Goal: Task Accomplishment & Management: Manage account settings

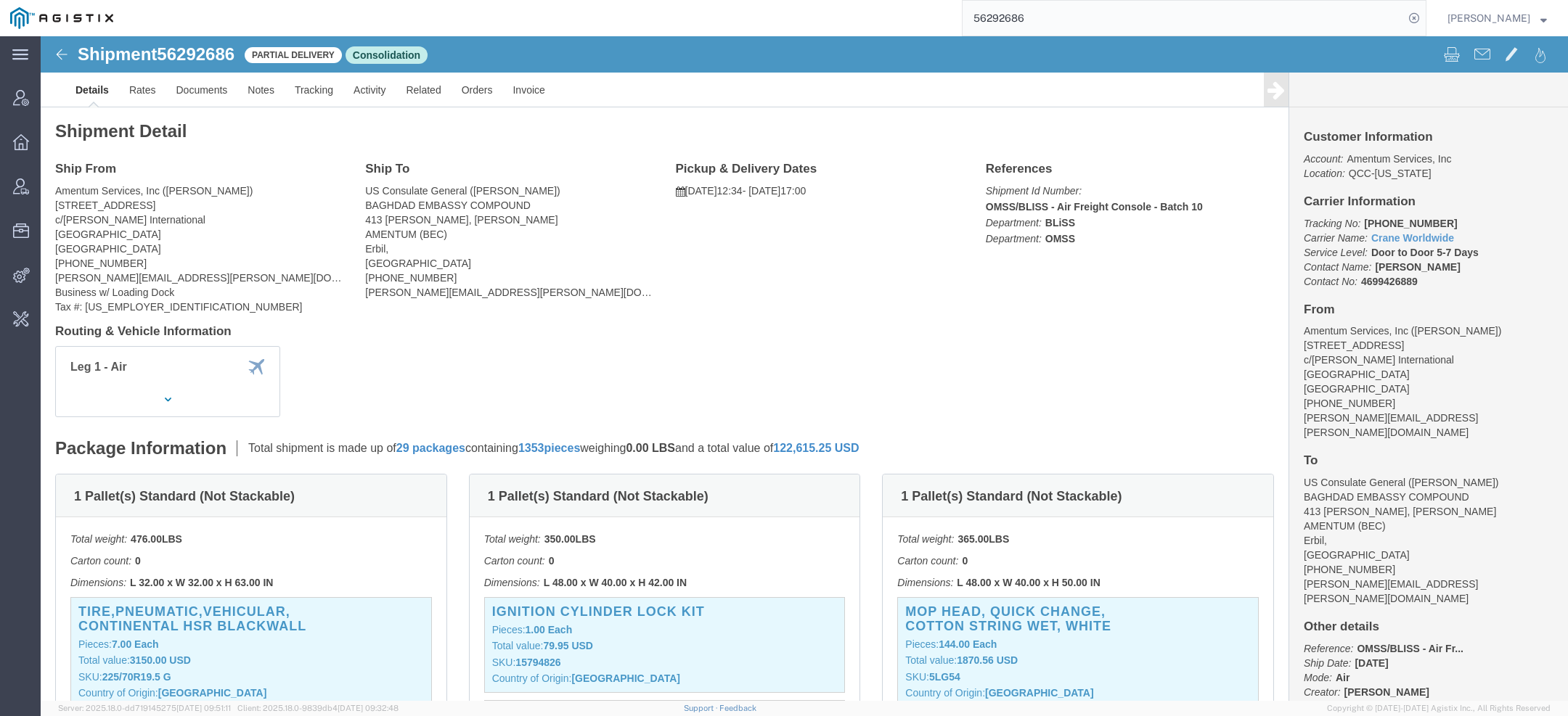
drag, startPoint x: 1039, startPoint y: 16, endPoint x: 847, endPoint y: 5, distance: 192.3
click at [891, 16] on div "56292686" at bounding box center [775, 18] width 1303 height 36
paste input "Mills Iron Works"
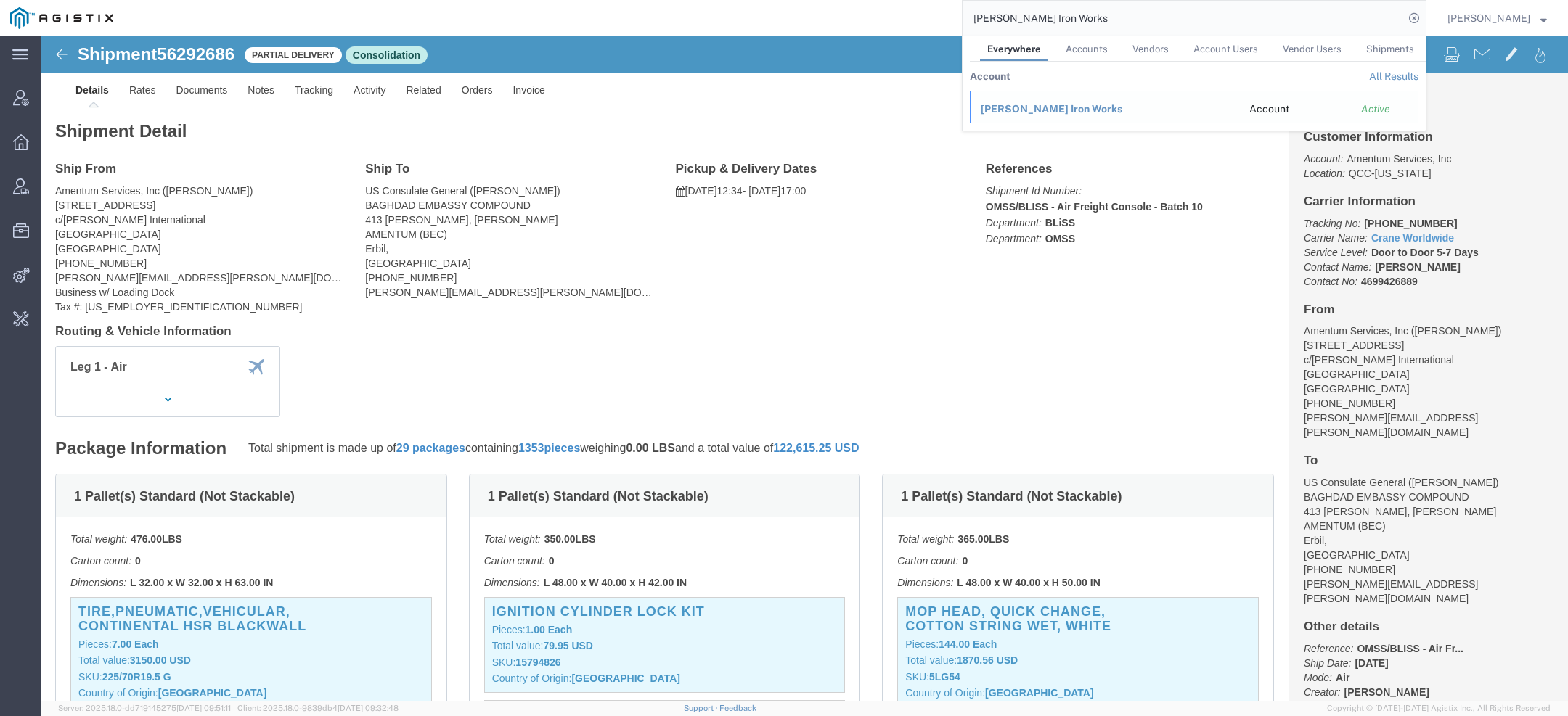
click at [1062, 112] on div "Mills Iron Works" at bounding box center [1105, 109] width 248 height 16
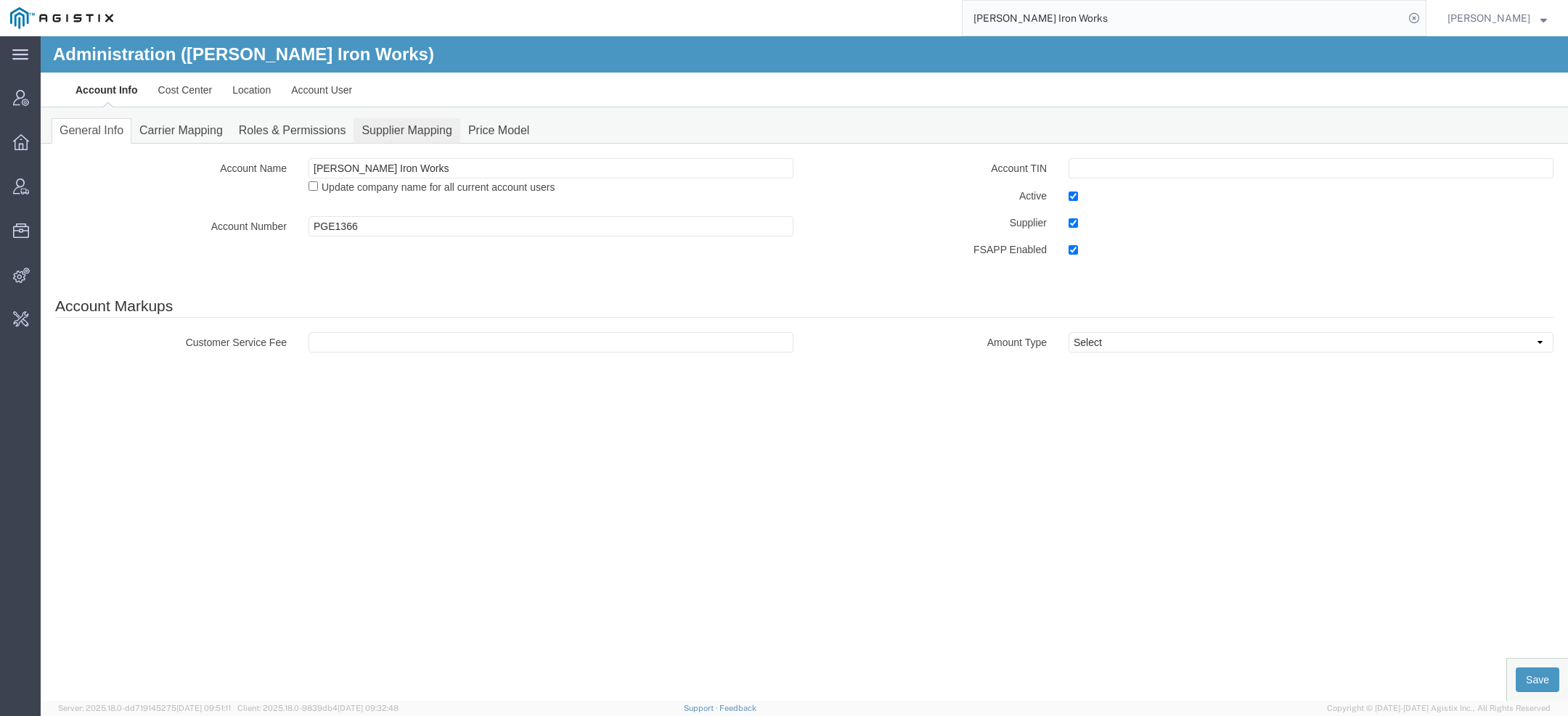
click at [420, 129] on link "Supplier Mapping" at bounding box center [406, 130] width 106 height 26
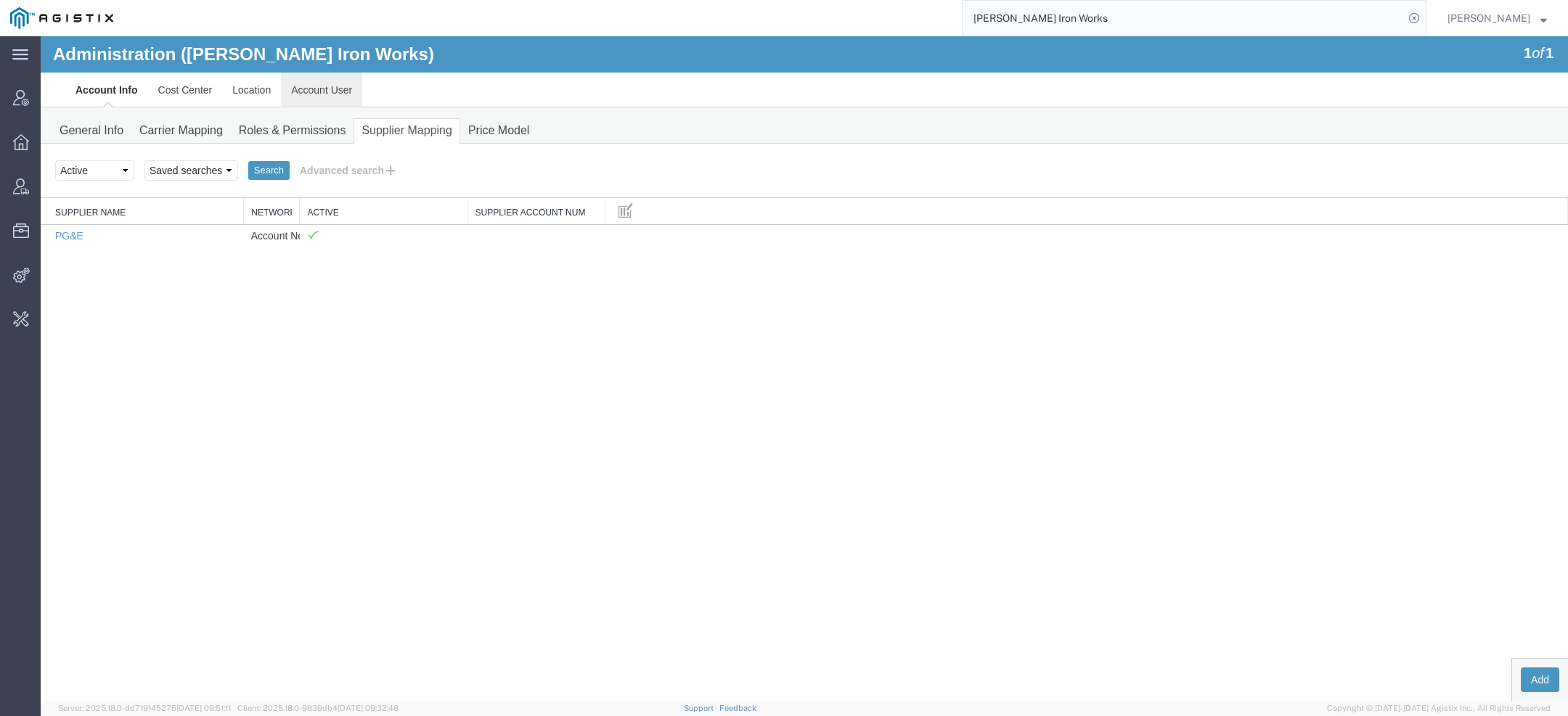
click at [336, 91] on link "Account User" at bounding box center [321, 90] width 82 height 35
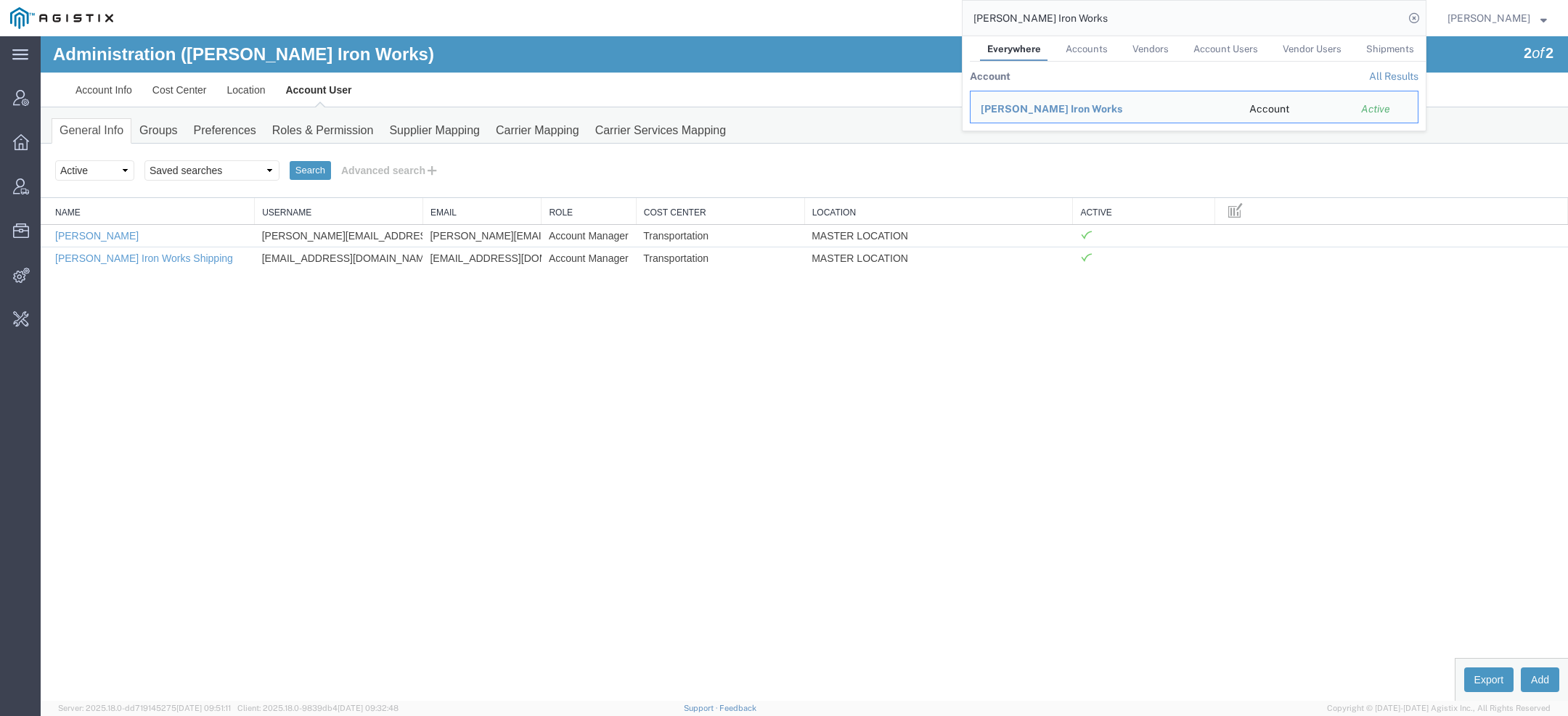
drag, startPoint x: 1058, startPoint y: 26, endPoint x: 748, endPoint y: -56, distance: 320.7
click at [748, 0] on html "main_menu Created with Sketch. Collapse Menu Account Manager Overview Vendor Ma…" at bounding box center [784, 358] width 1568 height 716
paste input "sales@millsiron.com"
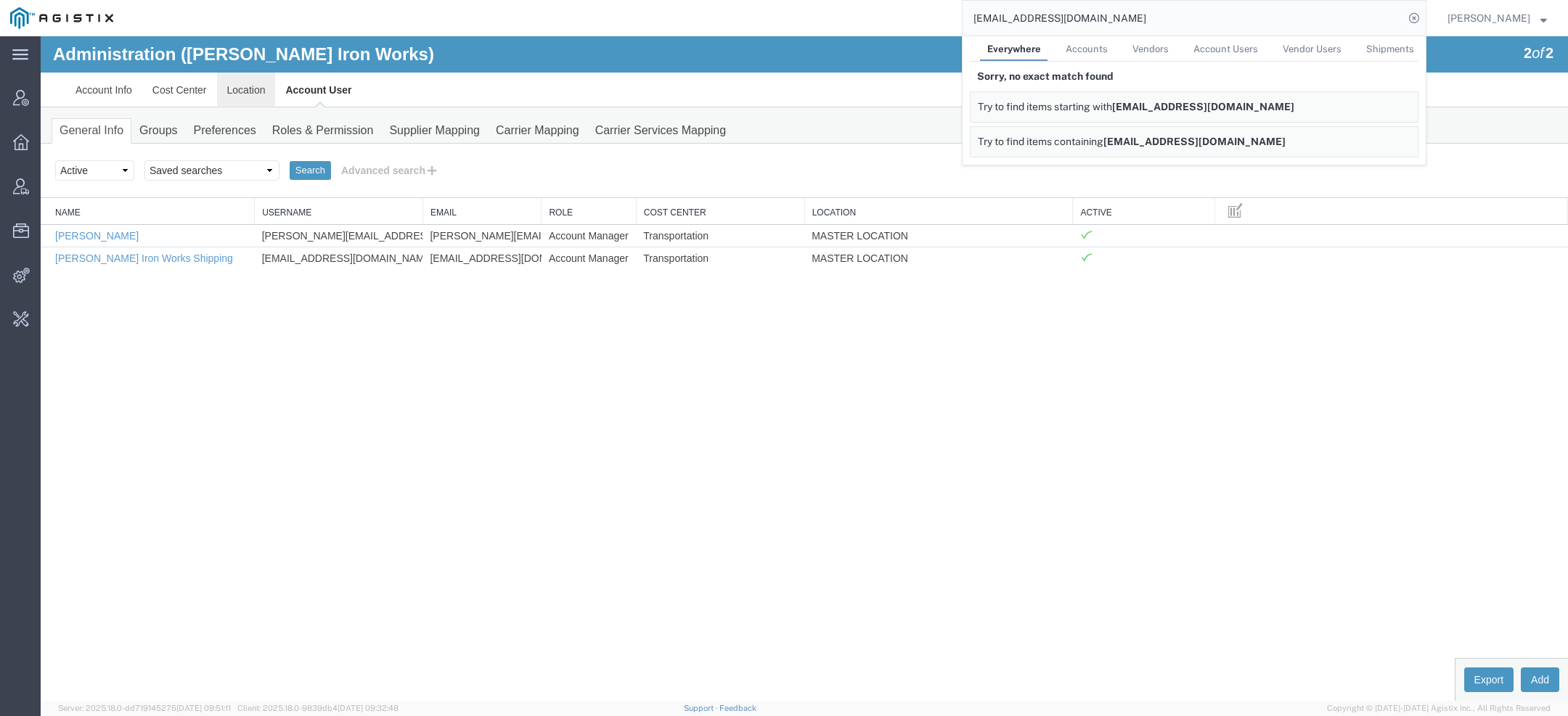
click at [238, 80] on link "Location" at bounding box center [247, 90] width 59 height 35
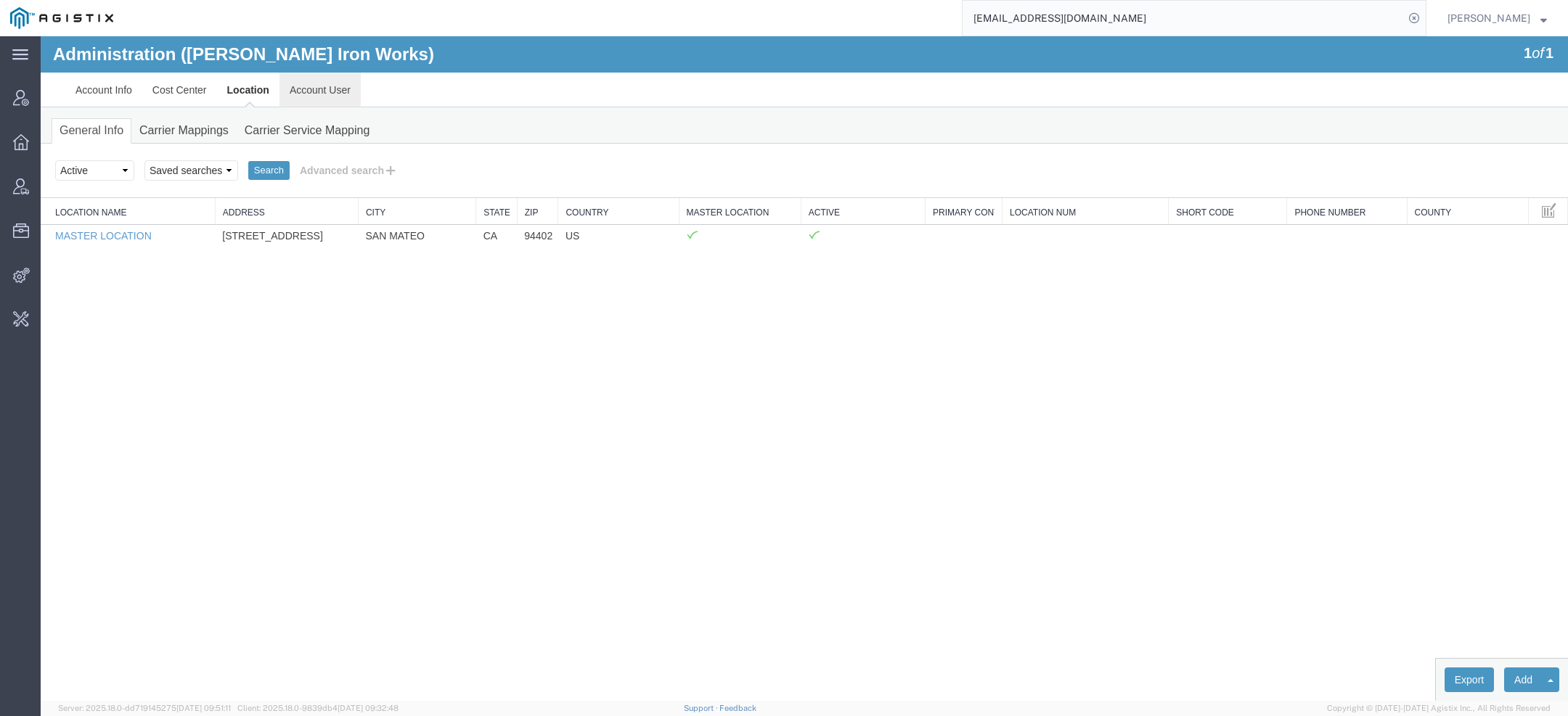
click at [344, 84] on link "Account User" at bounding box center [320, 90] width 82 height 35
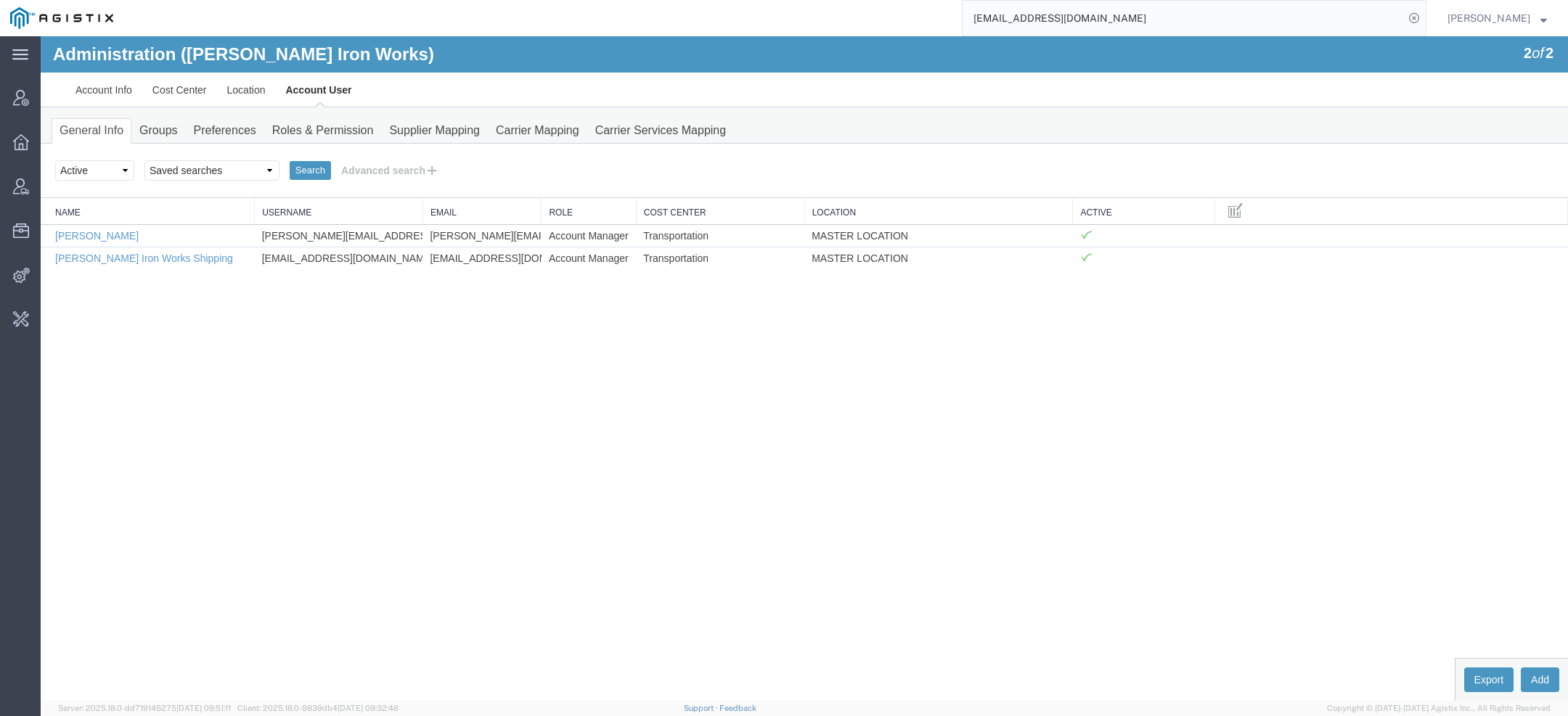
click at [1036, 16] on input "sales@millsiron.com" at bounding box center [1183, 18] width 442 height 35
paste input "muel.toruno@totalsafety"
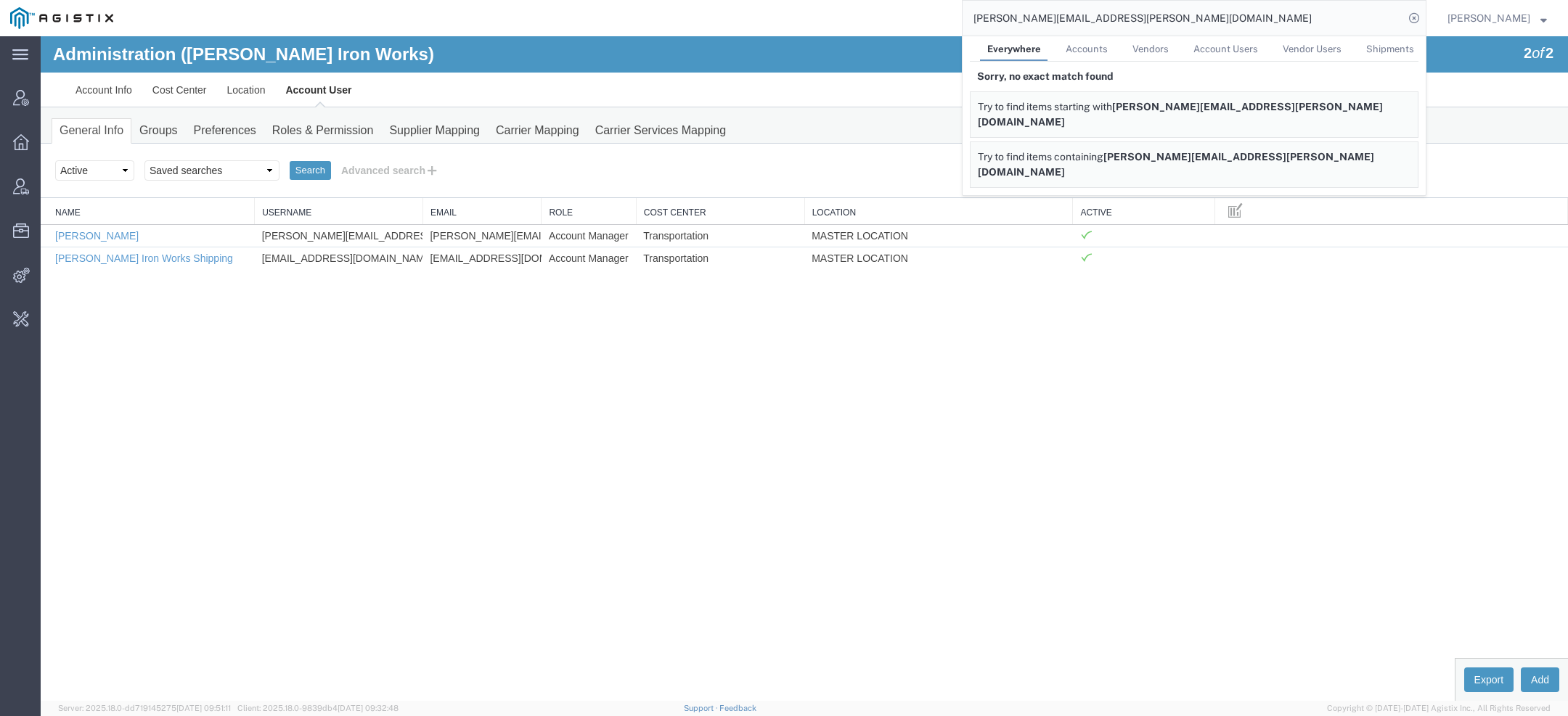
drag, startPoint x: 1043, startPoint y: 17, endPoint x: 783, endPoint y: 12, distance: 260.0
click at [798, 13] on div "samuel.toruno@totalsafety.com Everywhere Accounts Vendors Account Users Vendor …" at bounding box center [775, 18] width 1303 height 36
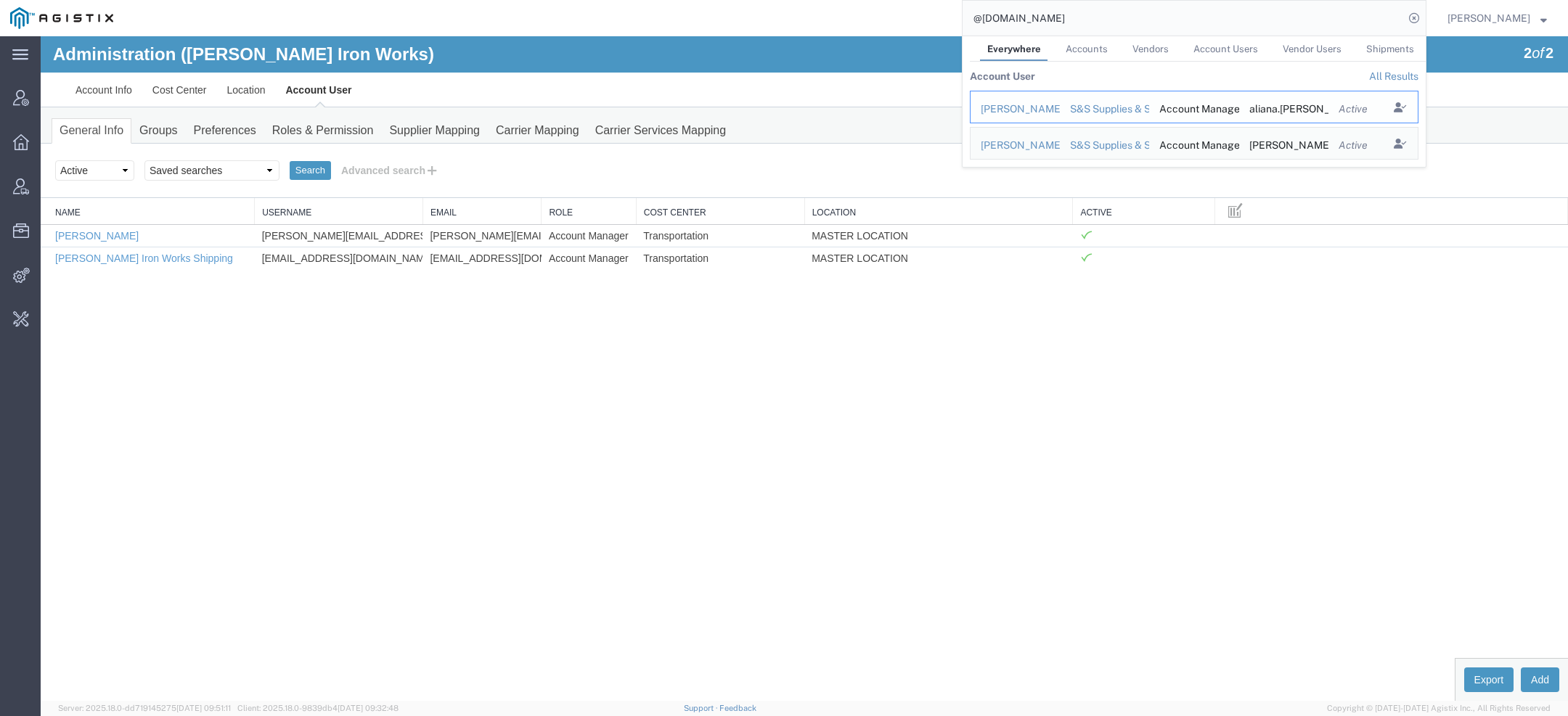
click at [1009, 112] on div "Aliana Reyes" at bounding box center [1015, 109] width 69 height 16
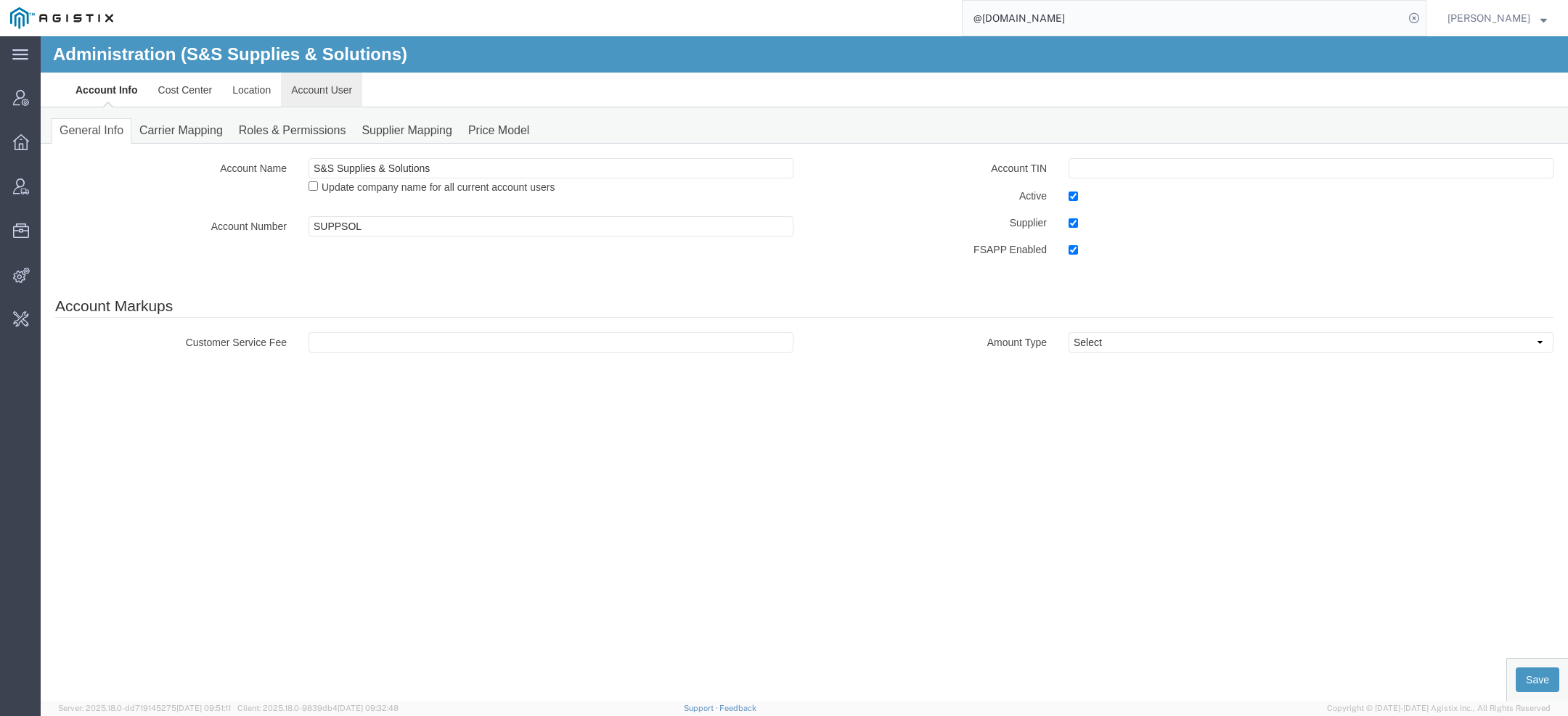
click at [338, 90] on link "Account User" at bounding box center [321, 90] width 82 height 35
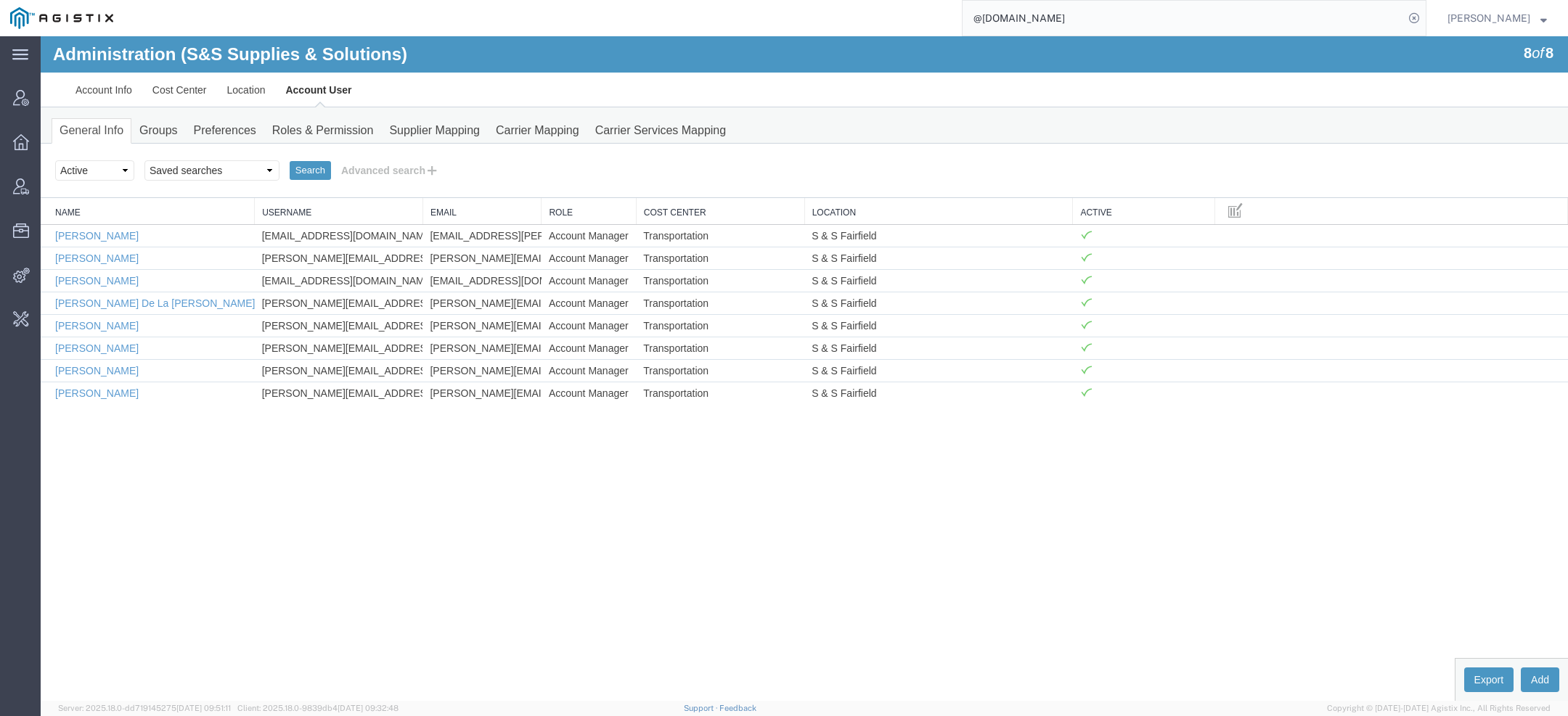
drag, startPoint x: 1068, startPoint y: 17, endPoint x: 795, endPoint y: -2, distance: 273.7
click at [795, 0] on html "main_menu Created with Sketch. Collapse Menu Account Manager Overview Vendor Ma…" at bounding box center [784, 358] width 1568 height 716
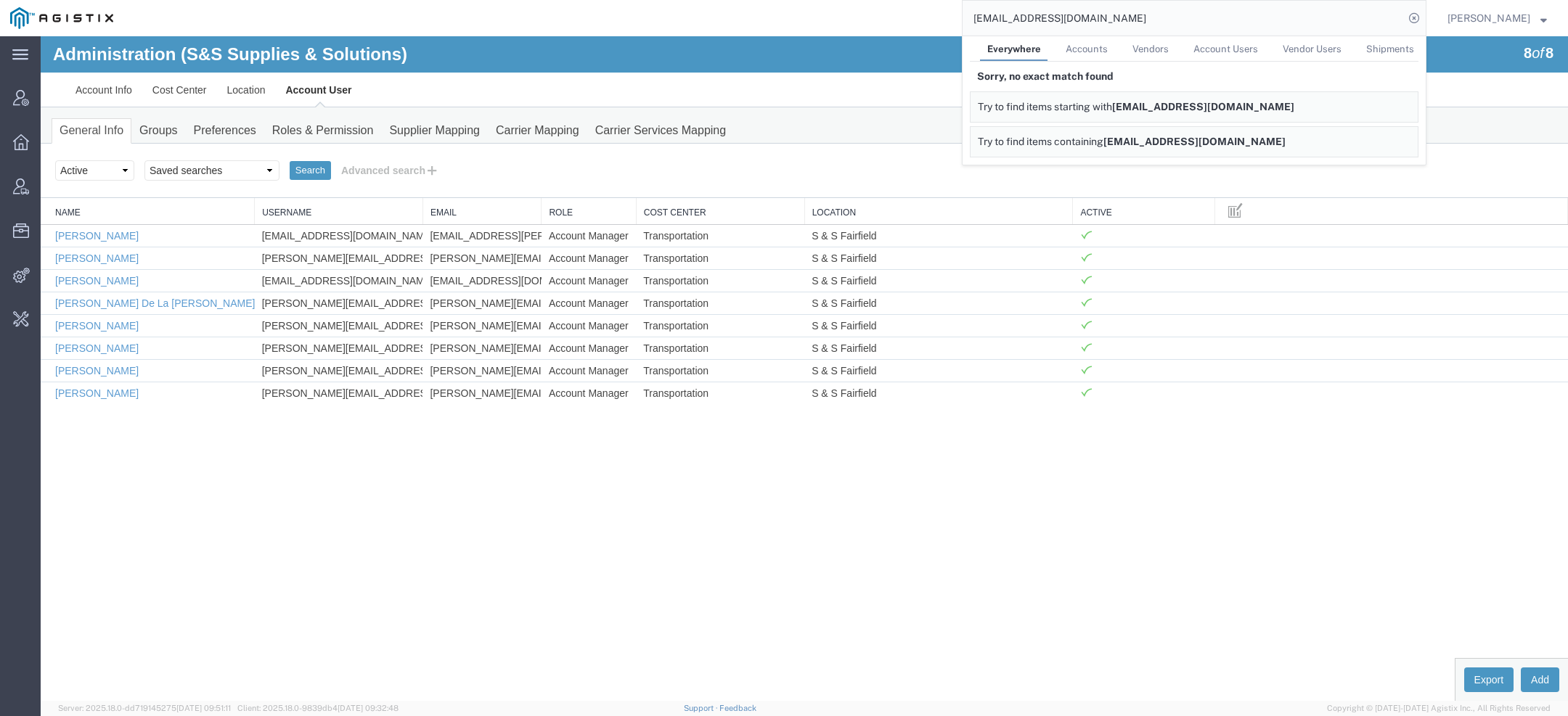
drag, startPoint x: 1002, startPoint y: 19, endPoint x: 800, endPoint y: 19, distance: 202.0
click at [836, 19] on div "sales@millsiron.com Everywhere Accounts Vendors Account Users Vendor Users Ship…" at bounding box center [775, 18] width 1303 height 36
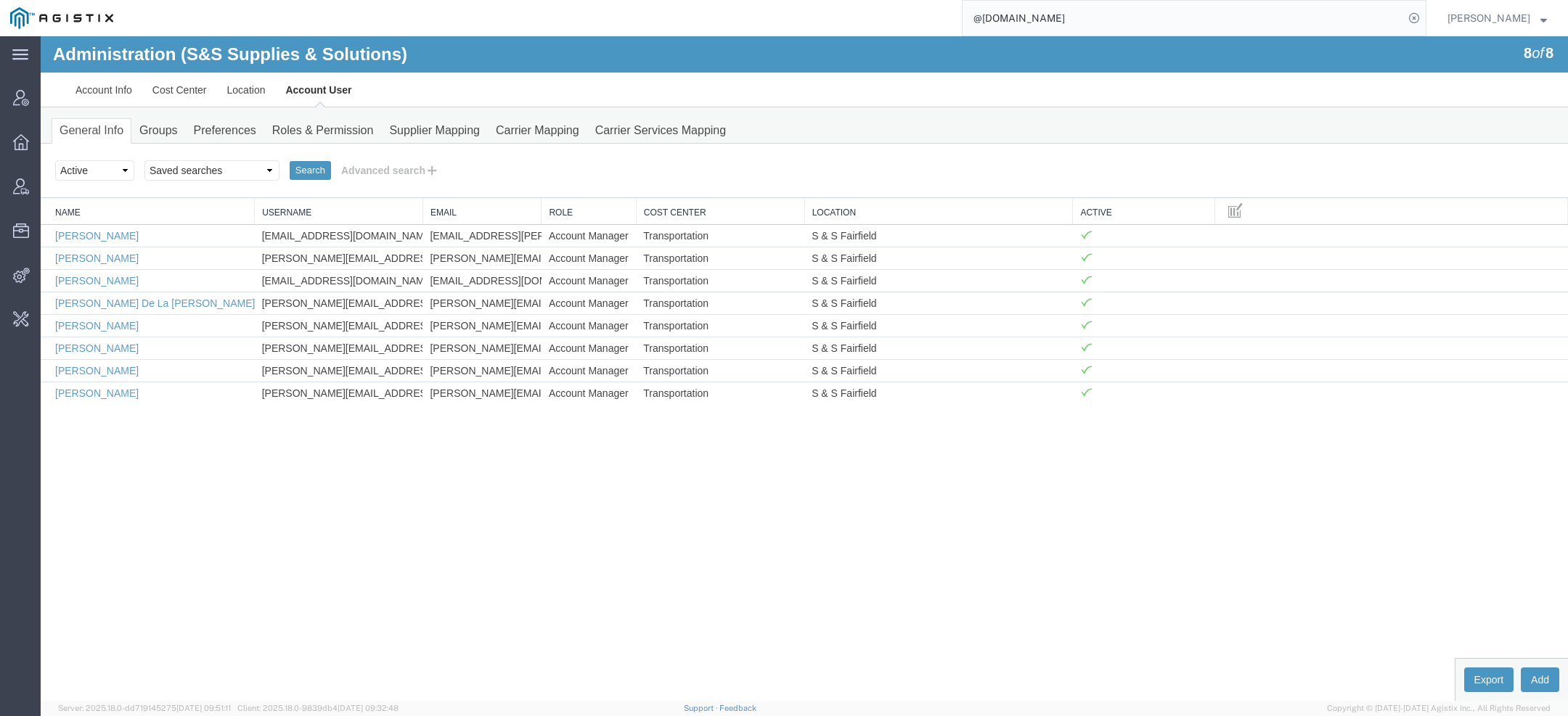
type input "@millsiron.com"
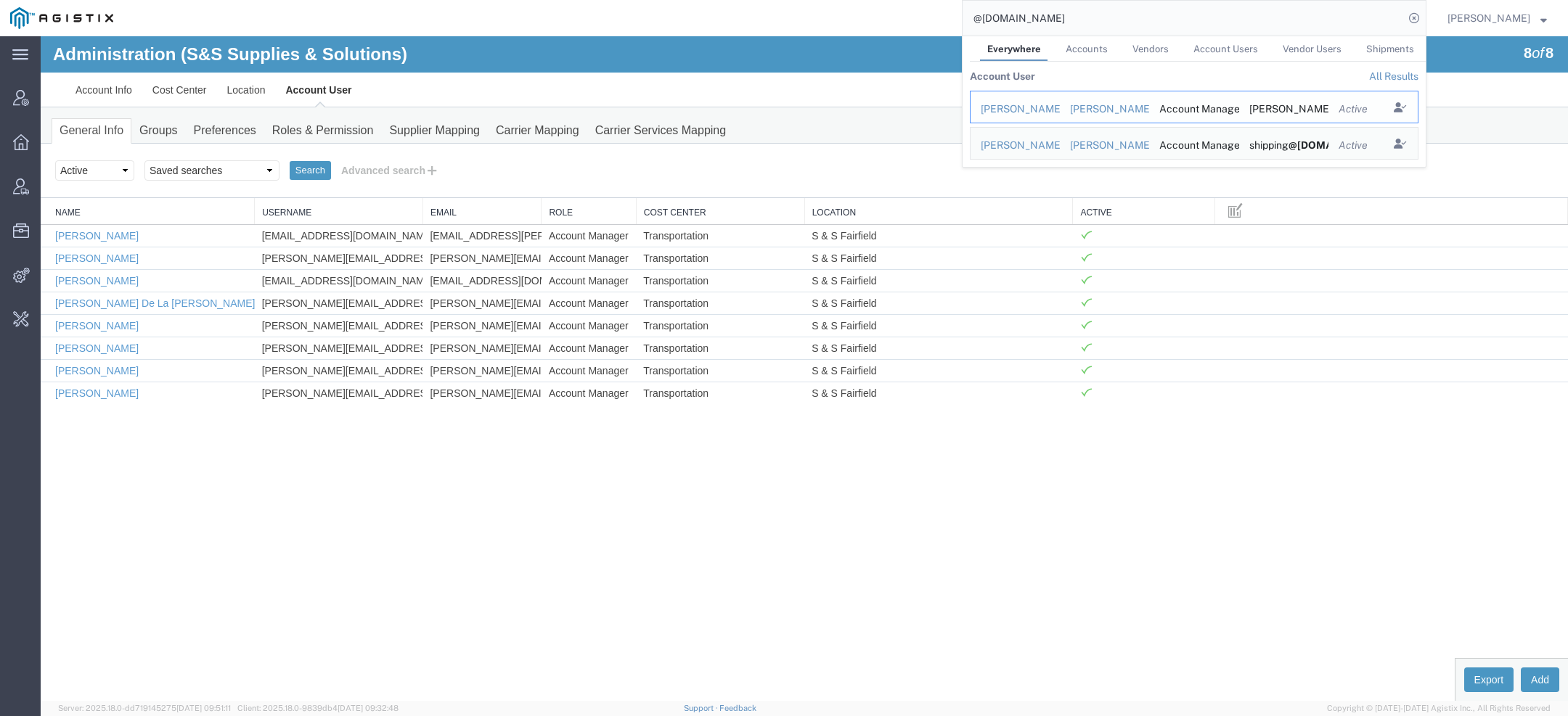
click at [1022, 105] on div "Chris Griffith" at bounding box center [1015, 109] width 69 height 16
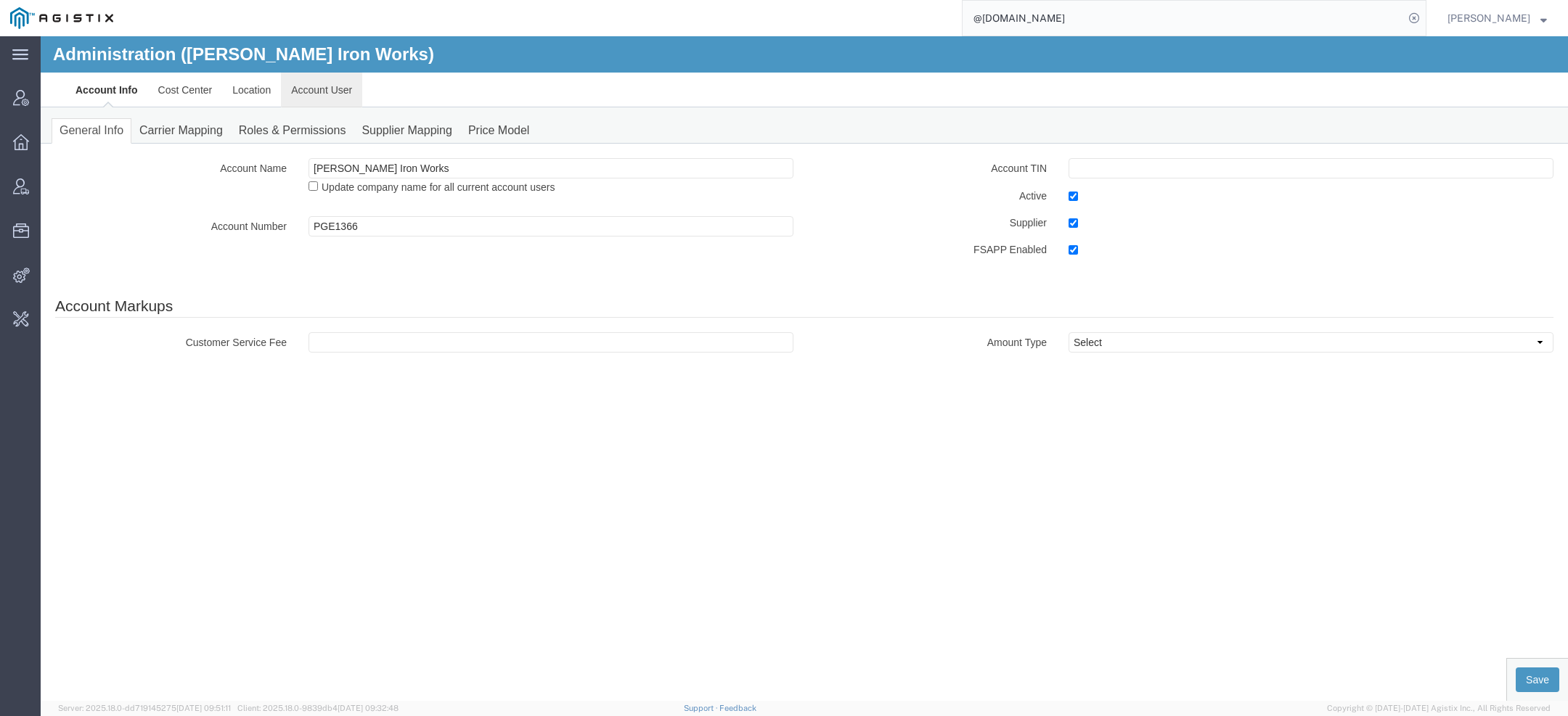
click at [350, 96] on link "Account User" at bounding box center [321, 90] width 82 height 35
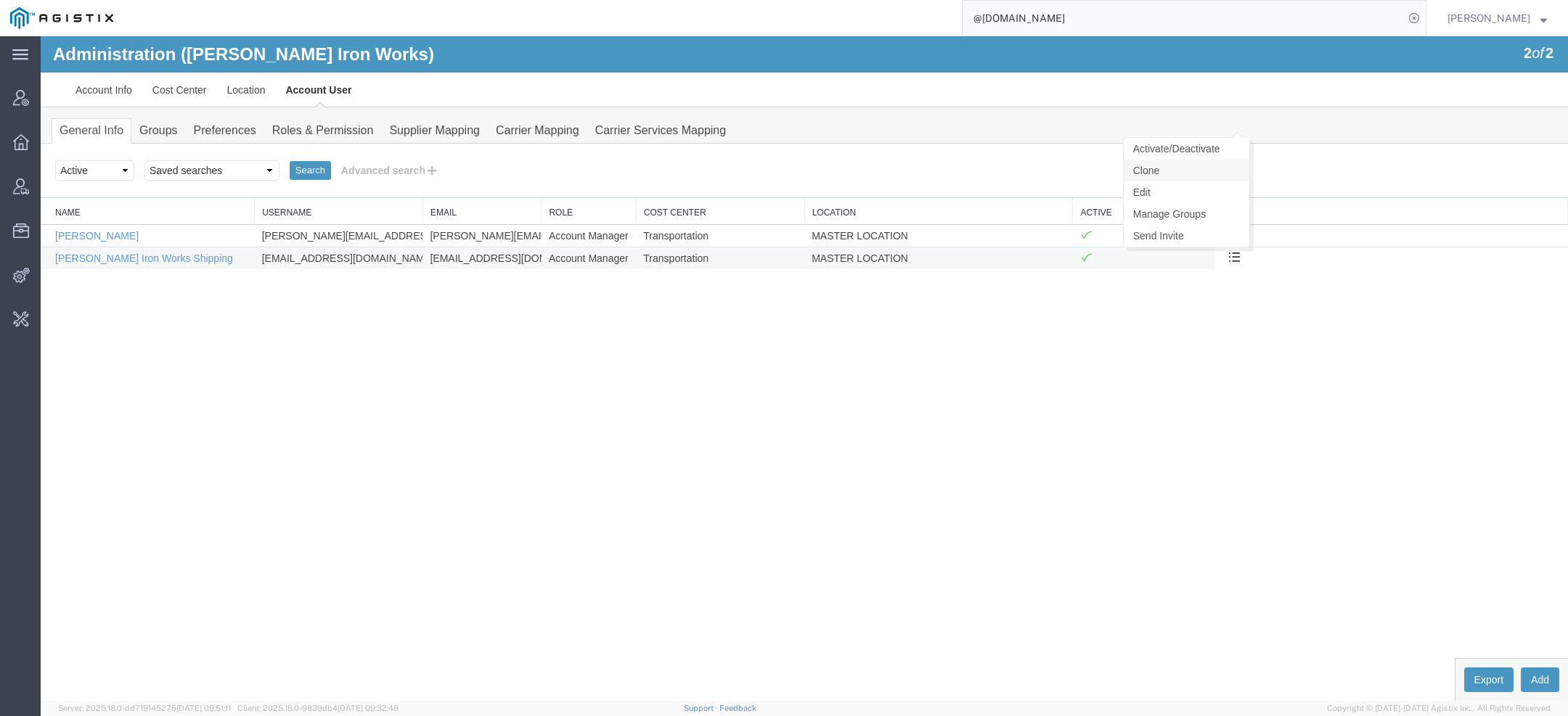
click at [1205, 171] on link "Clone" at bounding box center [1187, 171] width 126 height 22
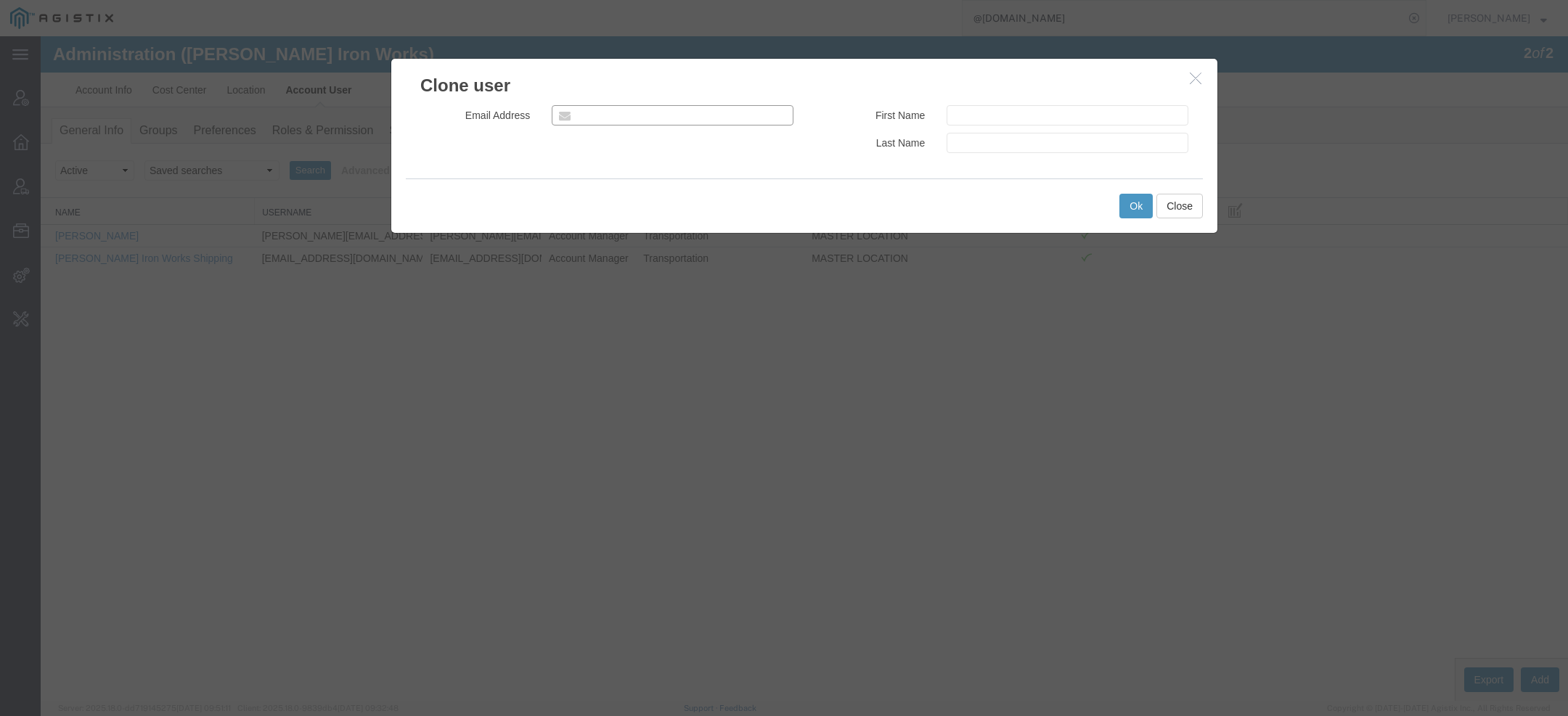
click at [634, 113] on input "email" at bounding box center [672, 116] width 241 height 20
paste input "sales@millsiron.com"
type input "sales@millsiron.com"
click at [1029, 115] on input "text" at bounding box center [1067, 116] width 241 height 20
paste input "Tanya Lee"
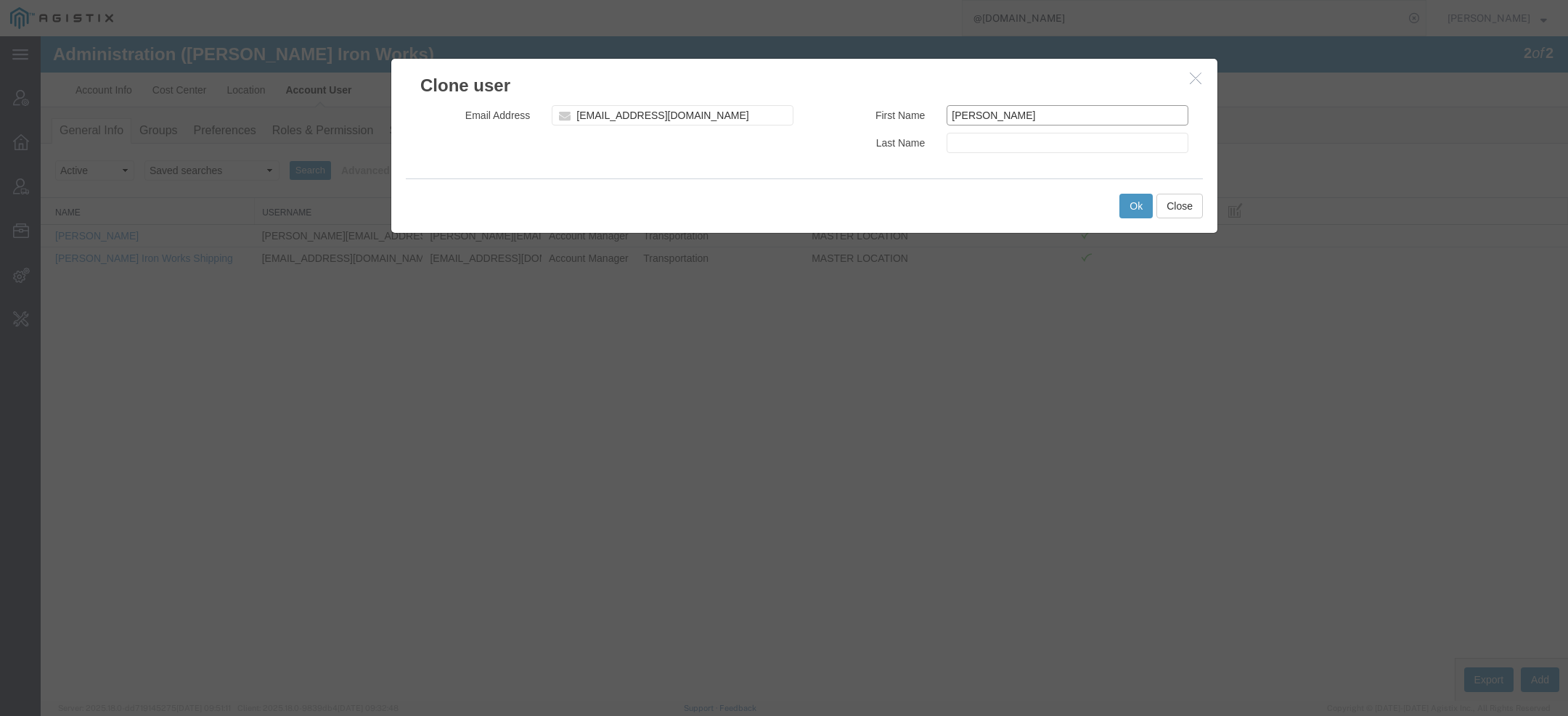
click at [993, 116] on input "Tanya Lee" at bounding box center [1067, 116] width 241 height 20
type input "Tanya"
click at [1009, 142] on input "text" at bounding box center [1067, 143] width 241 height 20
paste input "Lee"
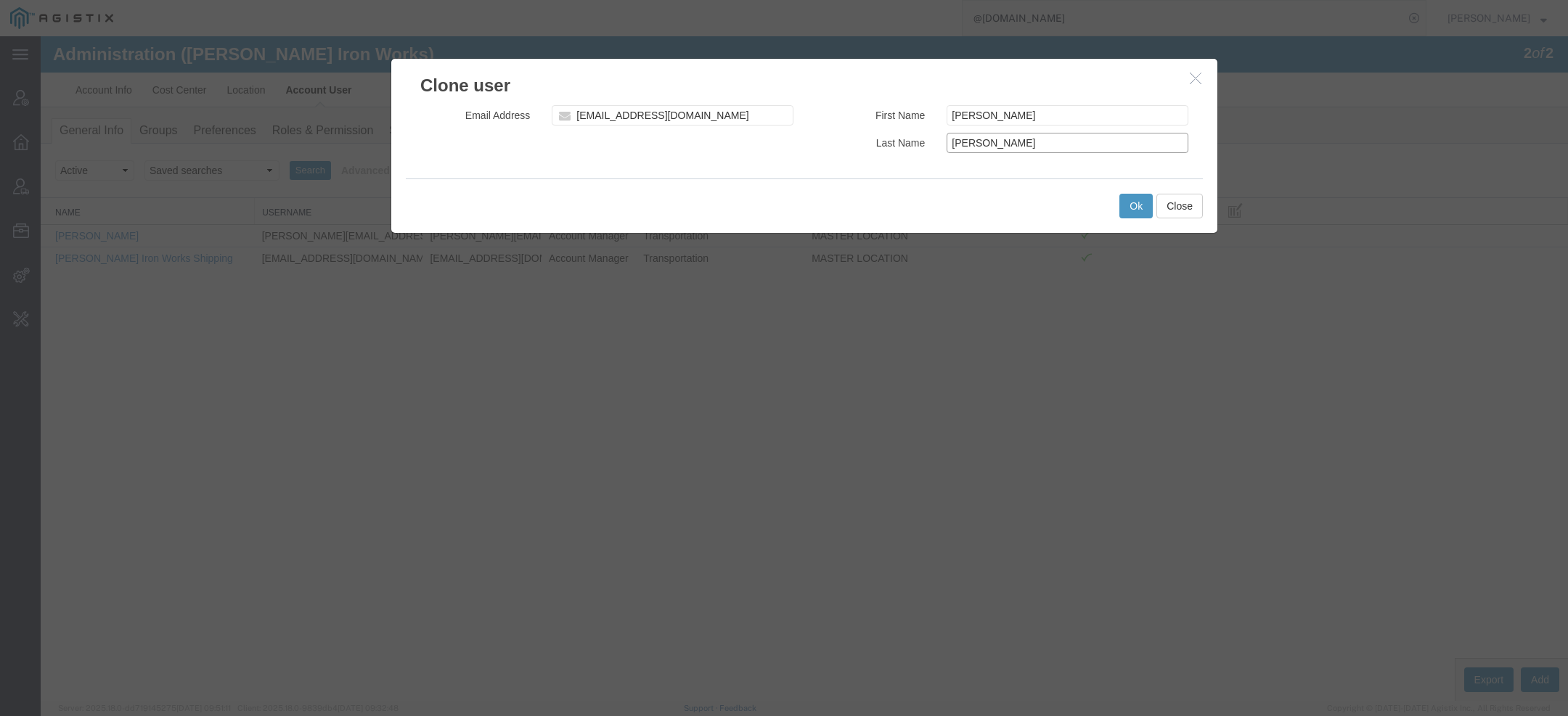
type input "Lee"
click at [1126, 209] on button "Ok" at bounding box center [1136, 206] width 33 height 25
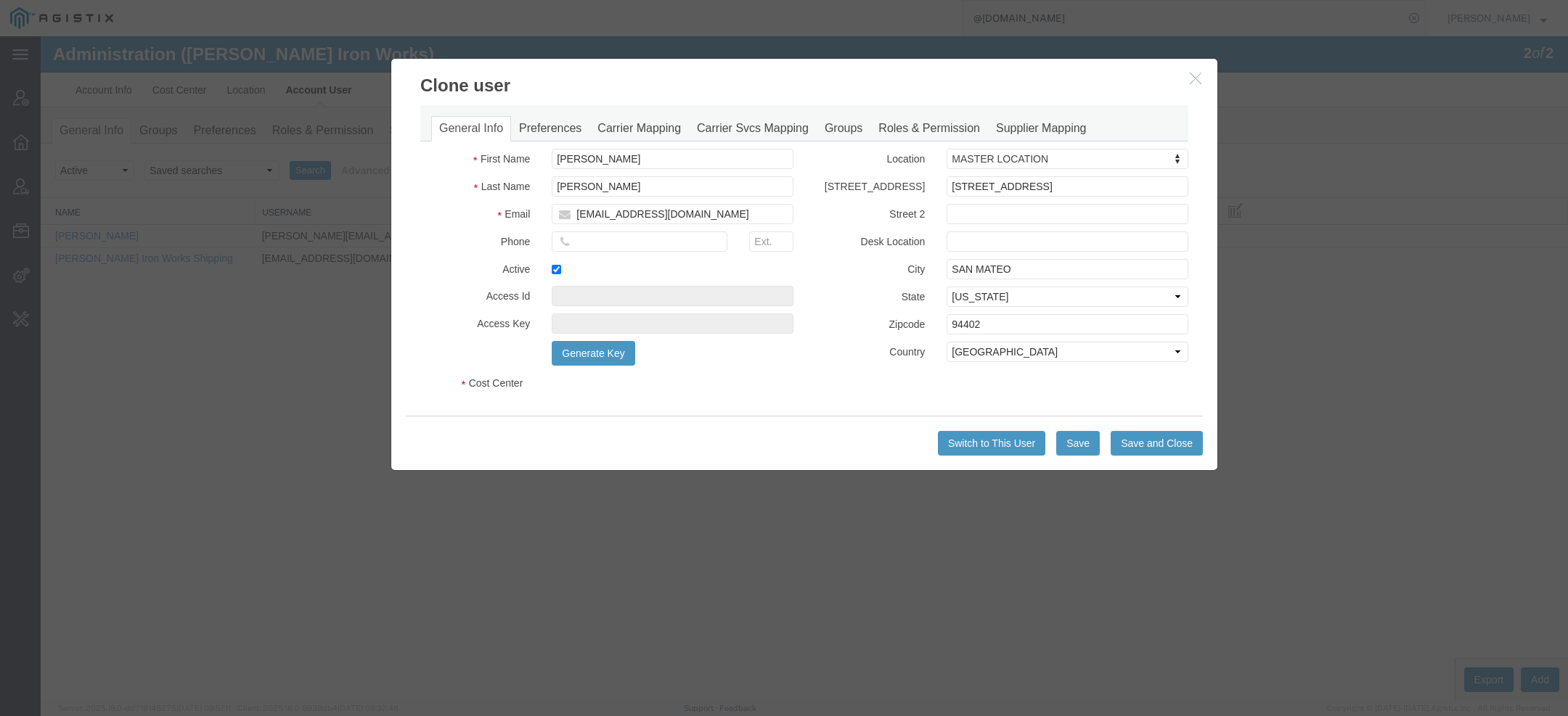
select select "COSTCENTER"
select select "11119"
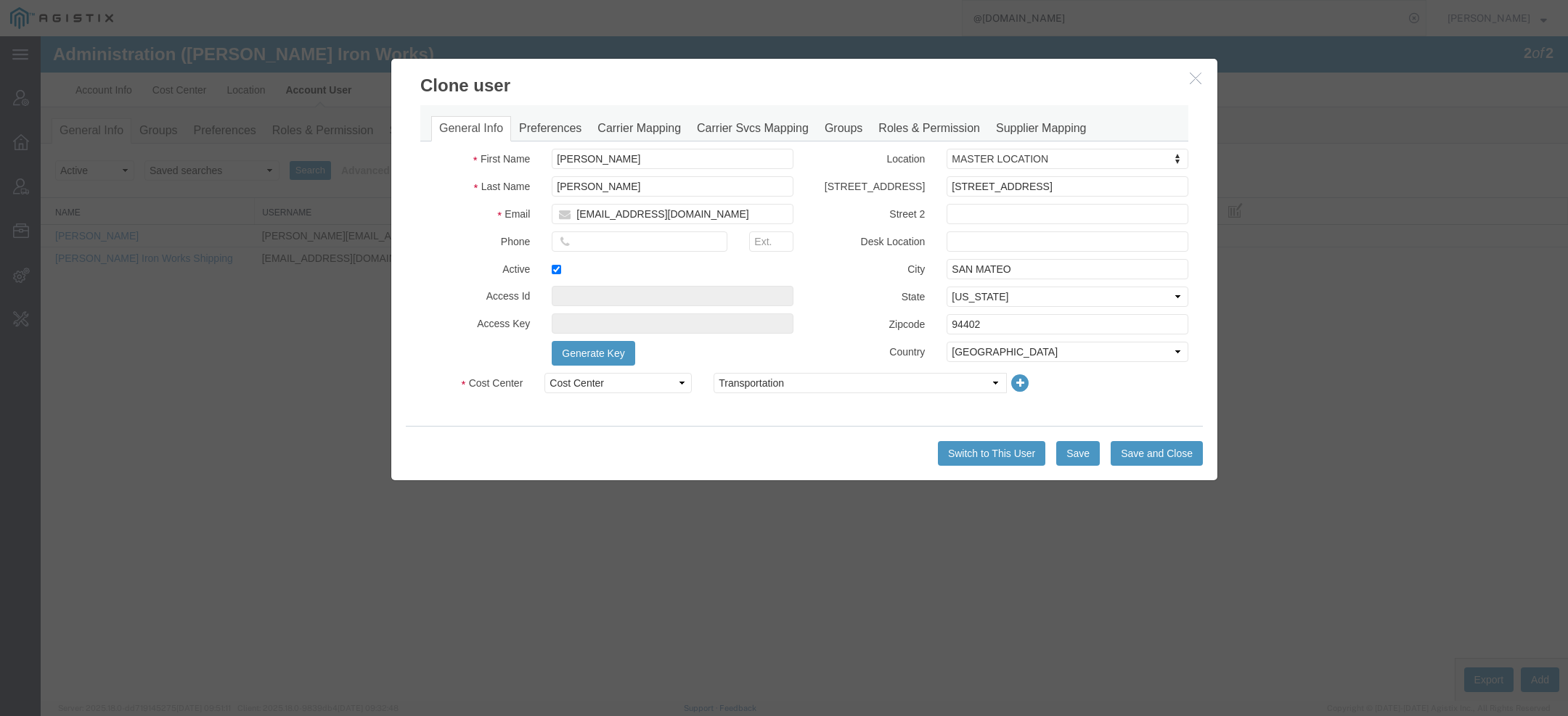
click at [1075, 436] on div "Switch to This User Save Save and Close" at bounding box center [804, 453] width 797 height 54
click at [1079, 454] on button "Save" at bounding box center [1078, 454] width 43 height 25
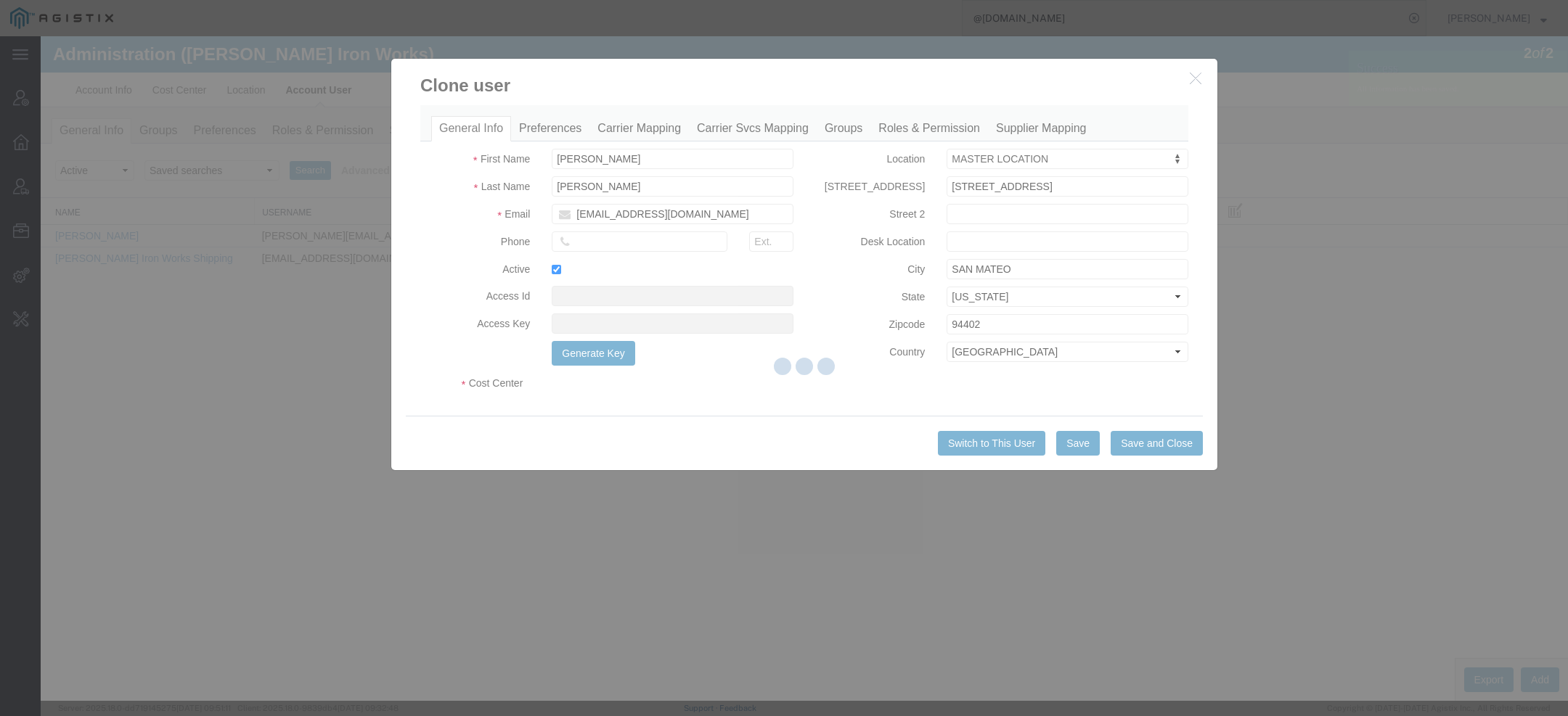
select select "COSTCENTER"
select select "11119"
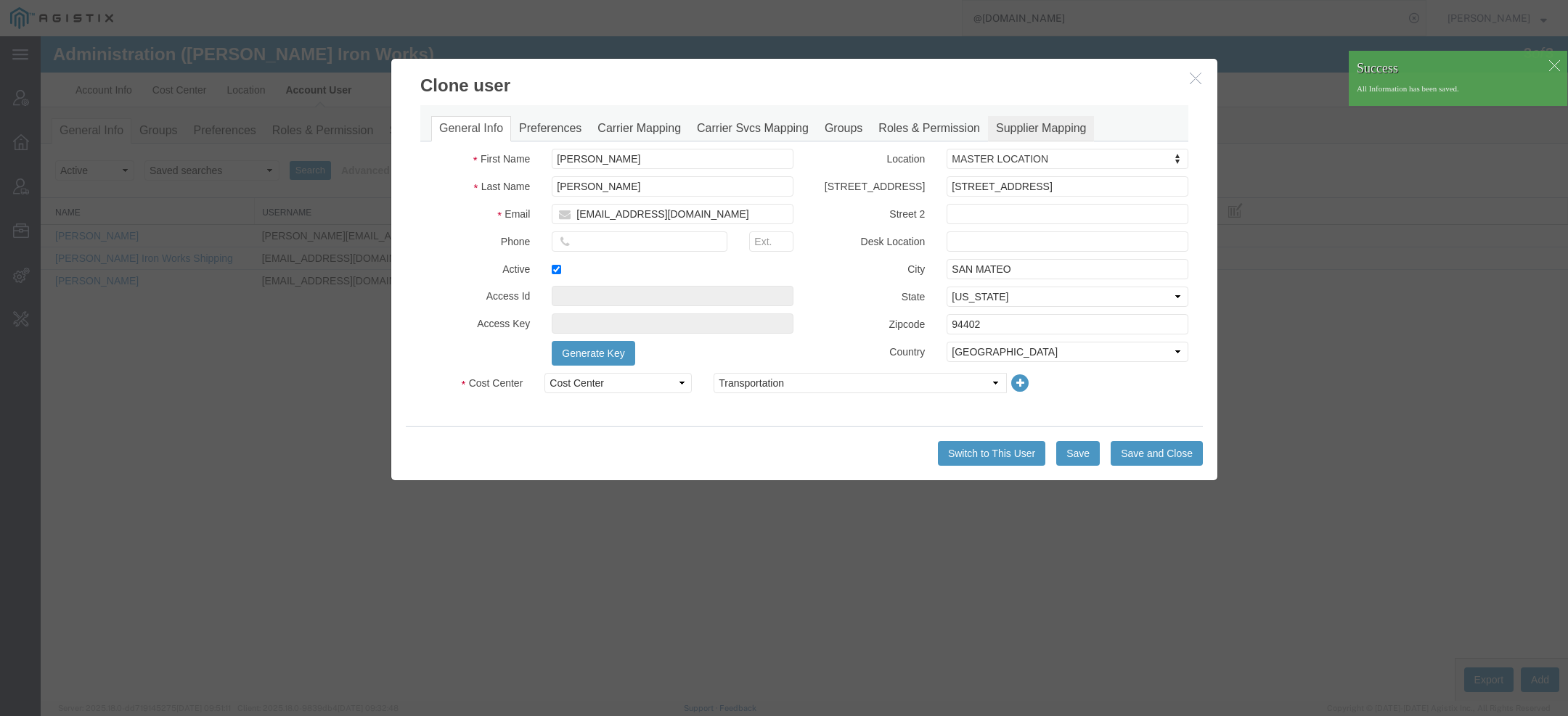
click at [1004, 123] on link "Supplier Mapping" at bounding box center [1041, 129] width 106 height 26
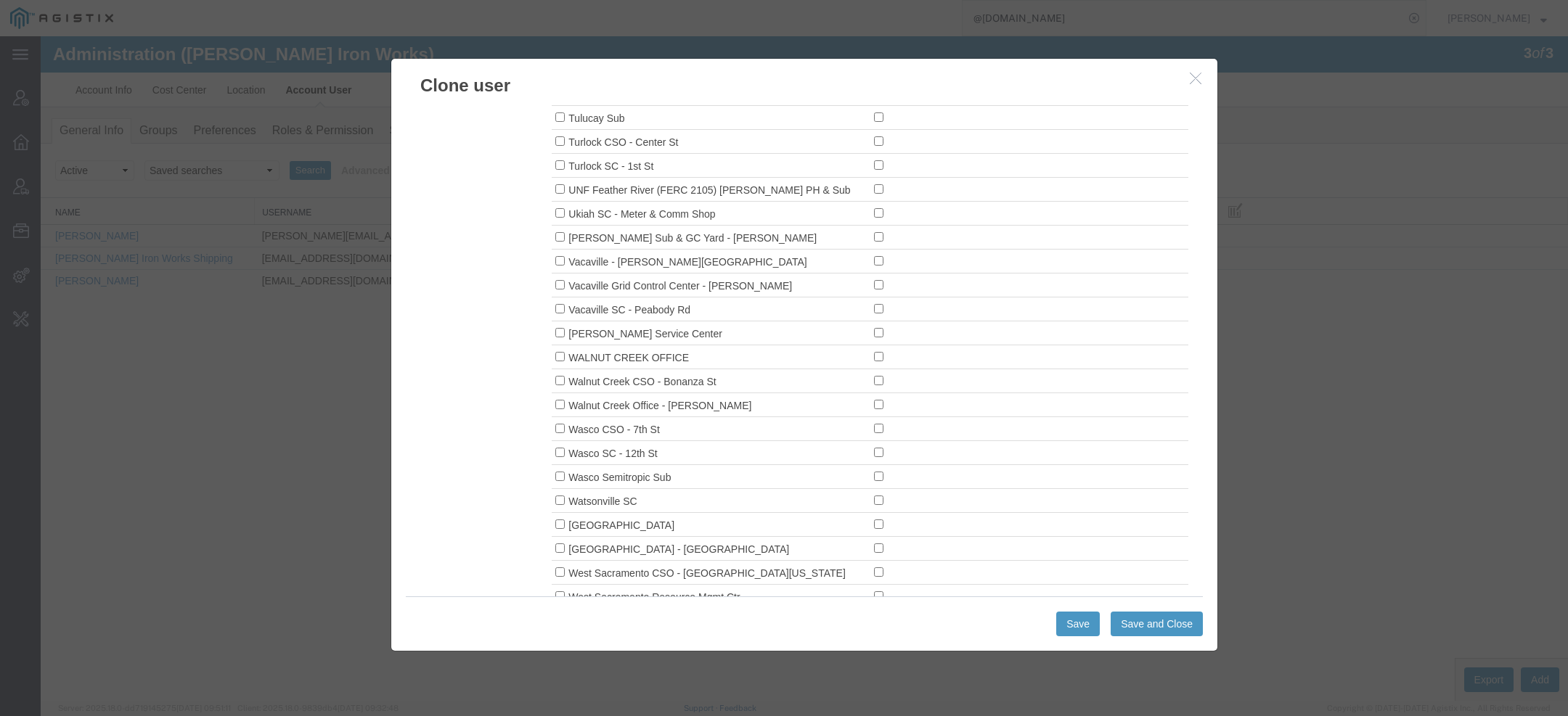
scroll to position [11523, 0]
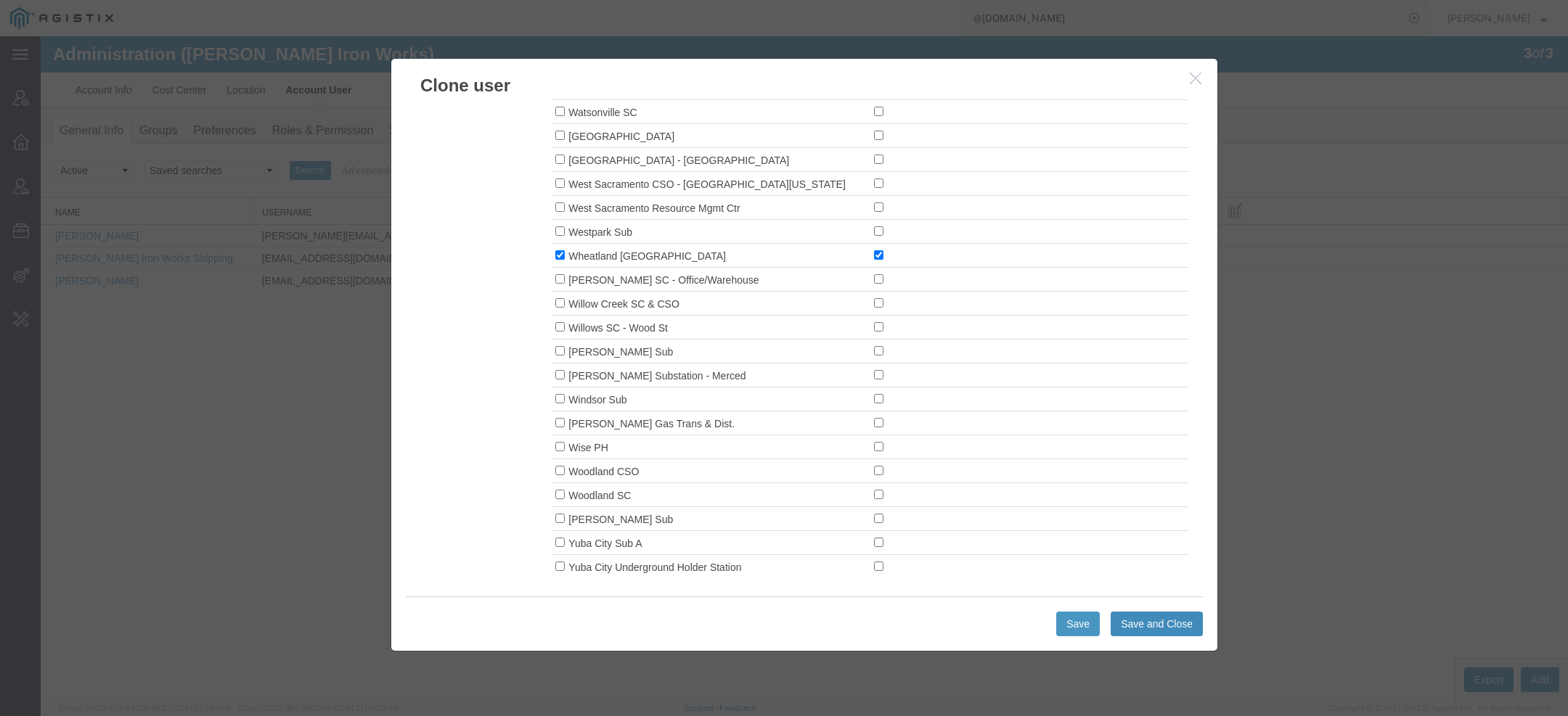
click at [1136, 620] on button "Save and Close" at bounding box center [1157, 624] width 92 height 25
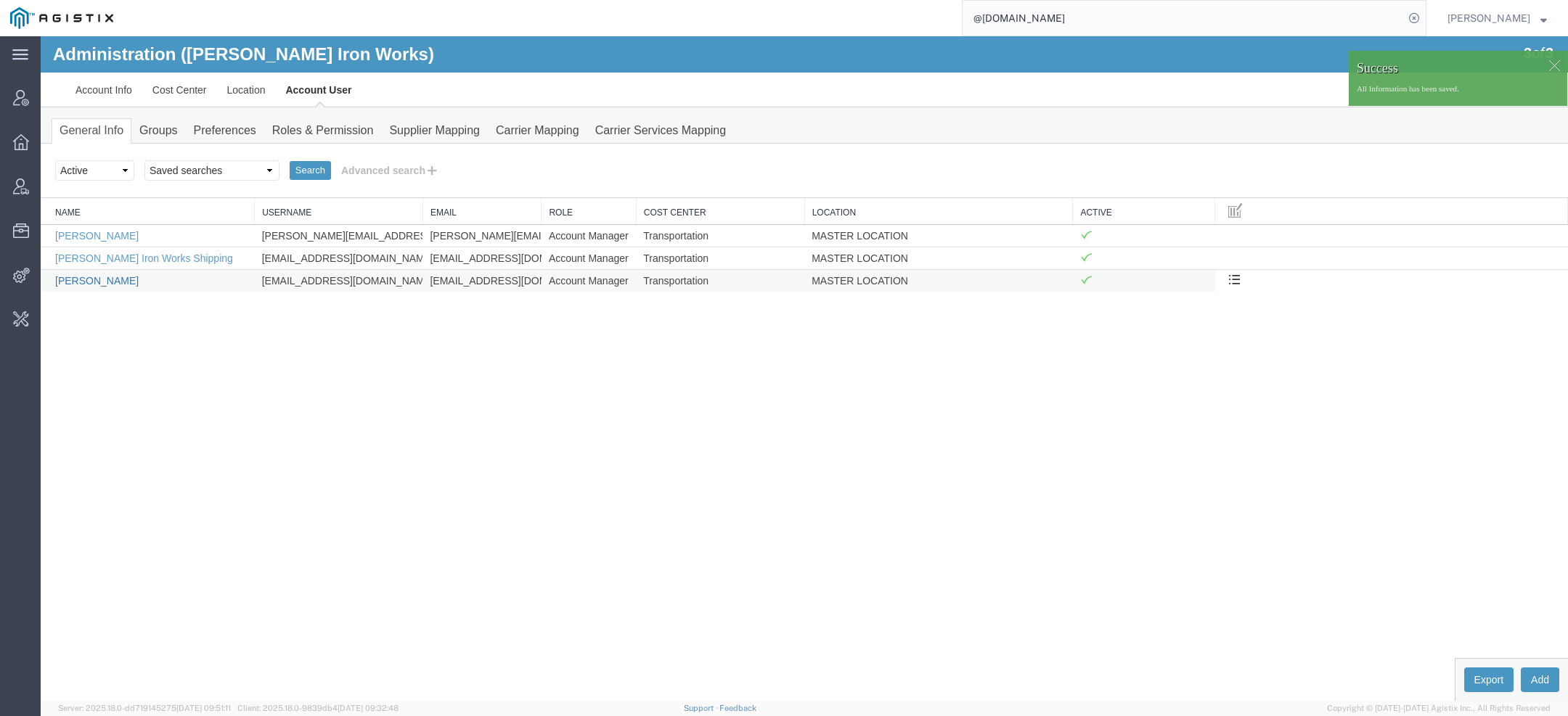
click at [94, 282] on link "Tanya Lee" at bounding box center [97, 280] width 84 height 12
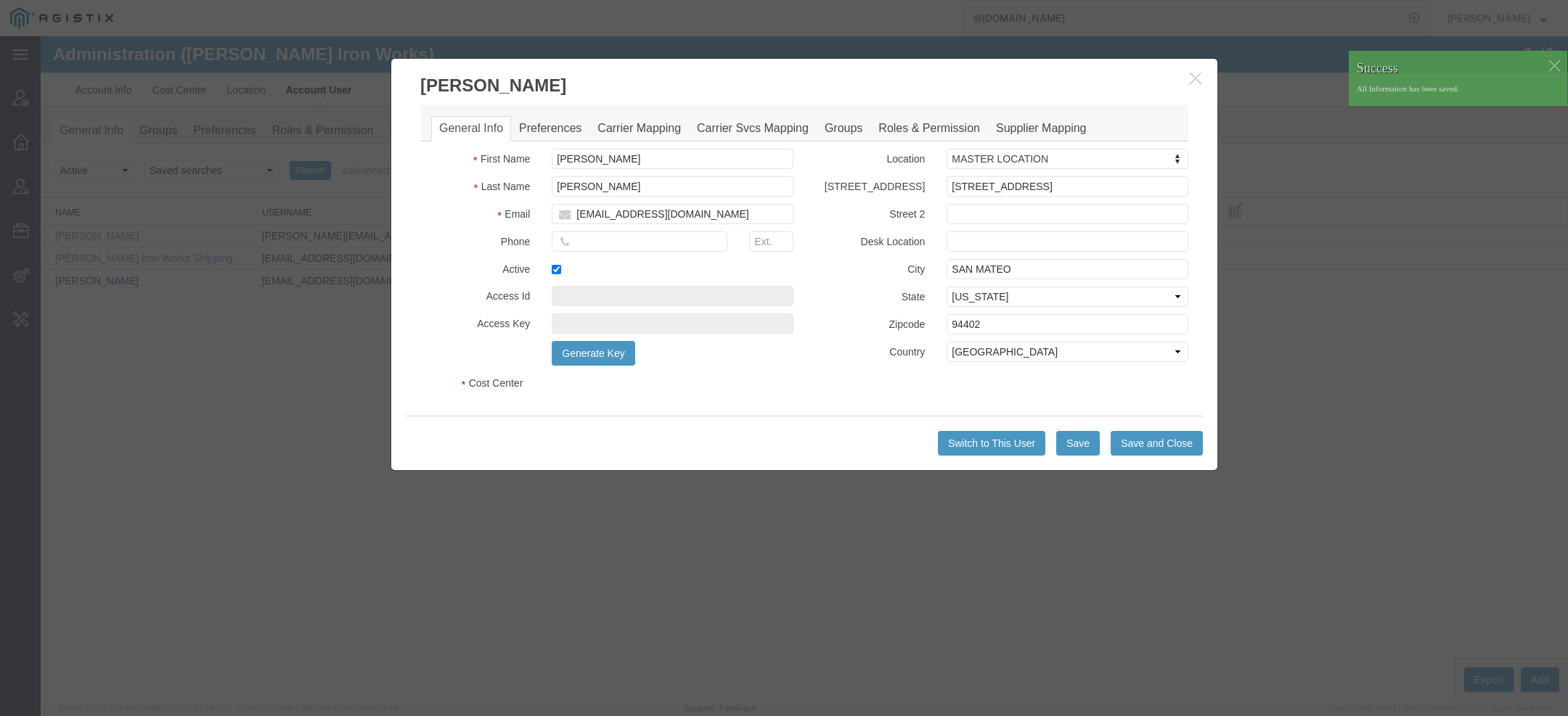
select select "COSTCENTER"
select select "11119"
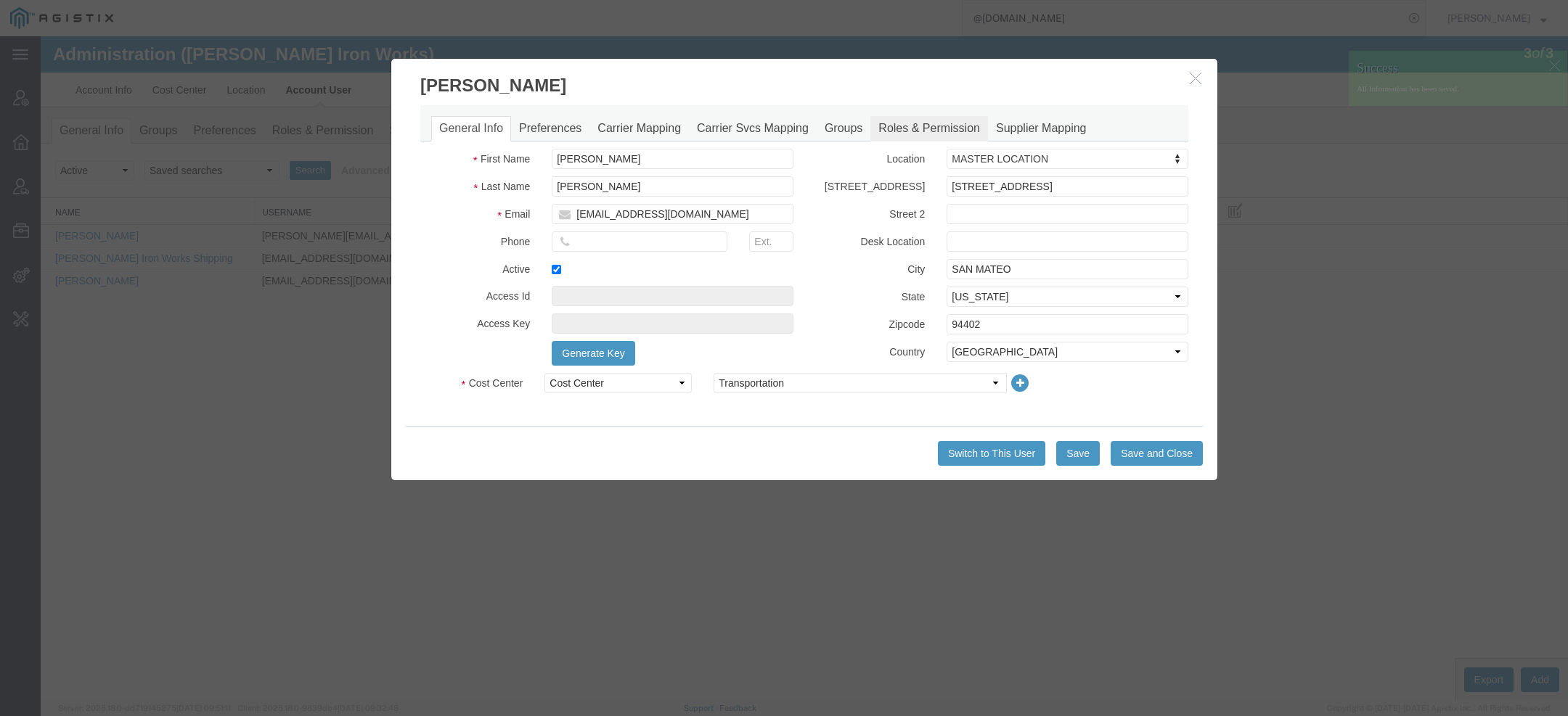
click at [933, 129] on link "Roles & Permission" at bounding box center [929, 129] width 118 height 26
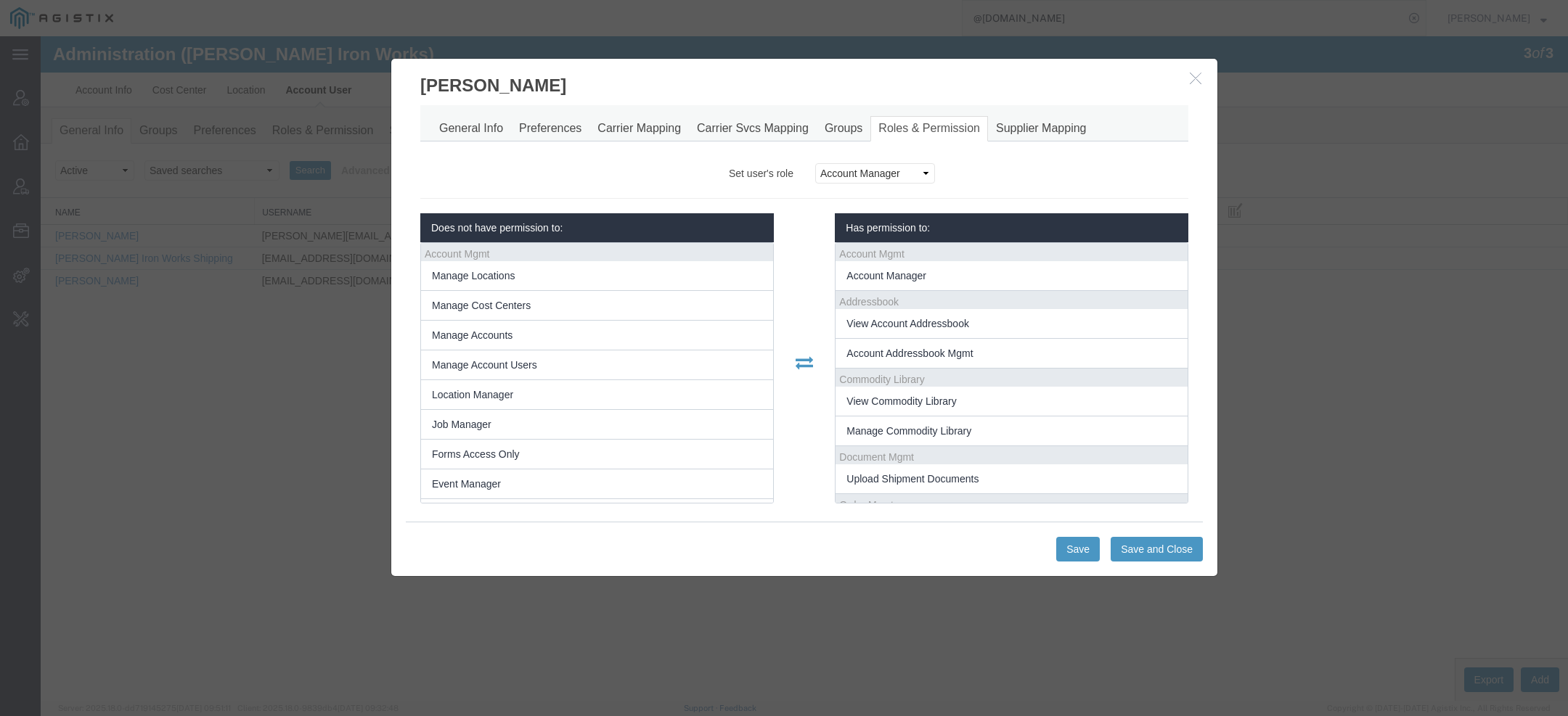
scroll to position [281, 0]
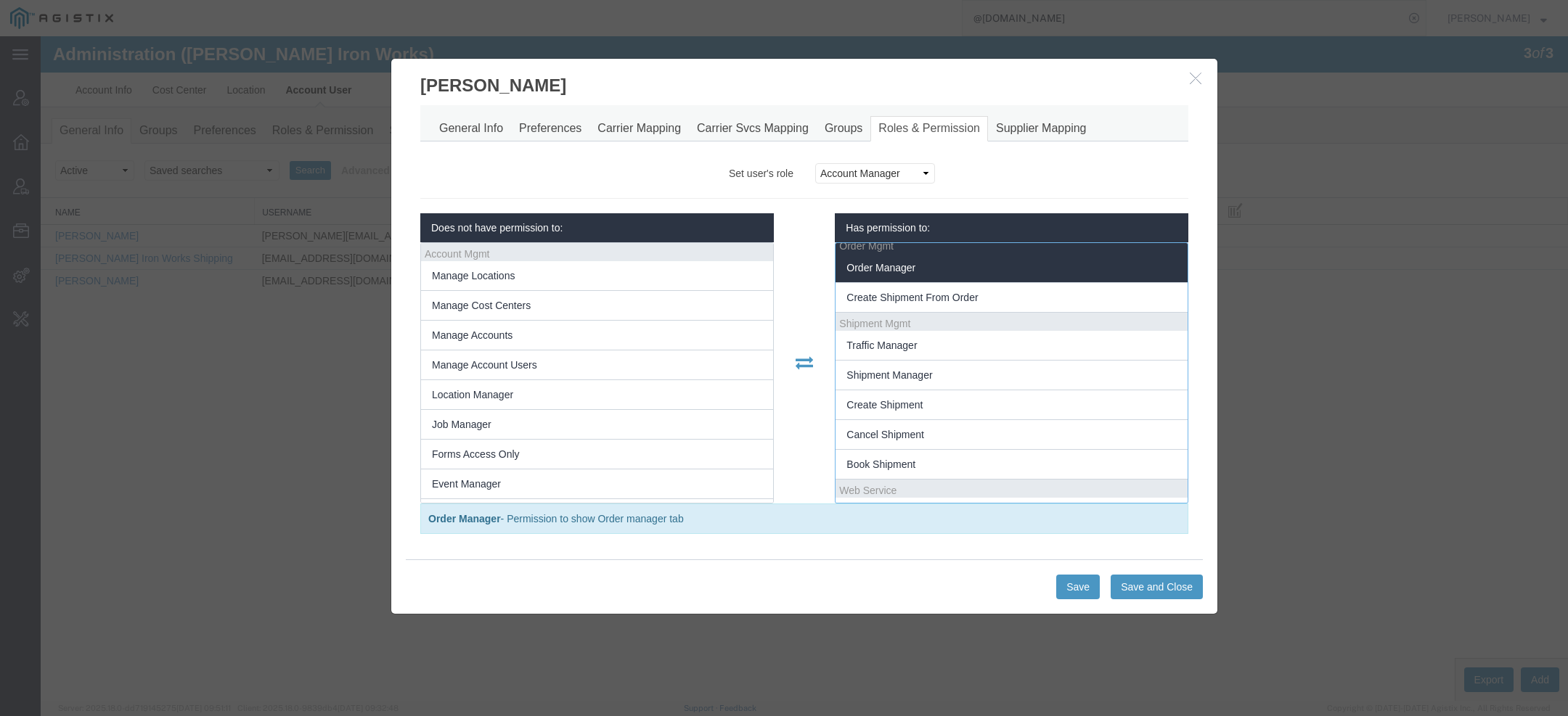
click at [956, 272] on li "Order Manager" at bounding box center [1011, 268] width 352 height 29
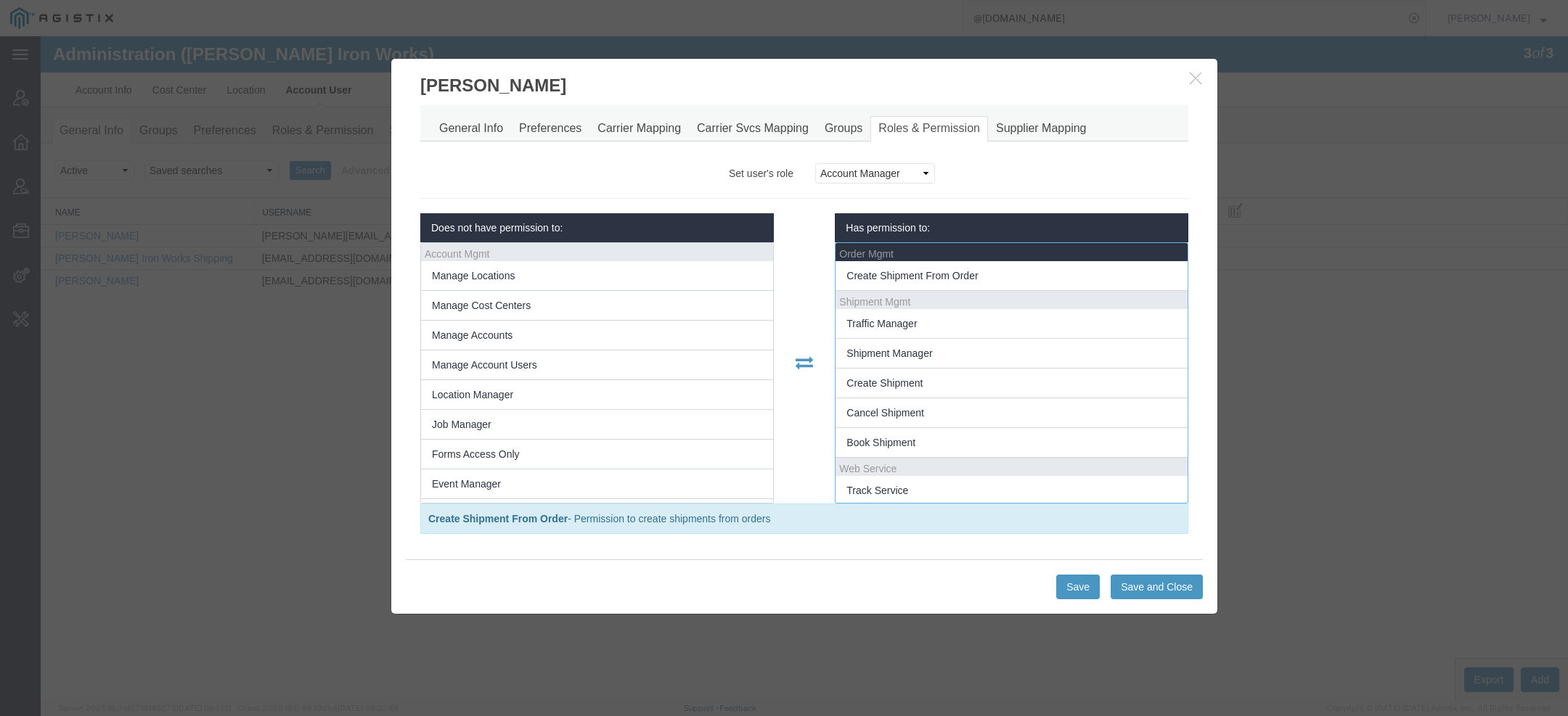
click at [956, 272] on span "Create Shipment From Order" at bounding box center [912, 275] width 131 height 12
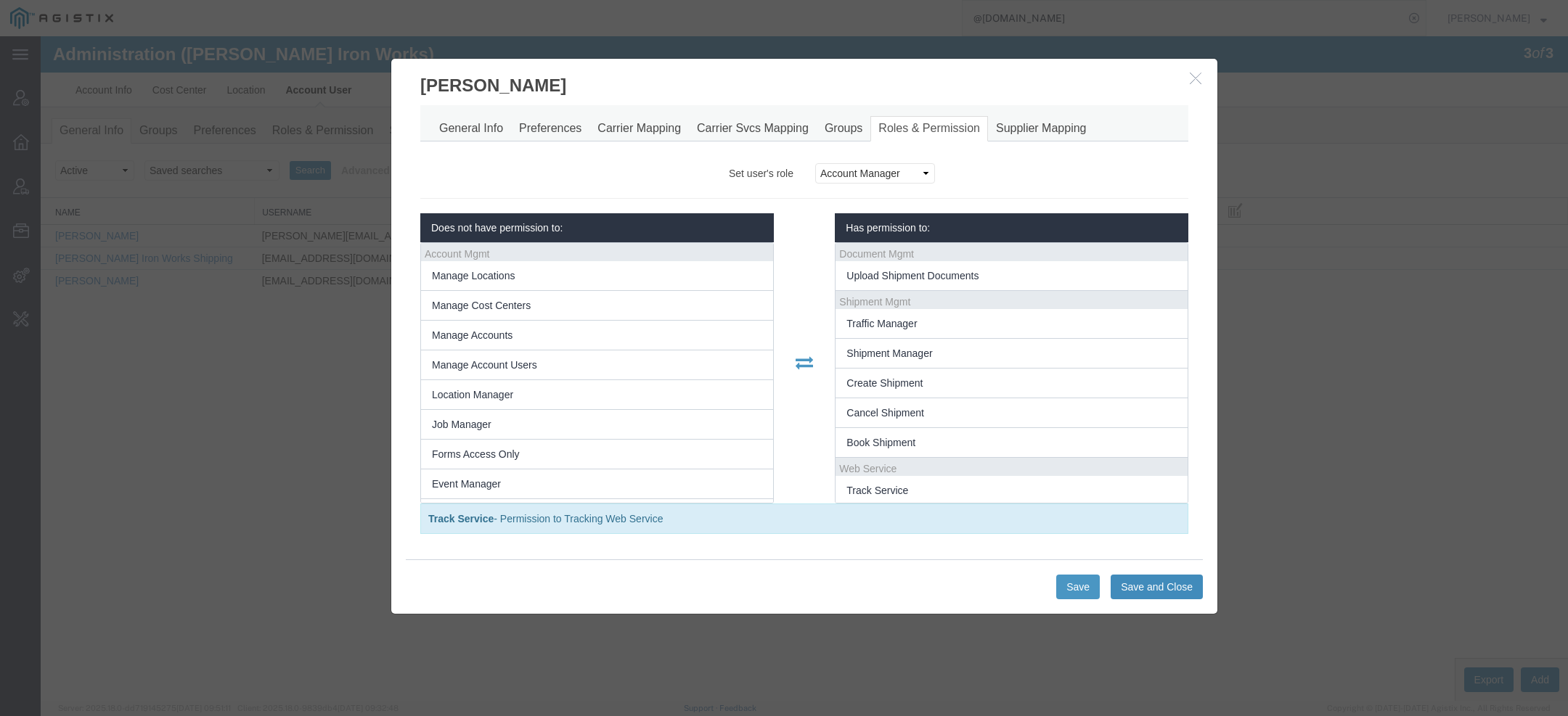
click at [1148, 585] on button "Save and Close" at bounding box center [1157, 587] width 92 height 25
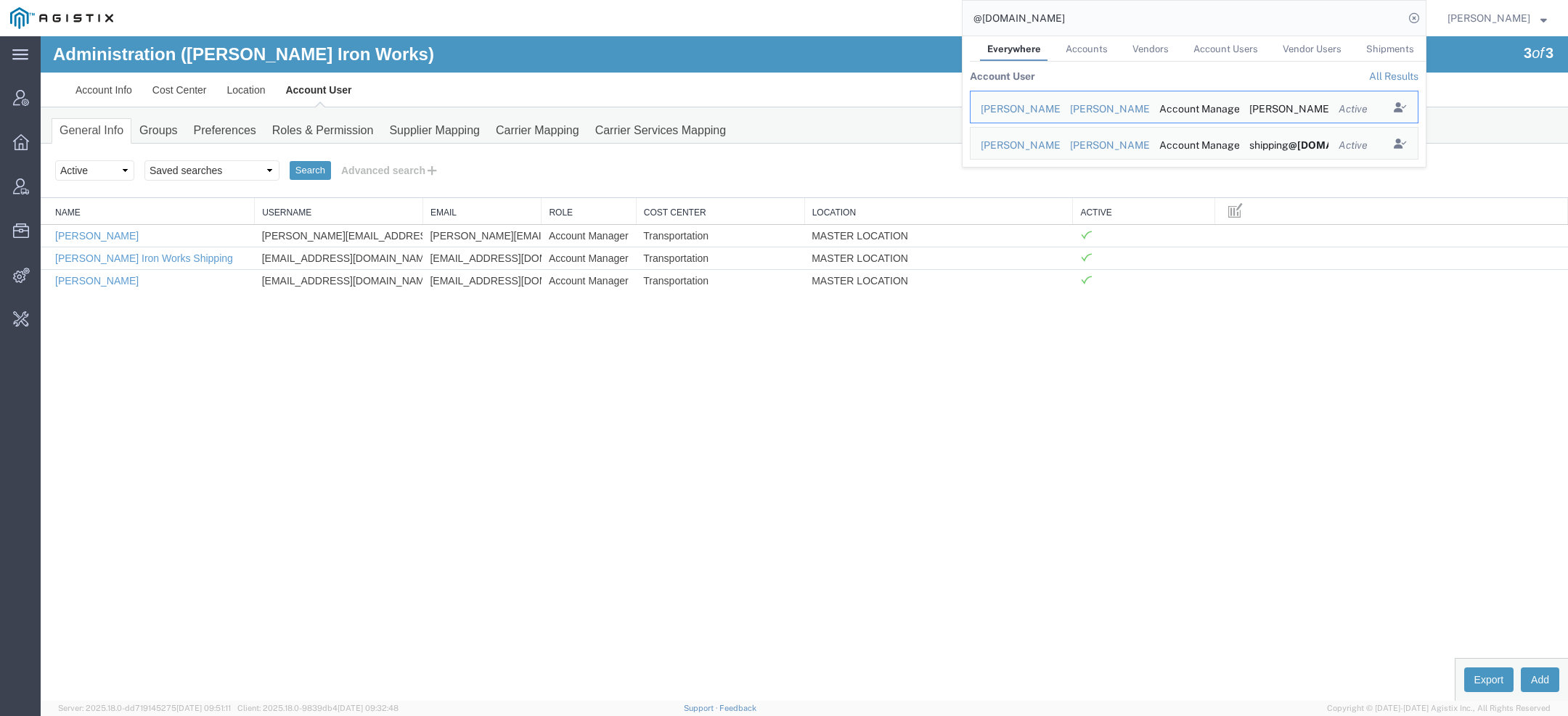
drag, startPoint x: 1074, startPoint y: 27, endPoint x: 776, endPoint y: 14, distance: 298.3
click at [821, 14] on div "@millsiron.com Everywhere Accounts Vendors Account Users Vendor Users Shipments…" at bounding box center [775, 18] width 1303 height 36
paste input "samuel.toruno@totalsafety"
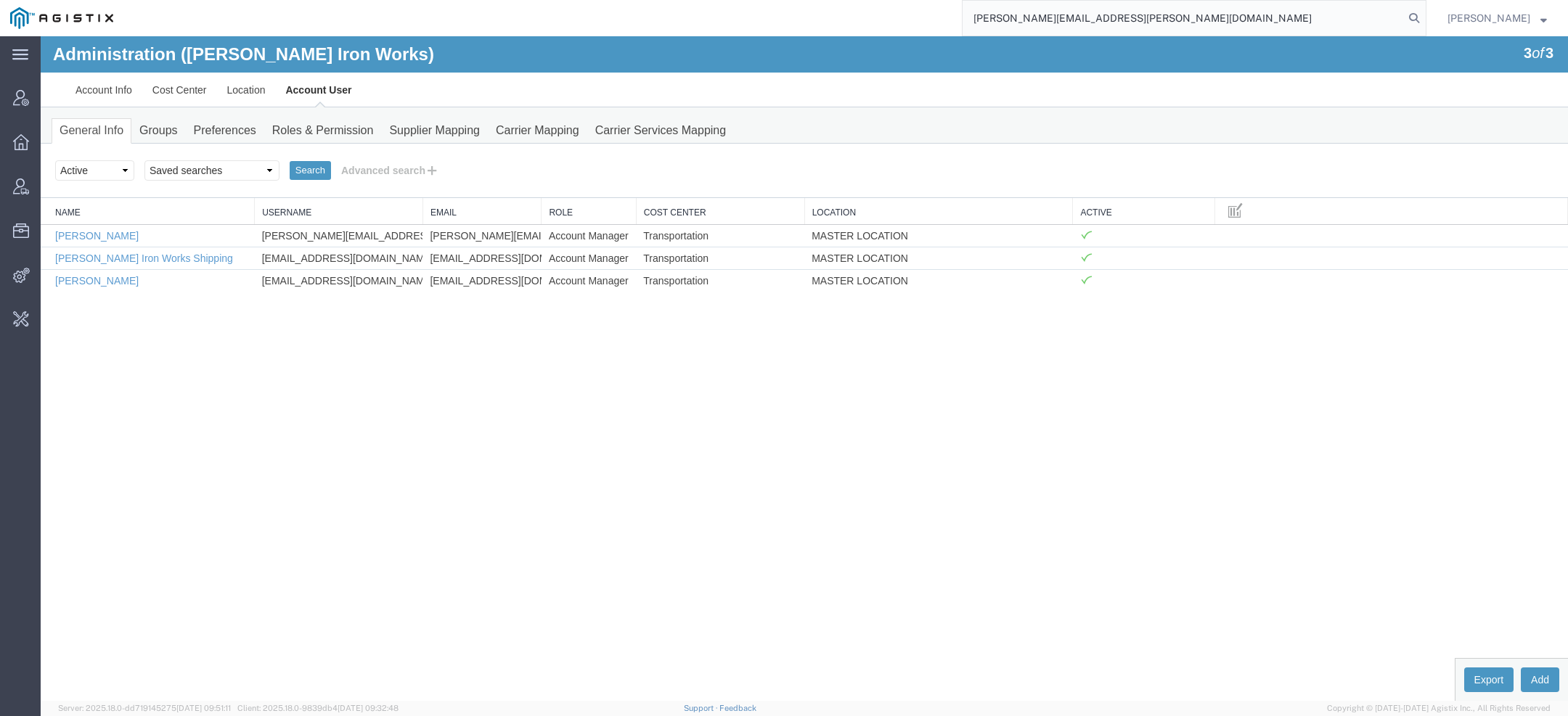
drag, startPoint x: 1044, startPoint y: 16, endPoint x: 717, endPoint y: -59, distance: 335.5
click at [717, 0] on html "main_menu Created with Sketch. Collapse Menu Account Manager Overview Vendor Ma…" at bounding box center [784, 358] width 1568 height 716
type input "@totalsafety.com"
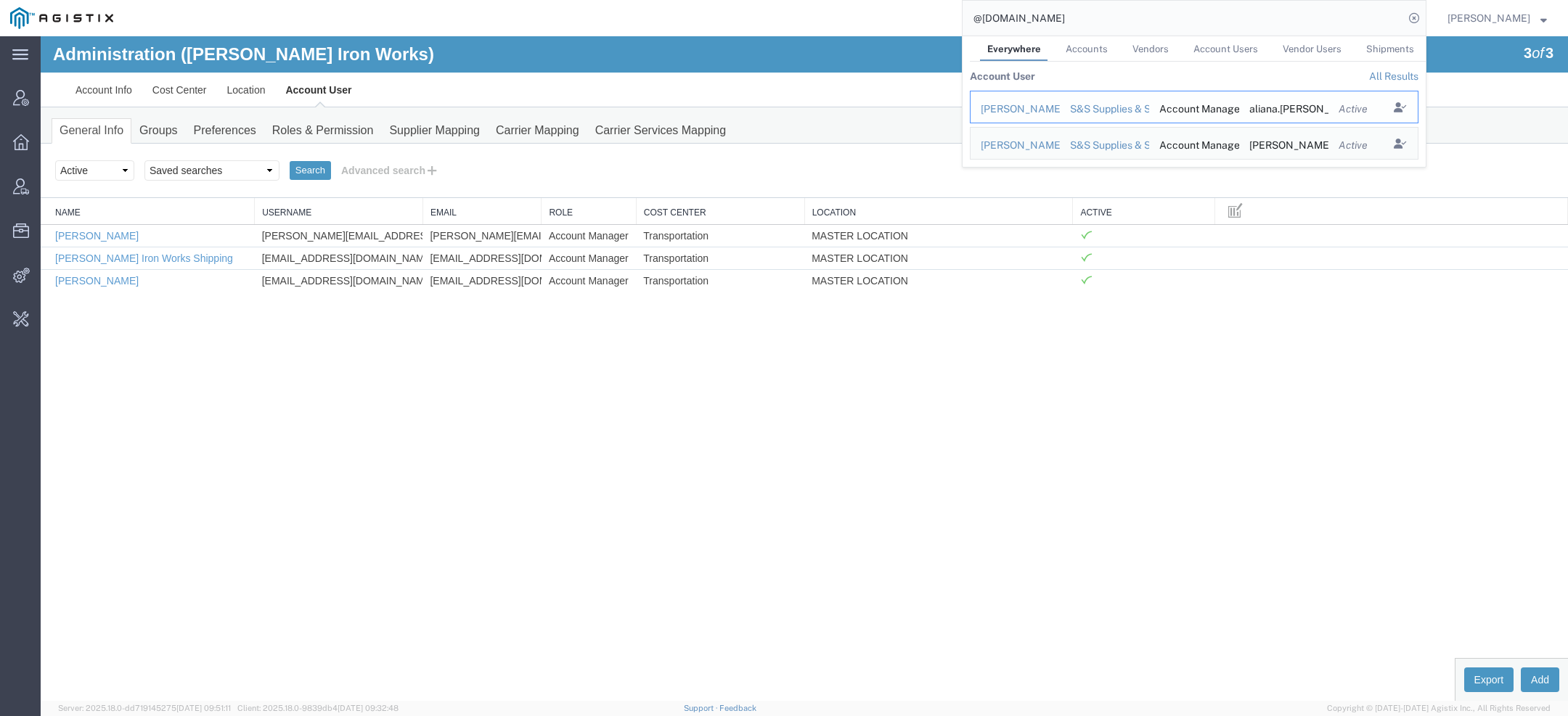
click at [1037, 108] on div "Aliana Reyes" at bounding box center [1015, 109] width 69 height 16
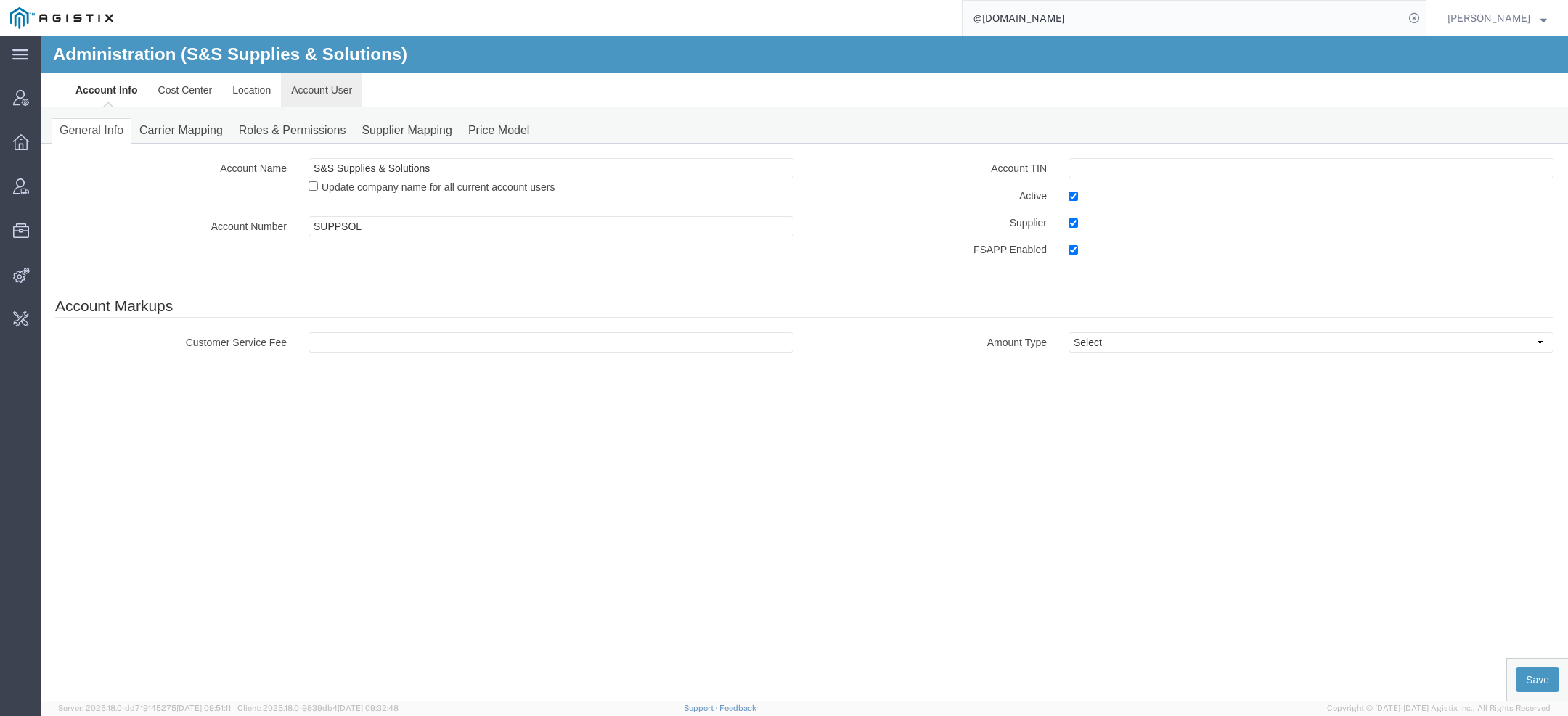
click at [328, 91] on link "Account User" at bounding box center [321, 90] width 82 height 35
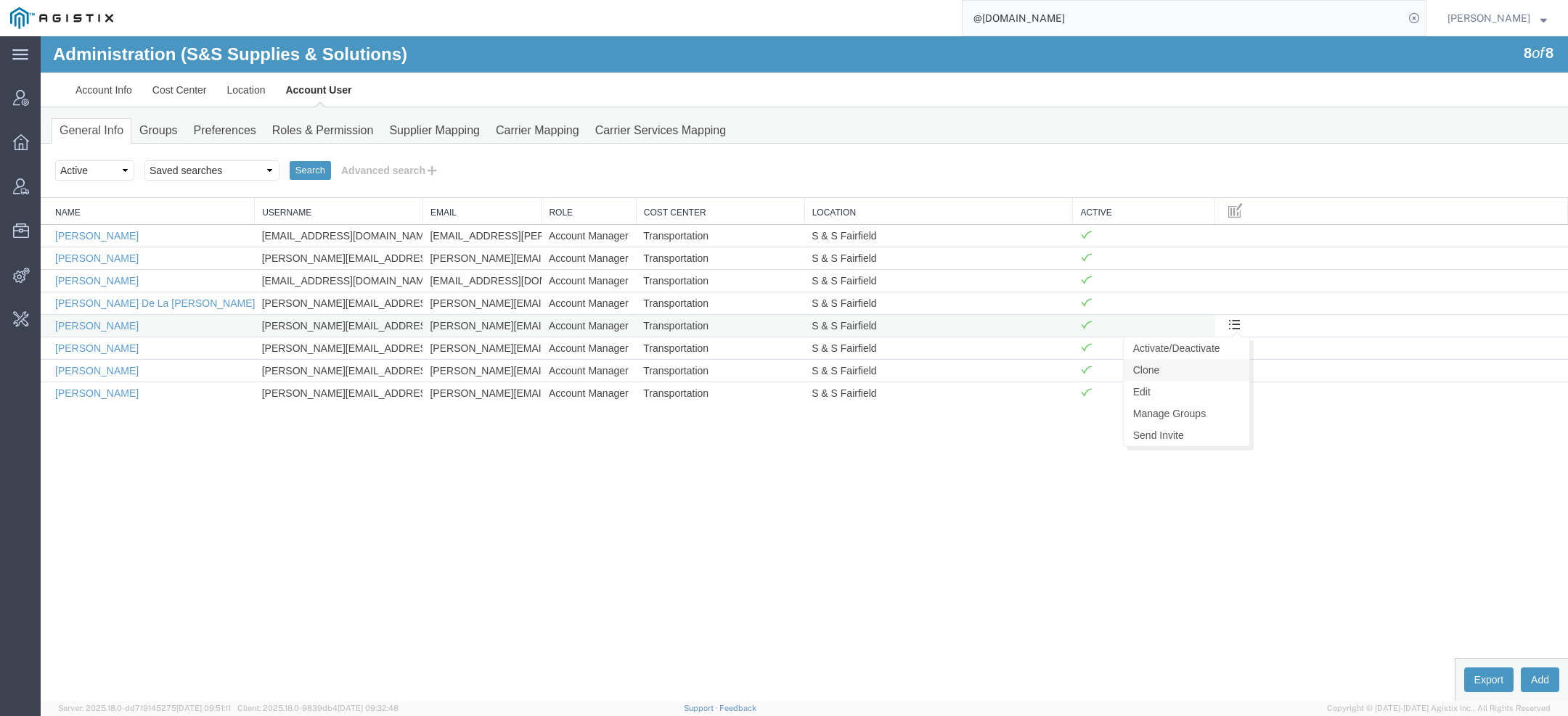
click at [1226, 366] on link "Clone" at bounding box center [1187, 370] width 126 height 22
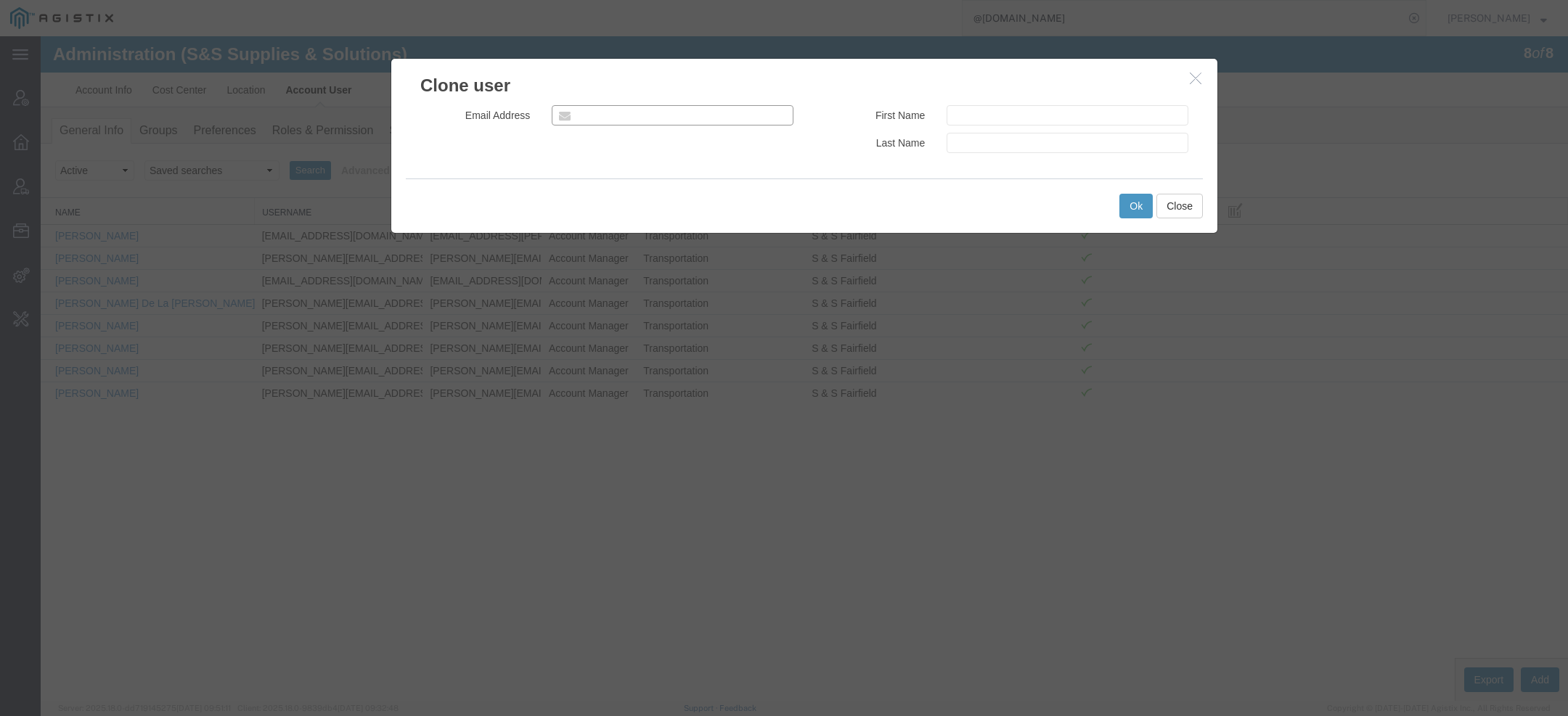
click at [602, 110] on input "email" at bounding box center [672, 116] width 241 height 20
paste input "samuel.toruno@totalsafety.com"
type input "samuel.toruno@totalsafety.com"
click at [590, 116] on input "samuel.toruno@totalsafety.com" at bounding box center [672, 116] width 241 height 20
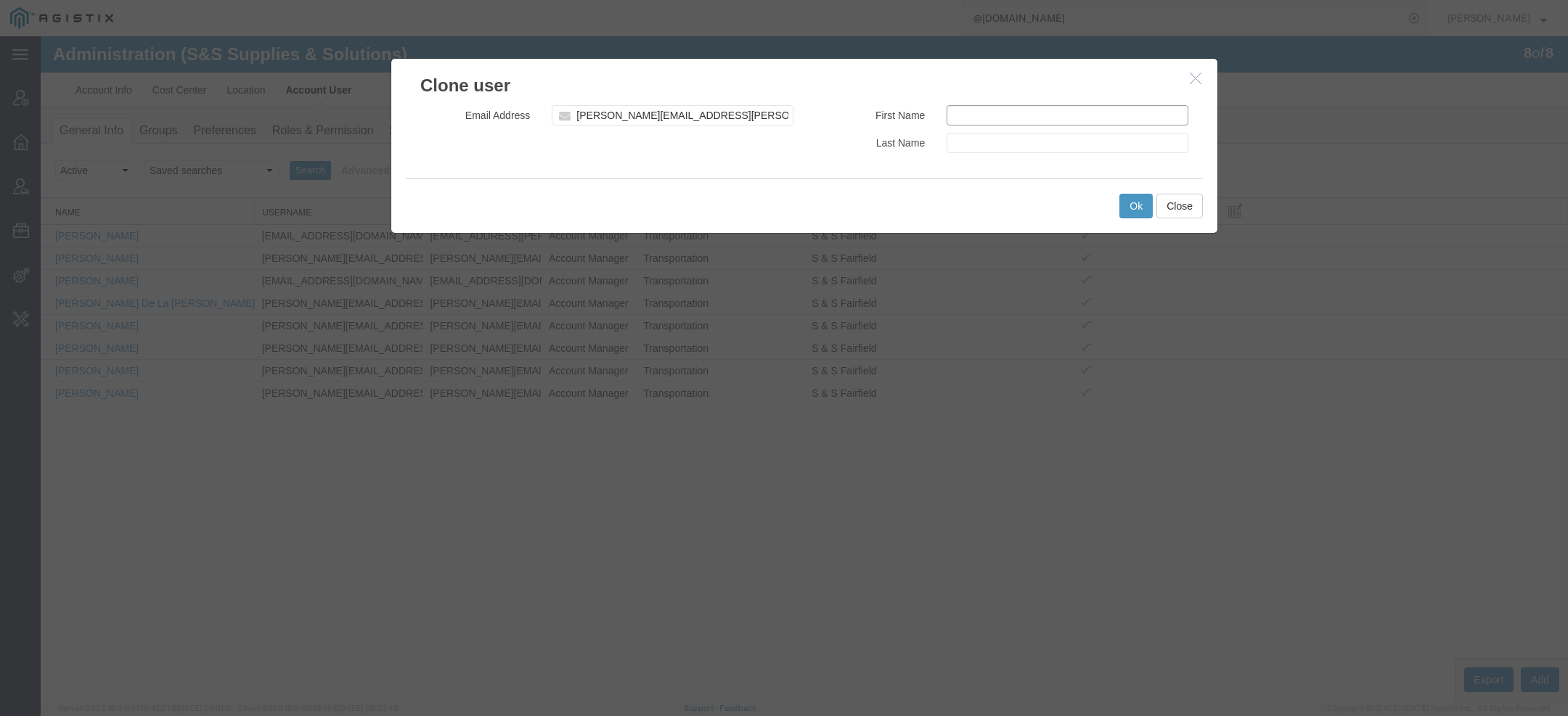
click at [1013, 118] on input "text" at bounding box center [1067, 116] width 241 height 20
paste input "samuel"
type input "samuel"
click at [615, 119] on input "samuel.toruno@totalsafety.com" at bounding box center [672, 116] width 241 height 20
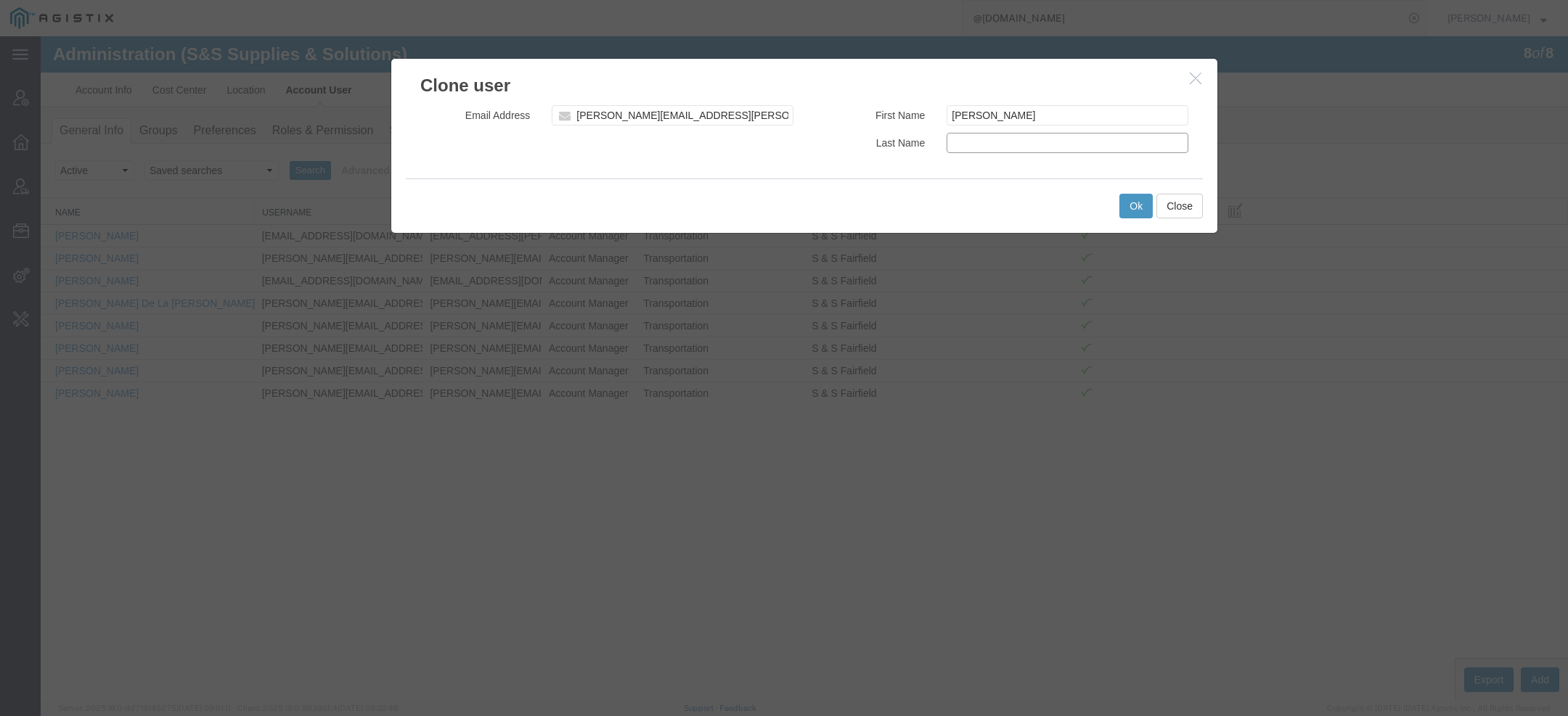
click at [1004, 143] on input "text" at bounding box center [1067, 143] width 241 height 20
paste input "toruno"
click at [957, 140] on input "toruno" at bounding box center [1067, 143] width 241 height 20
type input "Toruno"
click at [959, 119] on input "samuel" at bounding box center [1067, 116] width 241 height 20
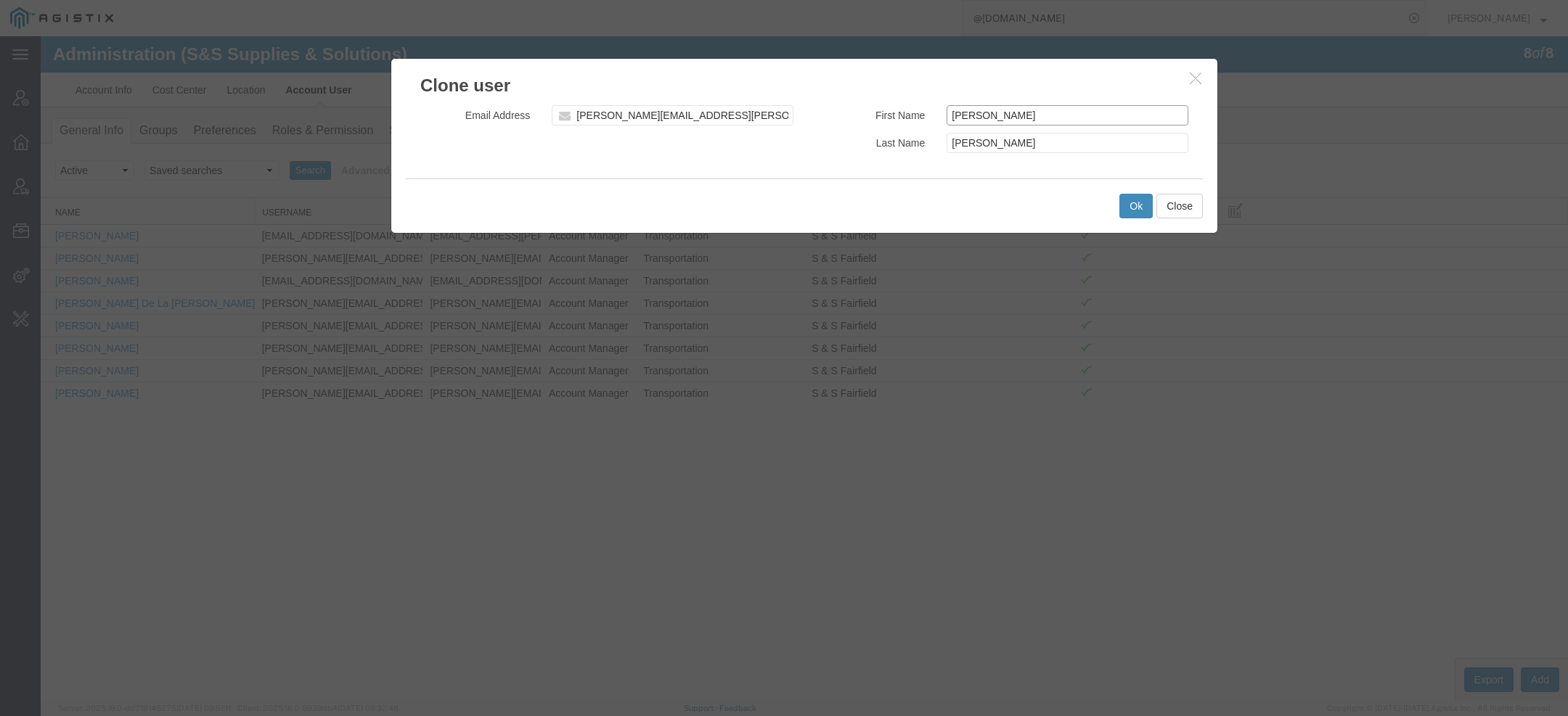
type input "Samuel"
click at [1140, 212] on button "Ok" at bounding box center [1136, 206] width 33 height 25
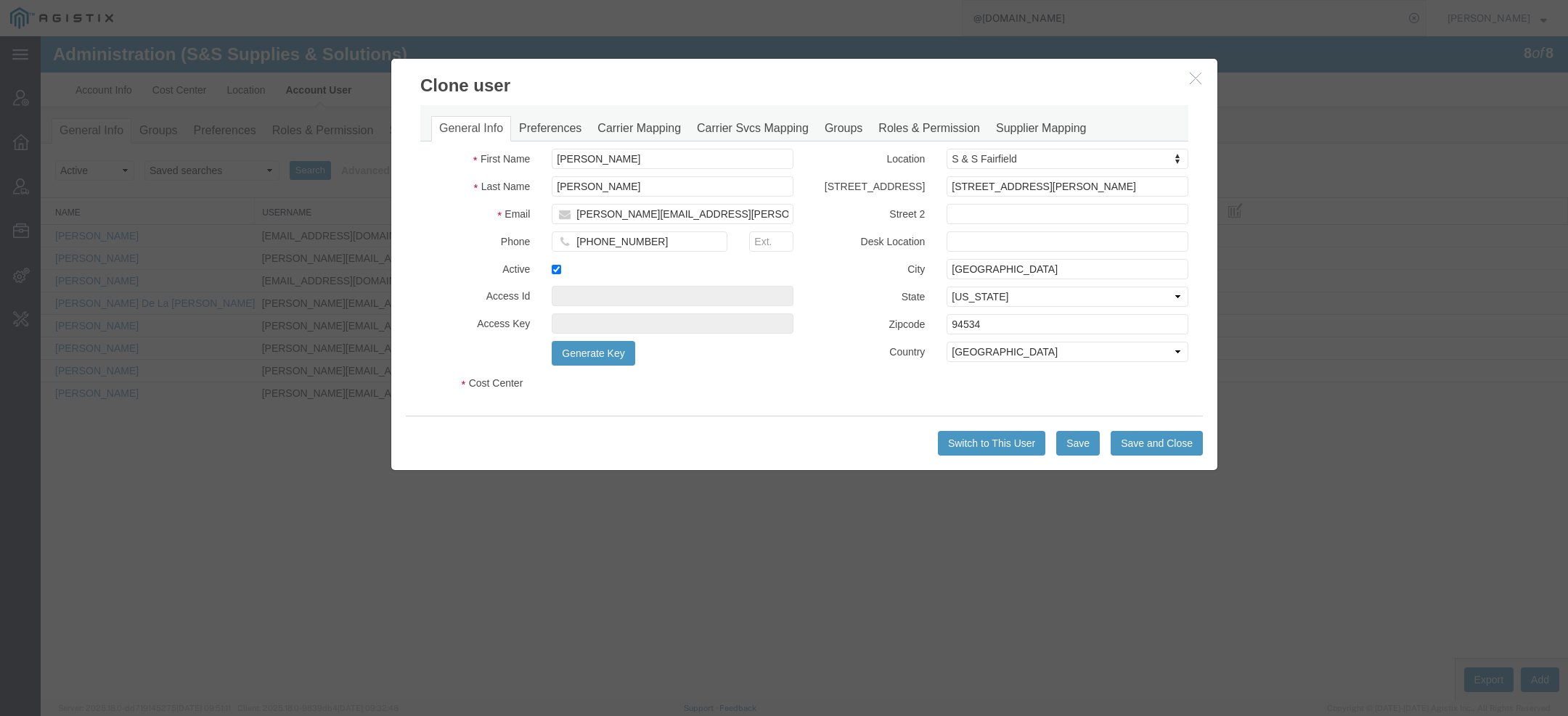
select select "COSTCENTER"
select select "11063"
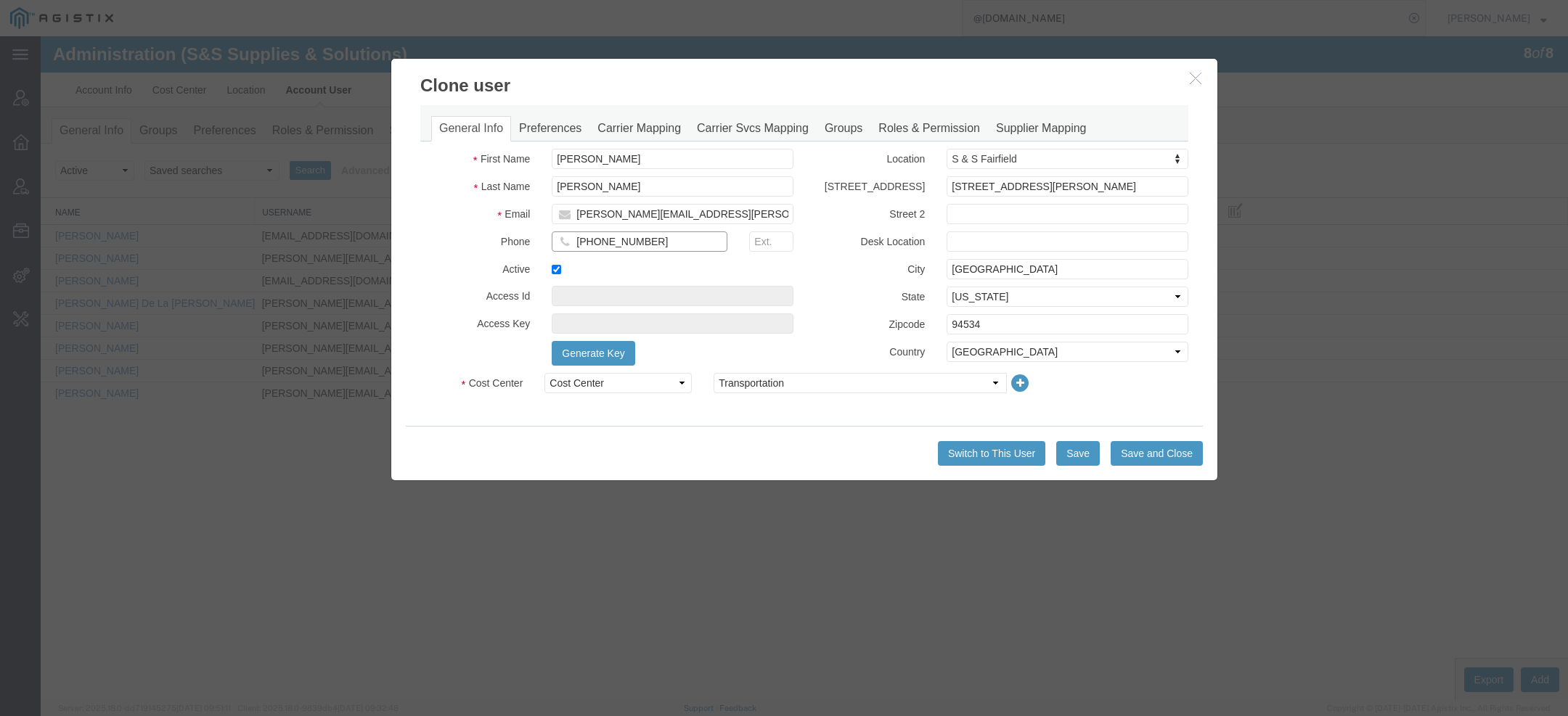
click at [590, 236] on input "707-419-6454" at bounding box center [640, 241] width 175 height 20
click at [1086, 451] on button "Save" at bounding box center [1078, 454] width 43 height 25
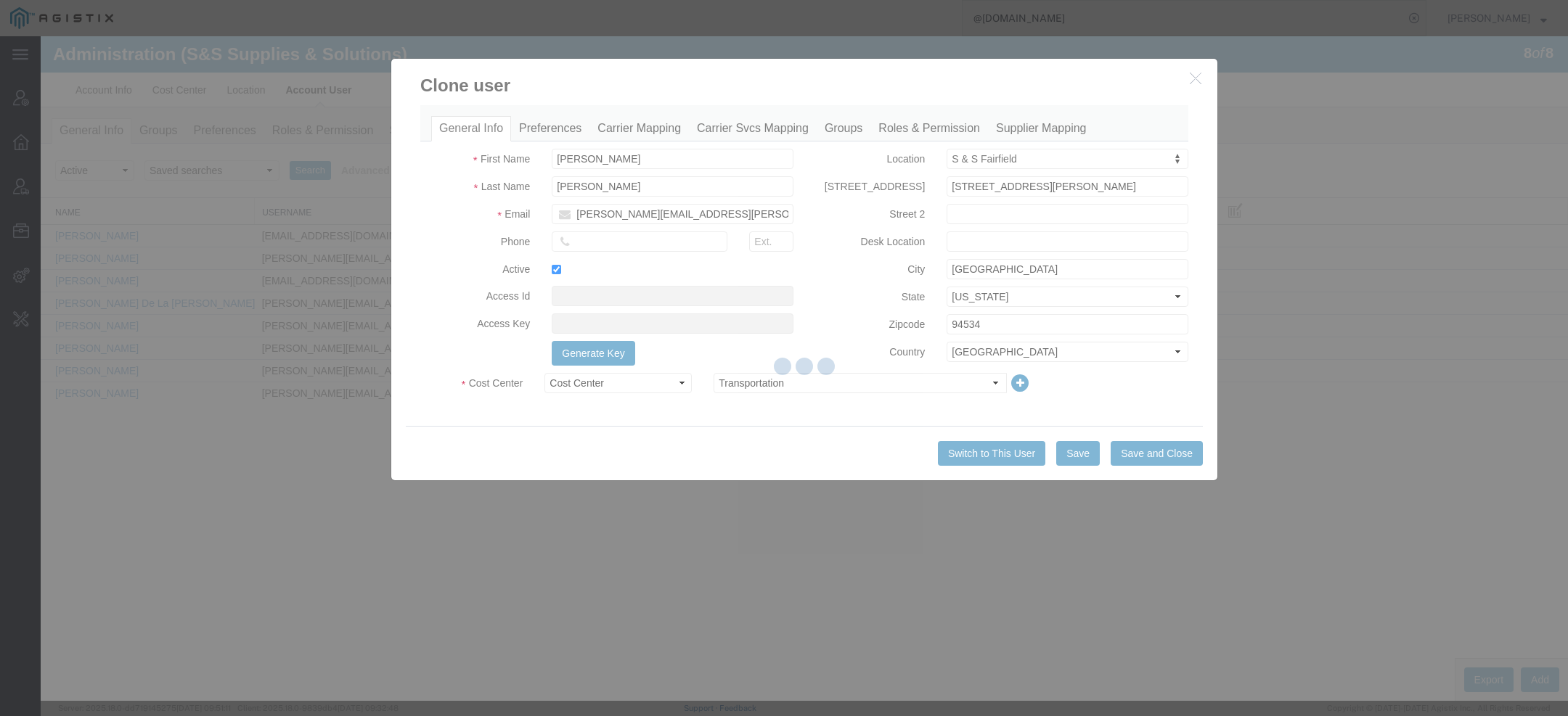
select select "COSTCENTER"
select select "11063"
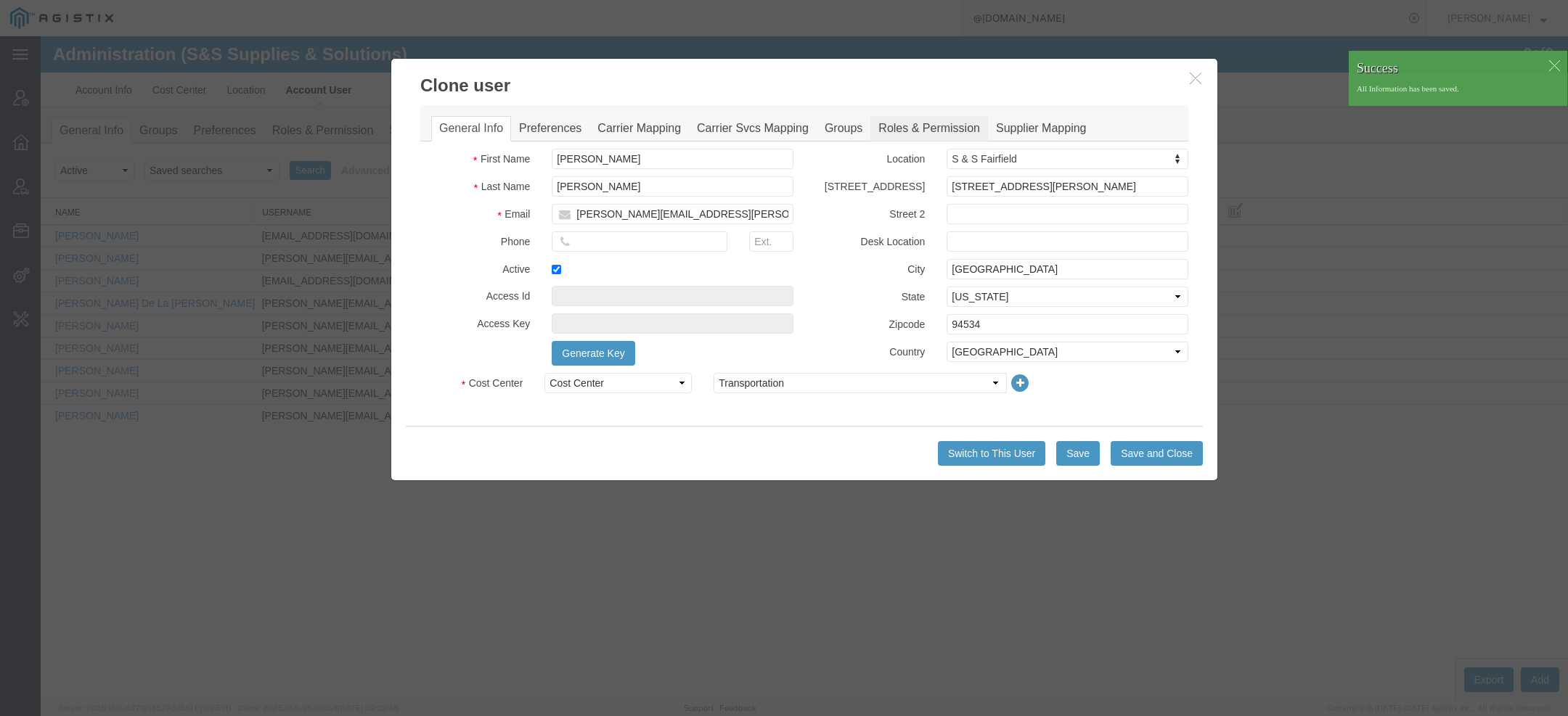
click at [904, 118] on link "Roles & Permission" at bounding box center [929, 129] width 118 height 26
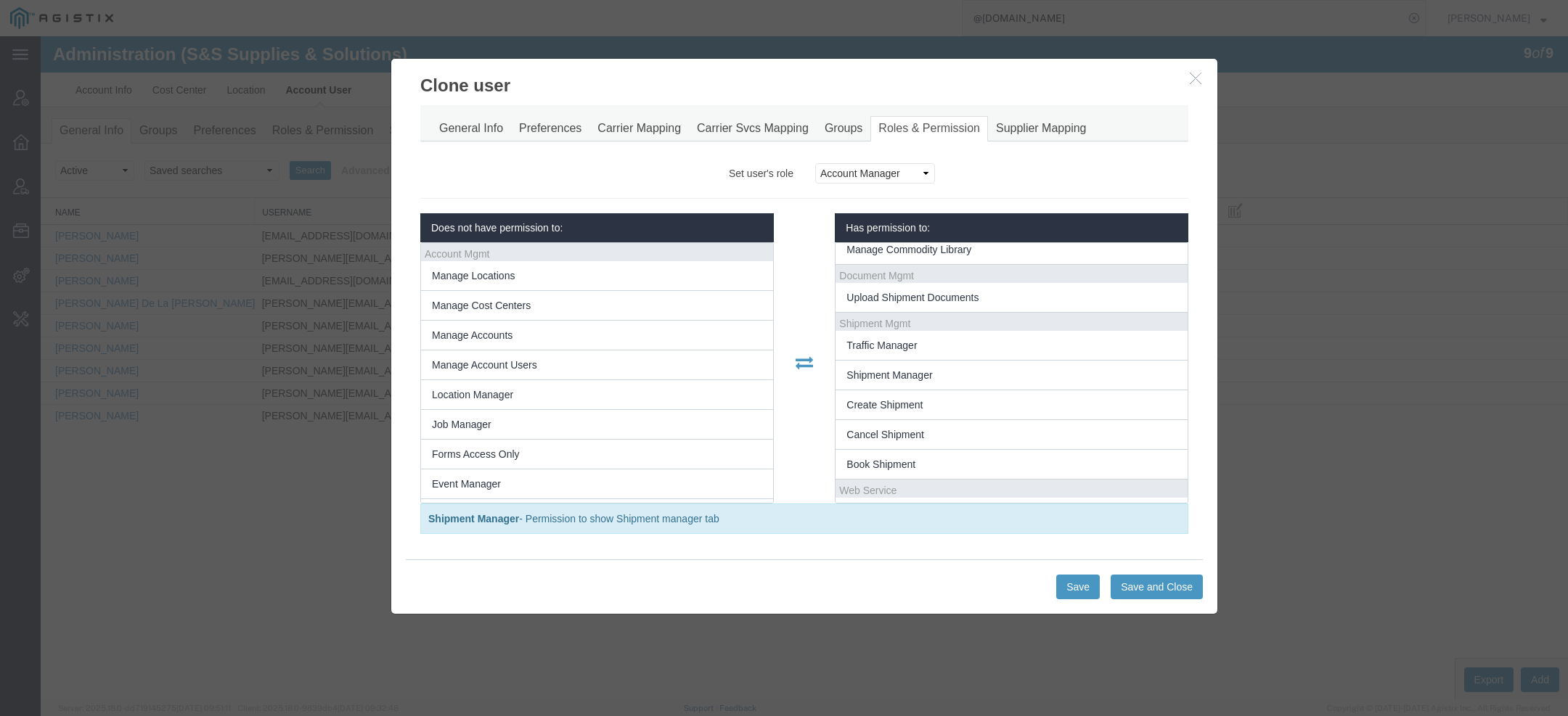
scroll to position [200, 0]
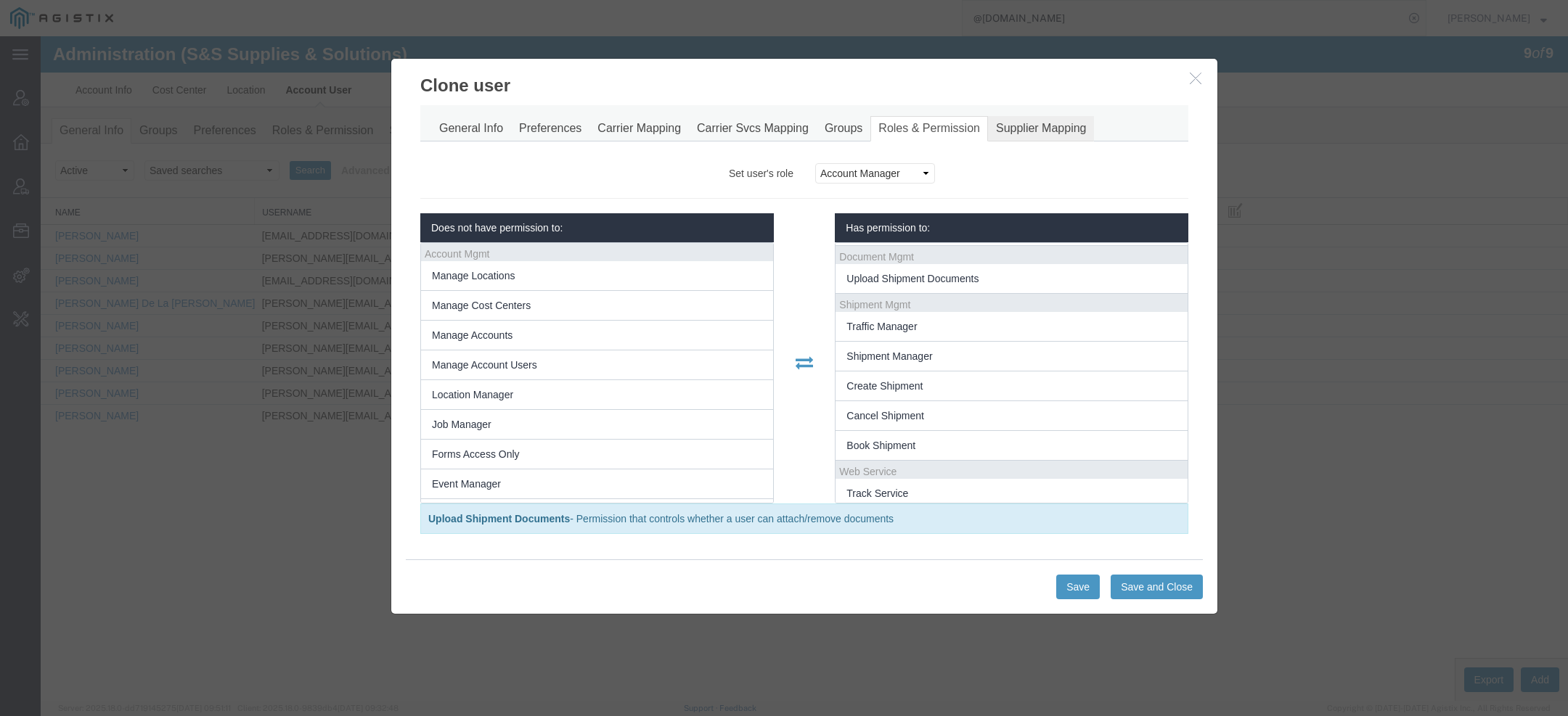
click at [1026, 126] on link "Supplier Mapping" at bounding box center [1041, 129] width 106 height 26
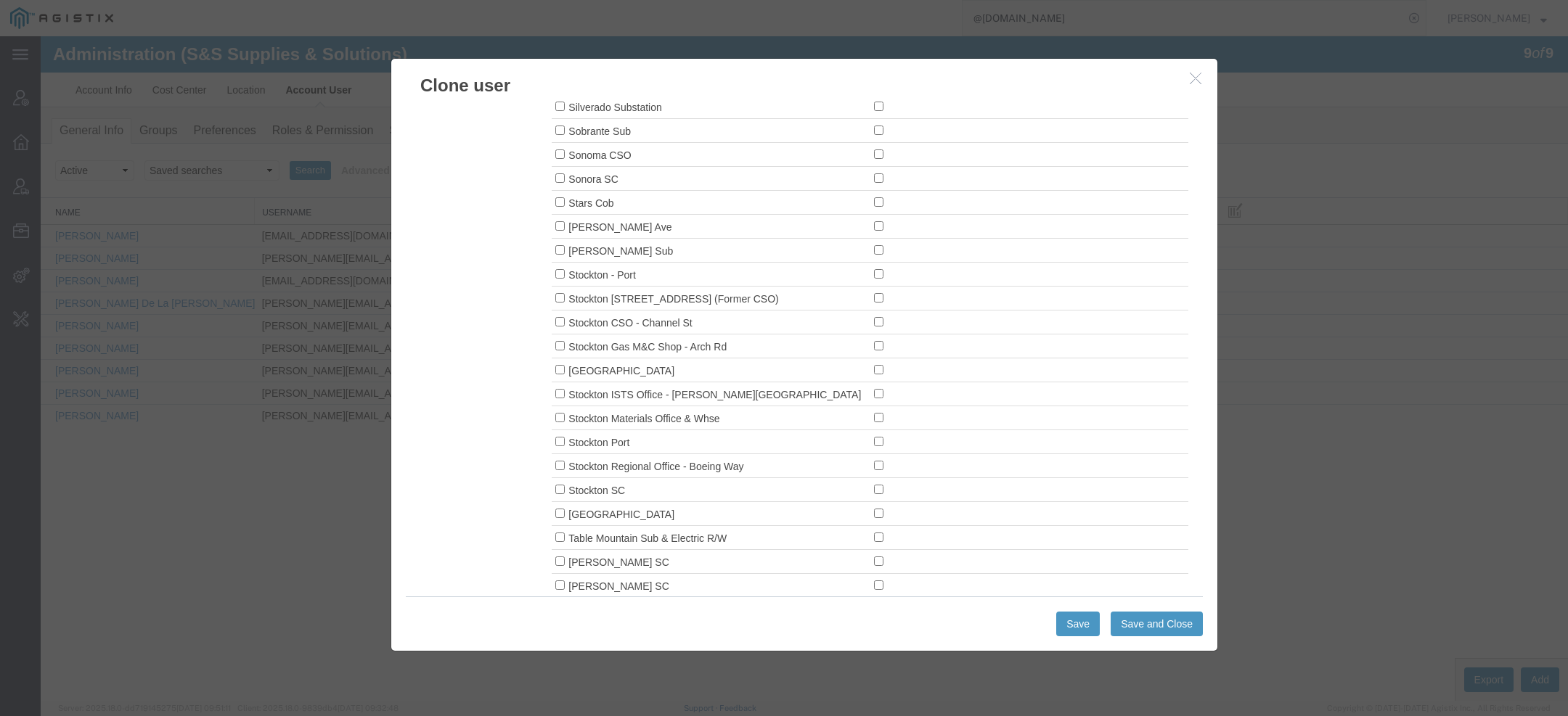
scroll to position [11523, 0]
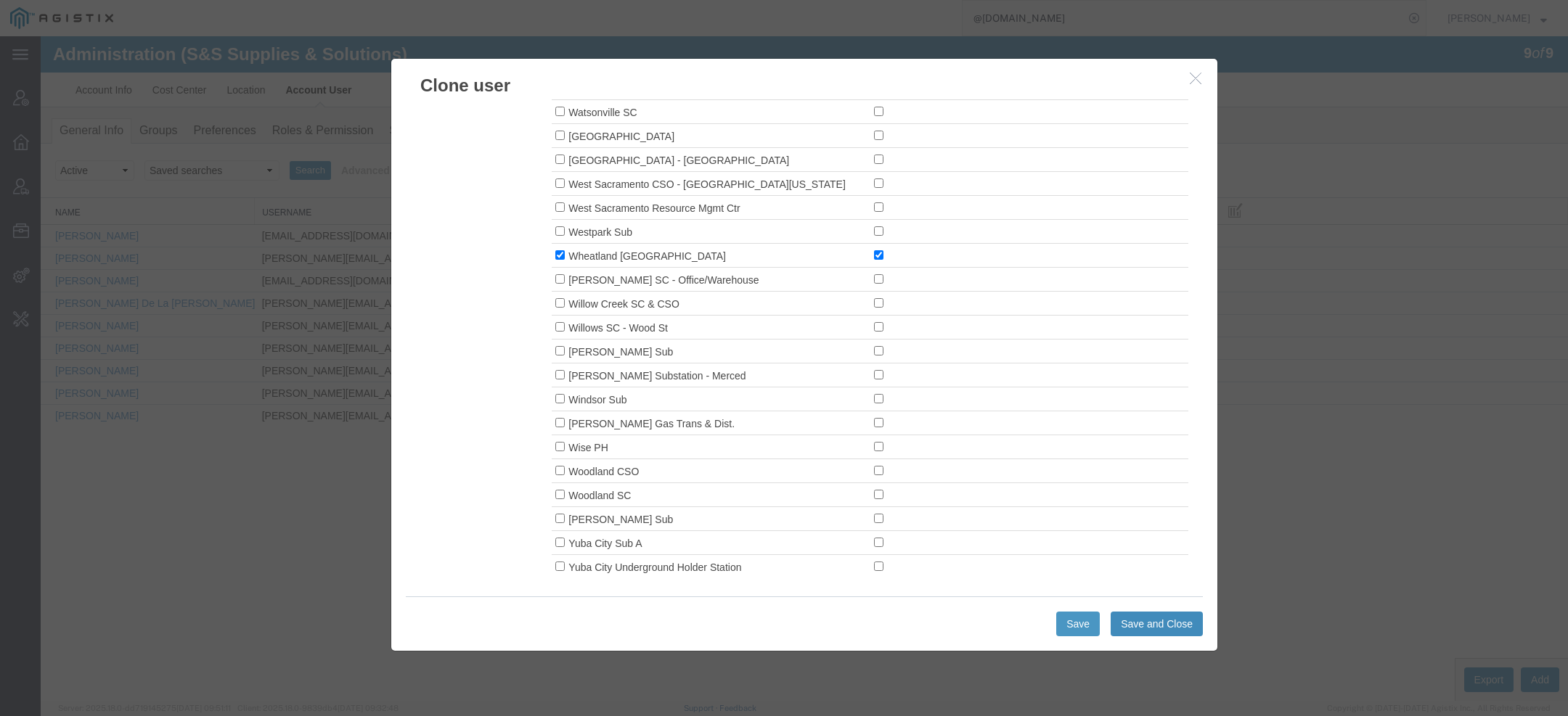
click at [1129, 619] on button "Save and Close" at bounding box center [1157, 624] width 92 height 25
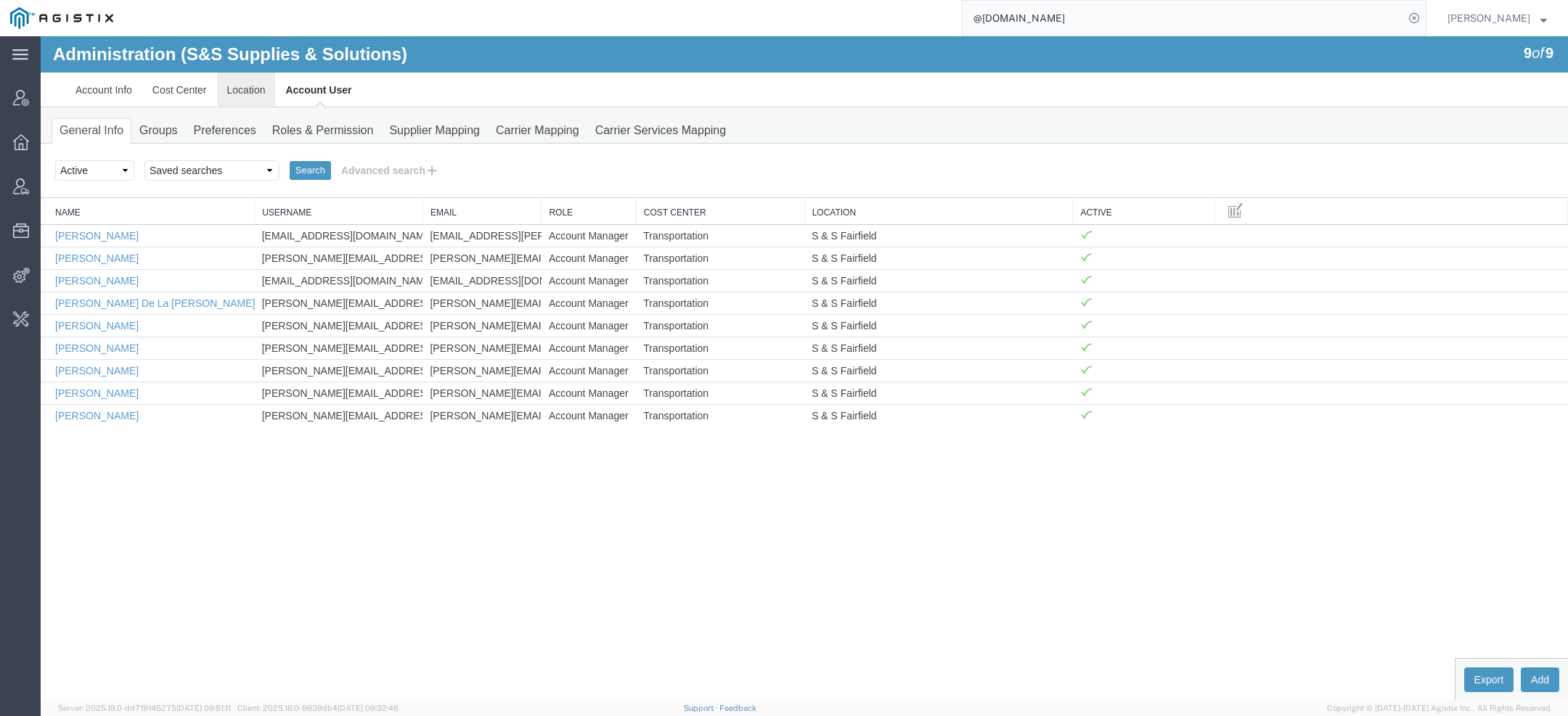
click at [237, 81] on link "Location" at bounding box center [247, 90] width 59 height 35
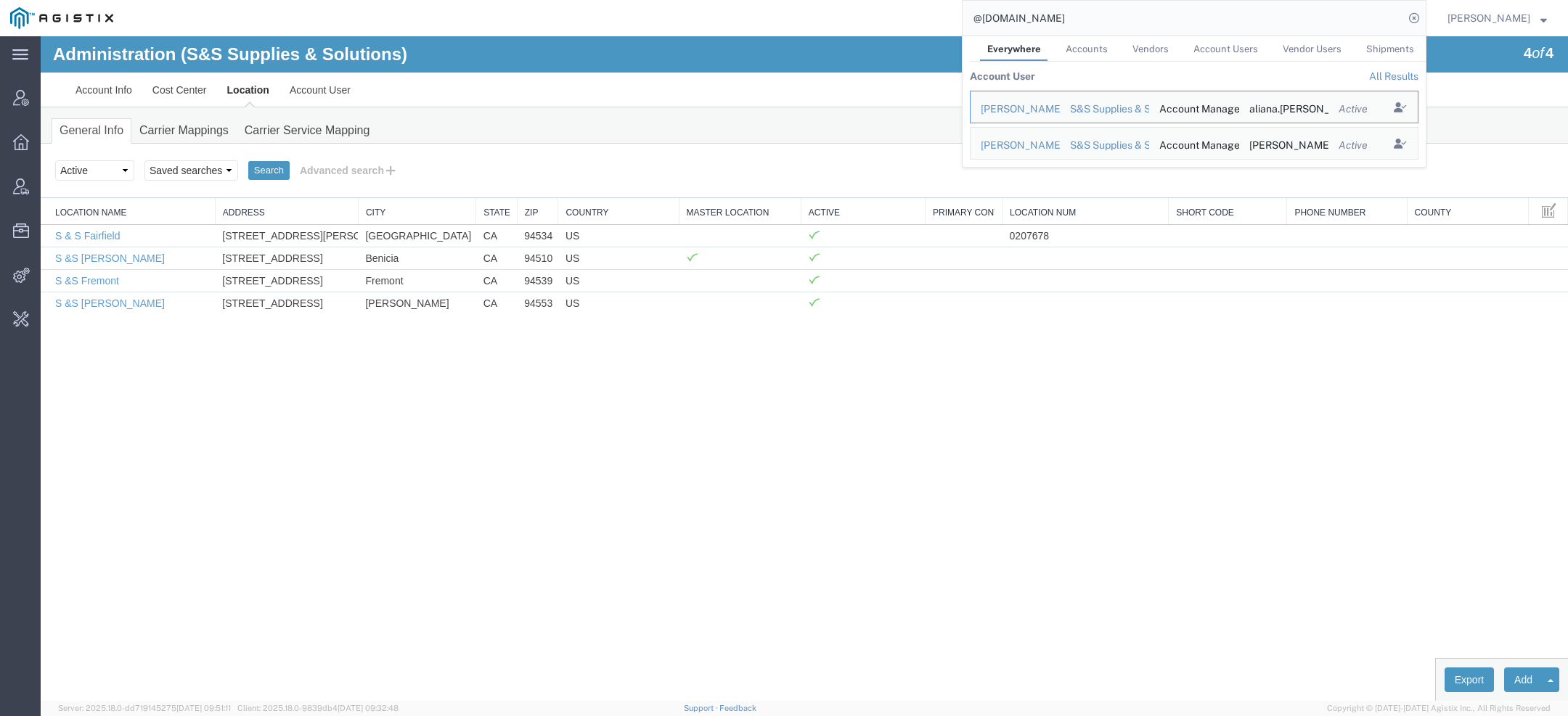
drag, startPoint x: 1087, startPoint y: 25, endPoint x: 716, endPoint y: 7, distance: 371.4
click at [735, 7] on div "@totalsafety.com Everywhere Accounts Vendors Account Users Vendor Users Shipmen…" at bounding box center [775, 18] width 1303 height 36
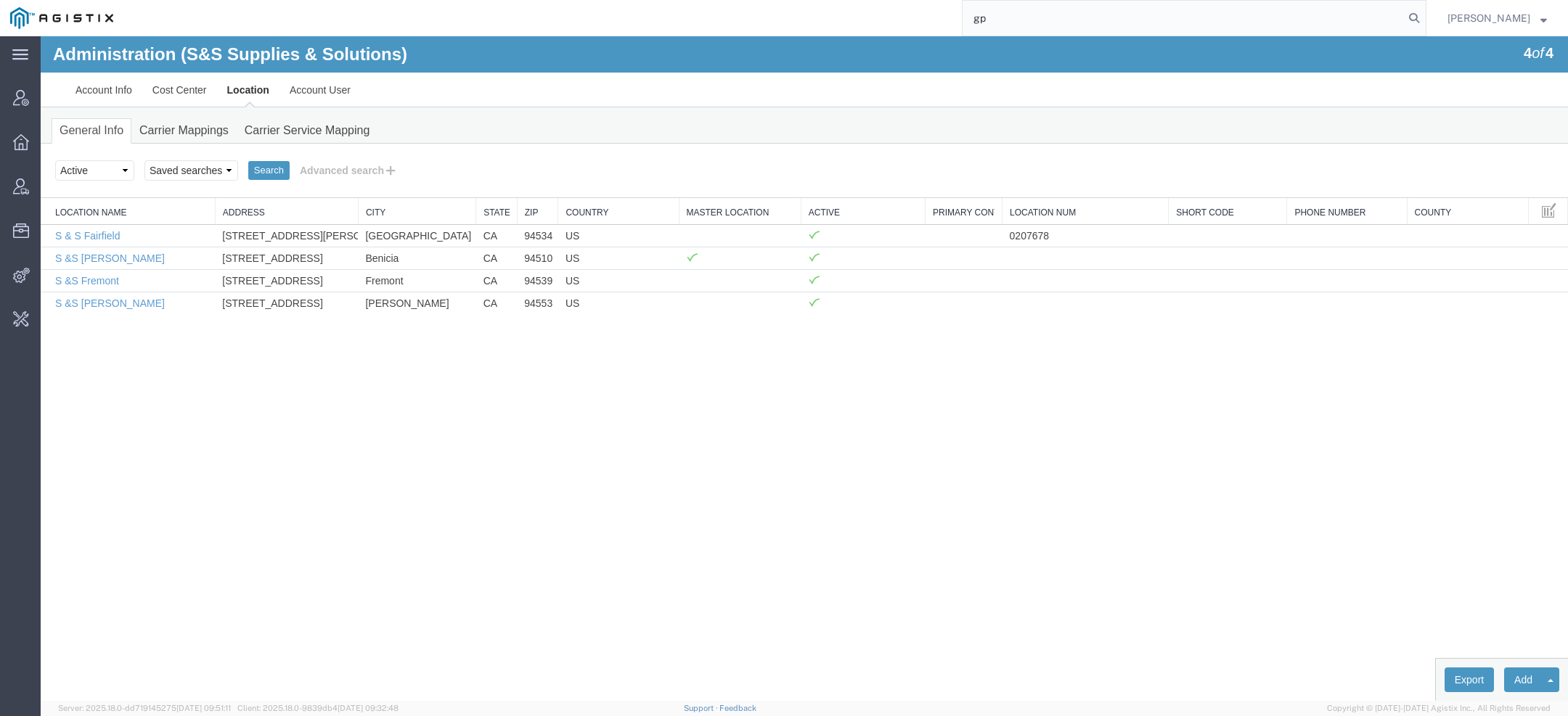
type input "g"
type input "pg&E"
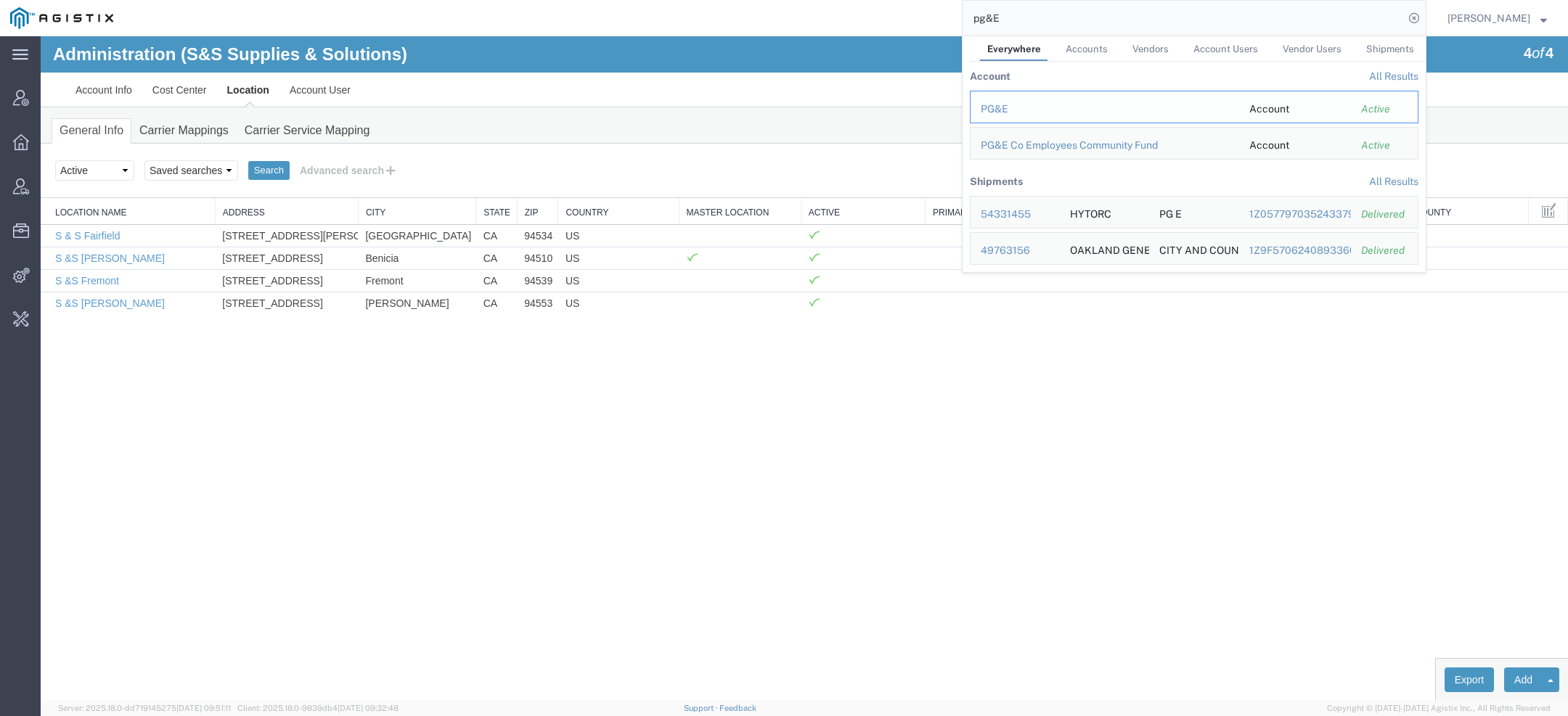
click at [998, 114] on div "PG&E" at bounding box center [1105, 109] width 248 height 16
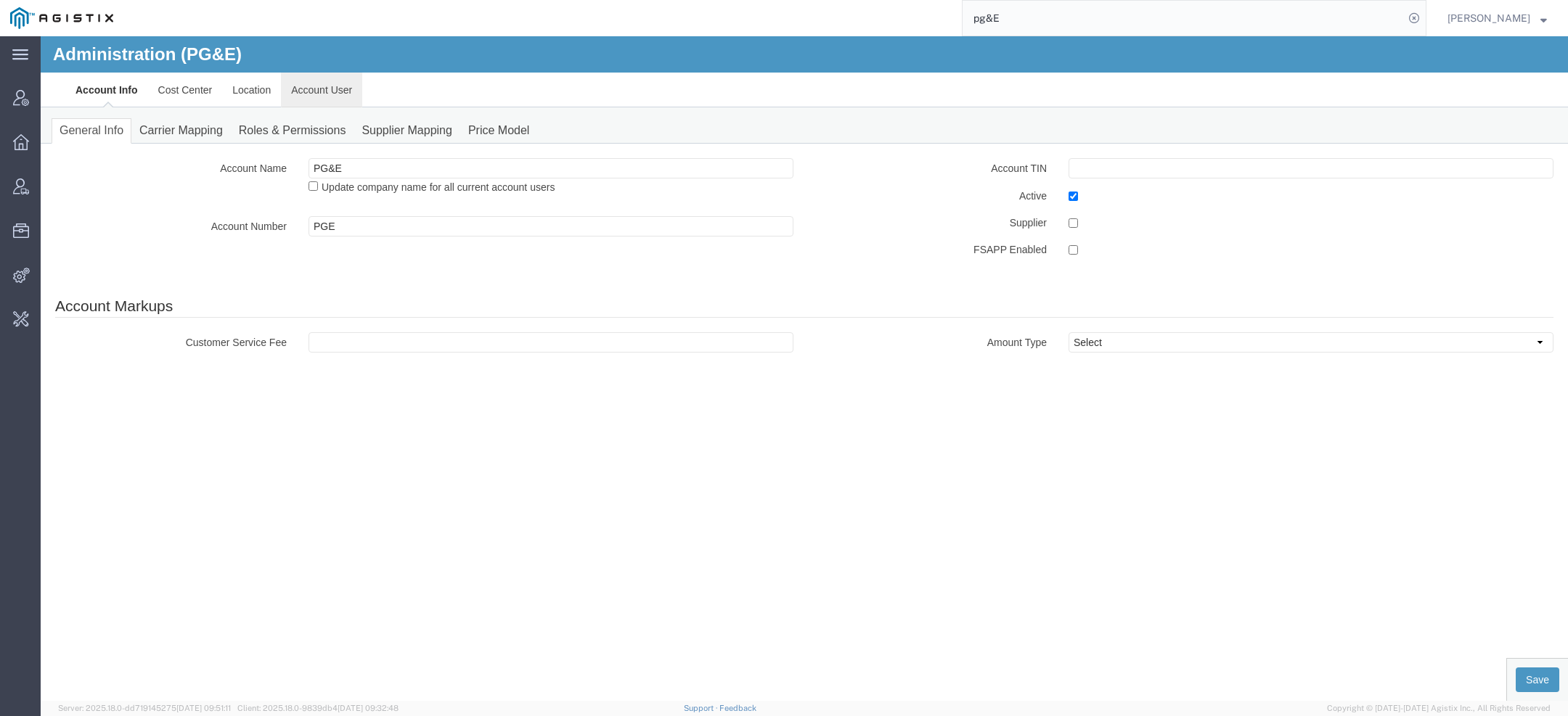
click at [301, 94] on link "Account User" at bounding box center [321, 90] width 82 height 35
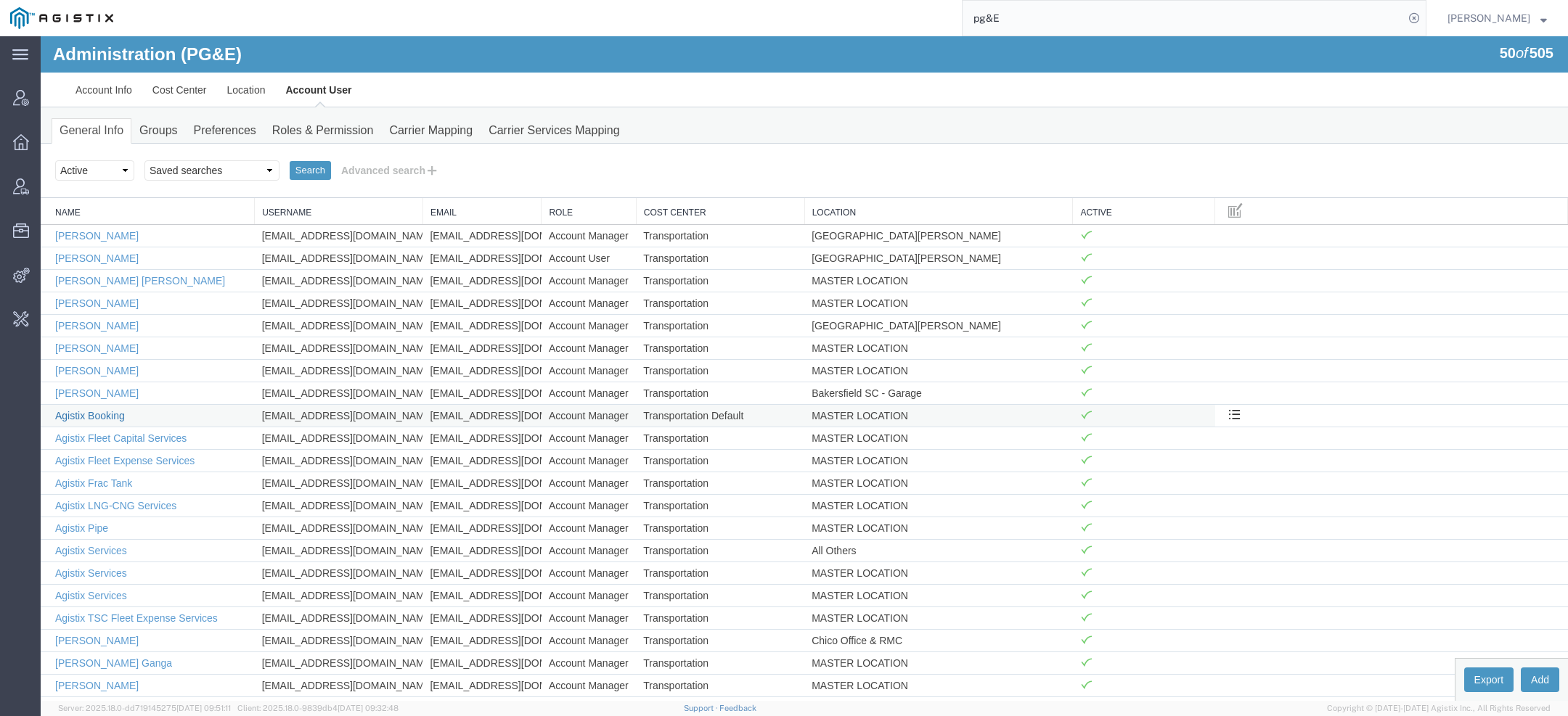
click at [110, 412] on link "Agistix Booking" at bounding box center [90, 415] width 70 height 12
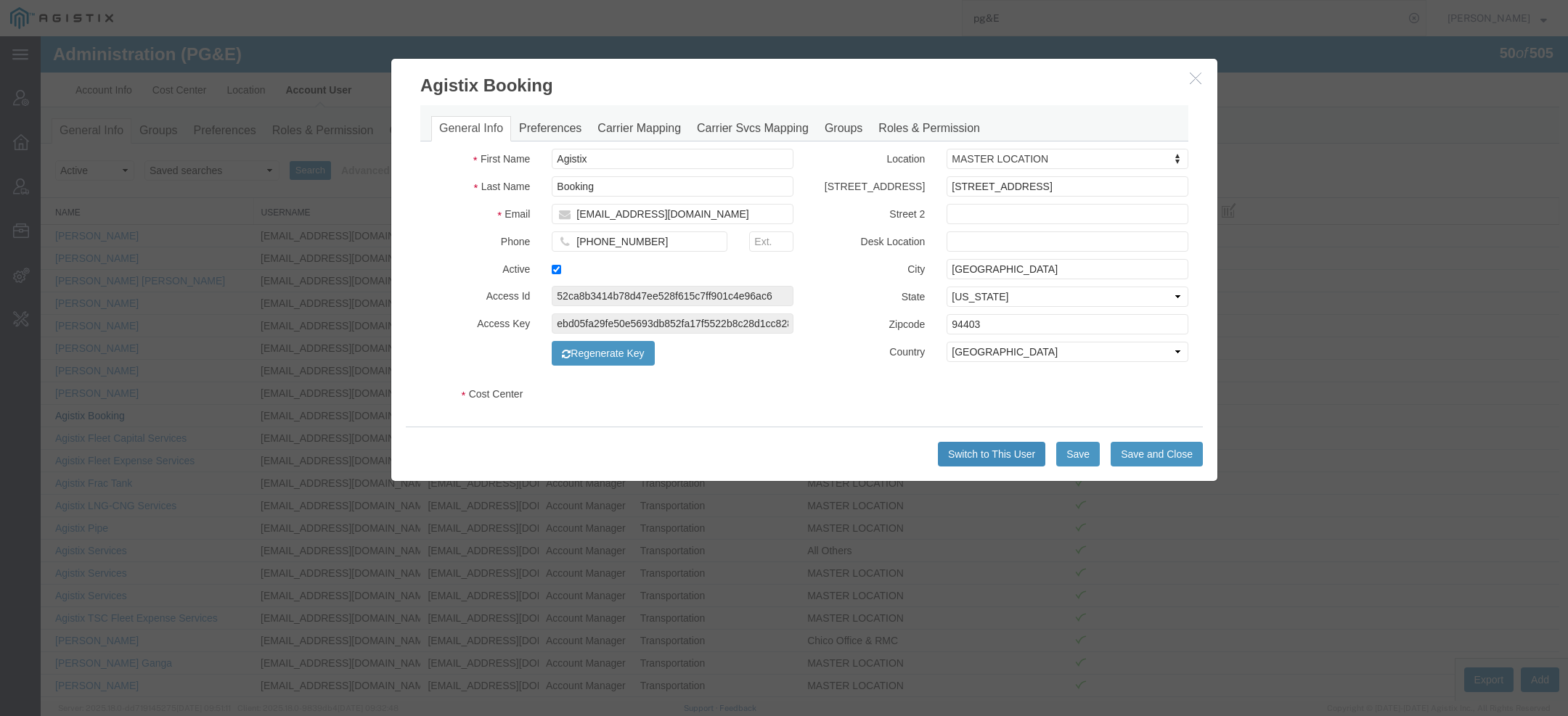
select select "COSTCENTER"
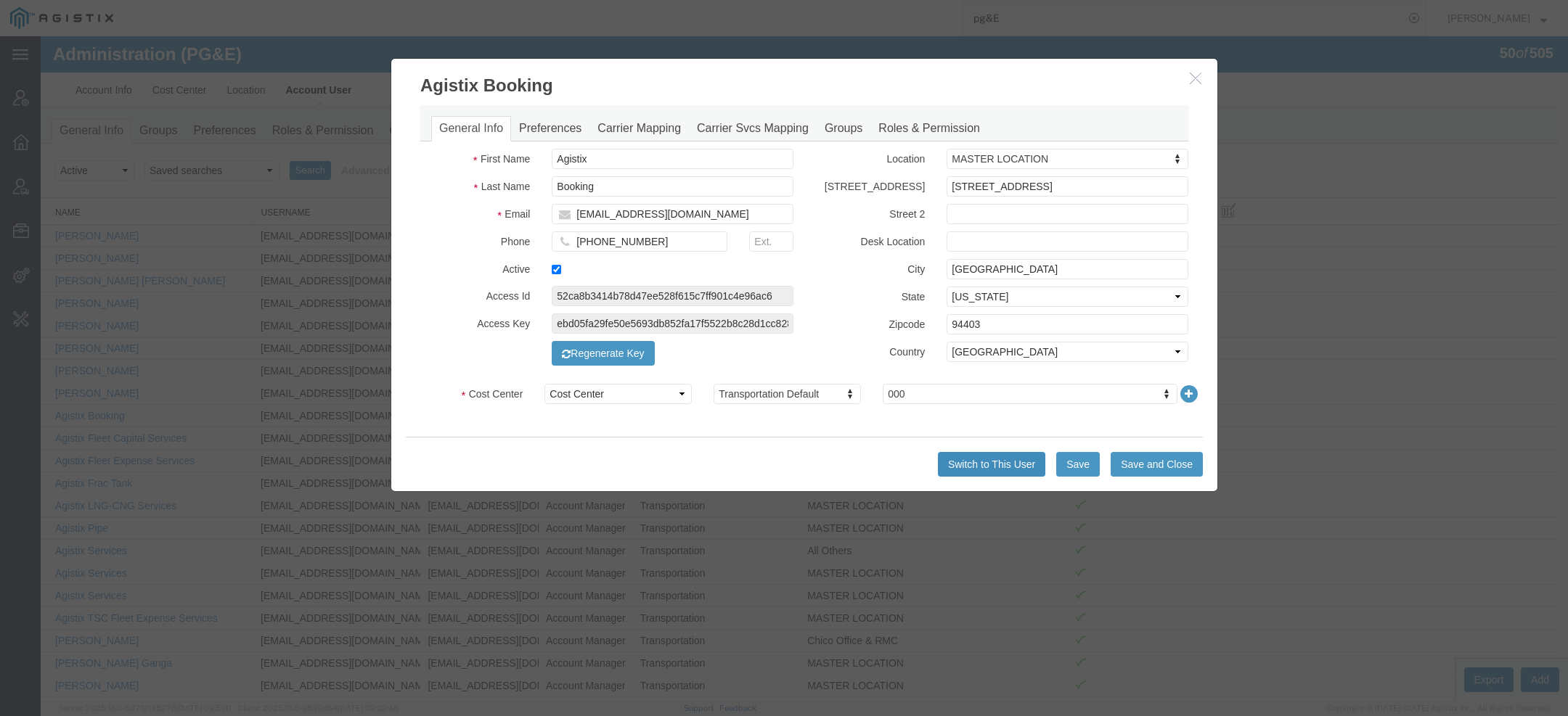
click at [1007, 462] on button "Switch to This User" at bounding box center [991, 465] width 107 height 25
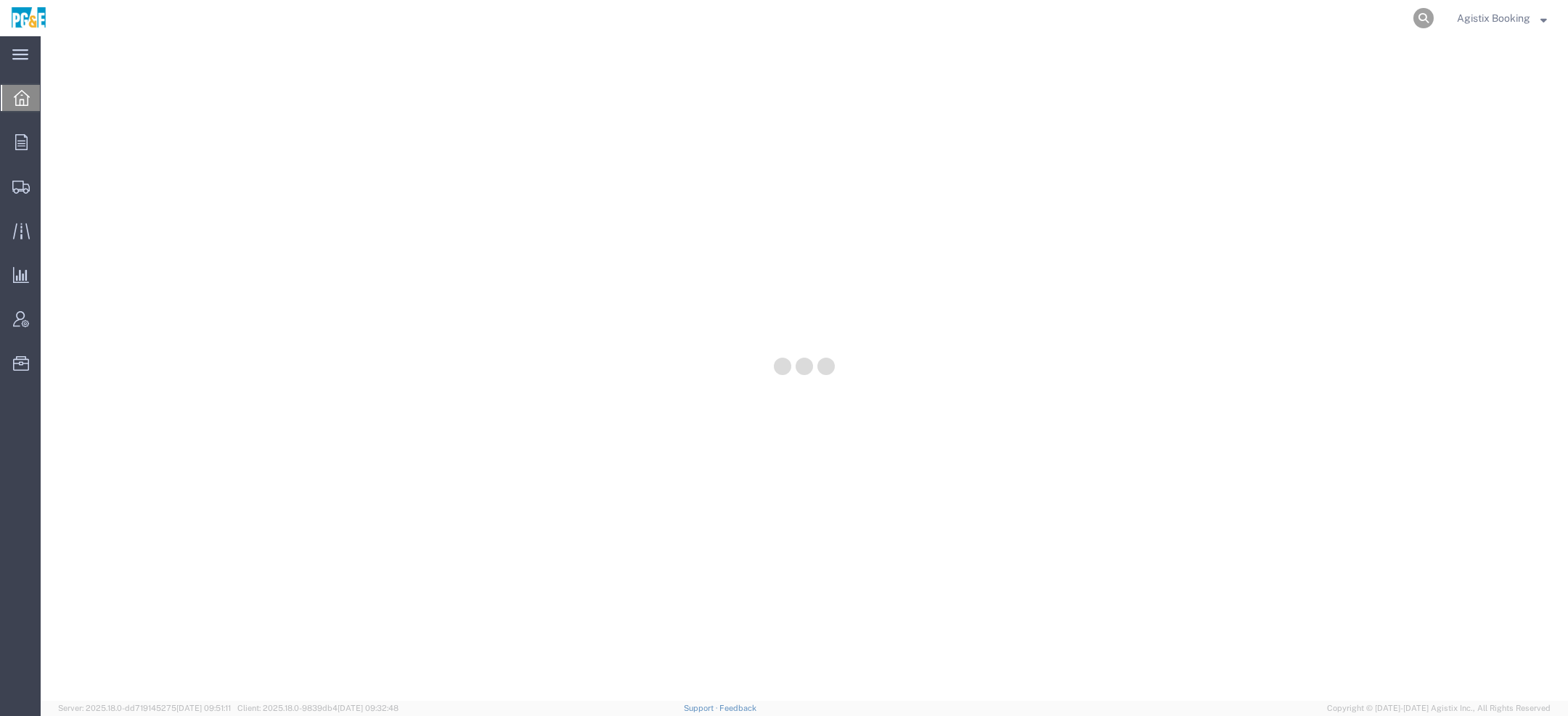
click at [1416, 20] on icon at bounding box center [1424, 18] width 20 height 20
paste input "56809639"
type input "56809639"
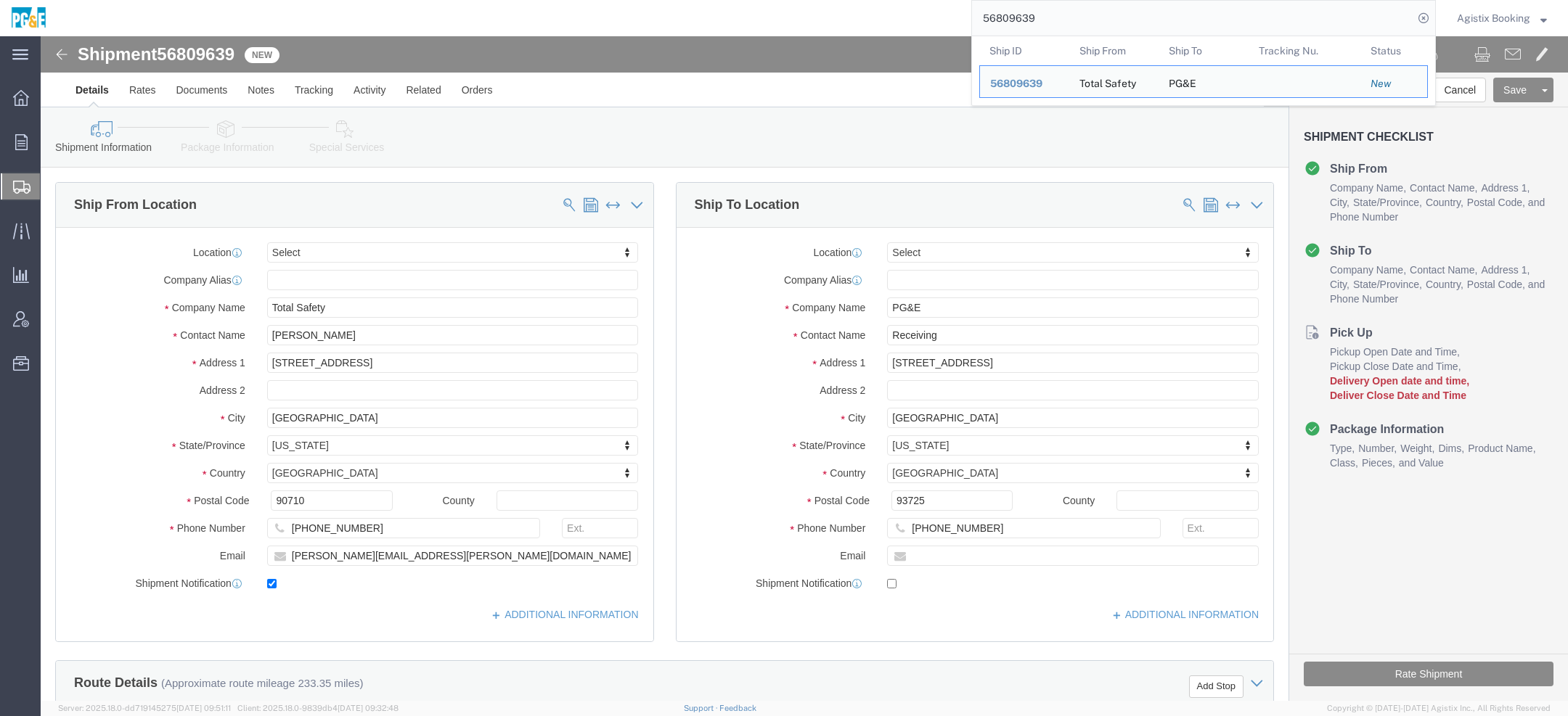
select select
click input "checkbox"
checkbox input "false"
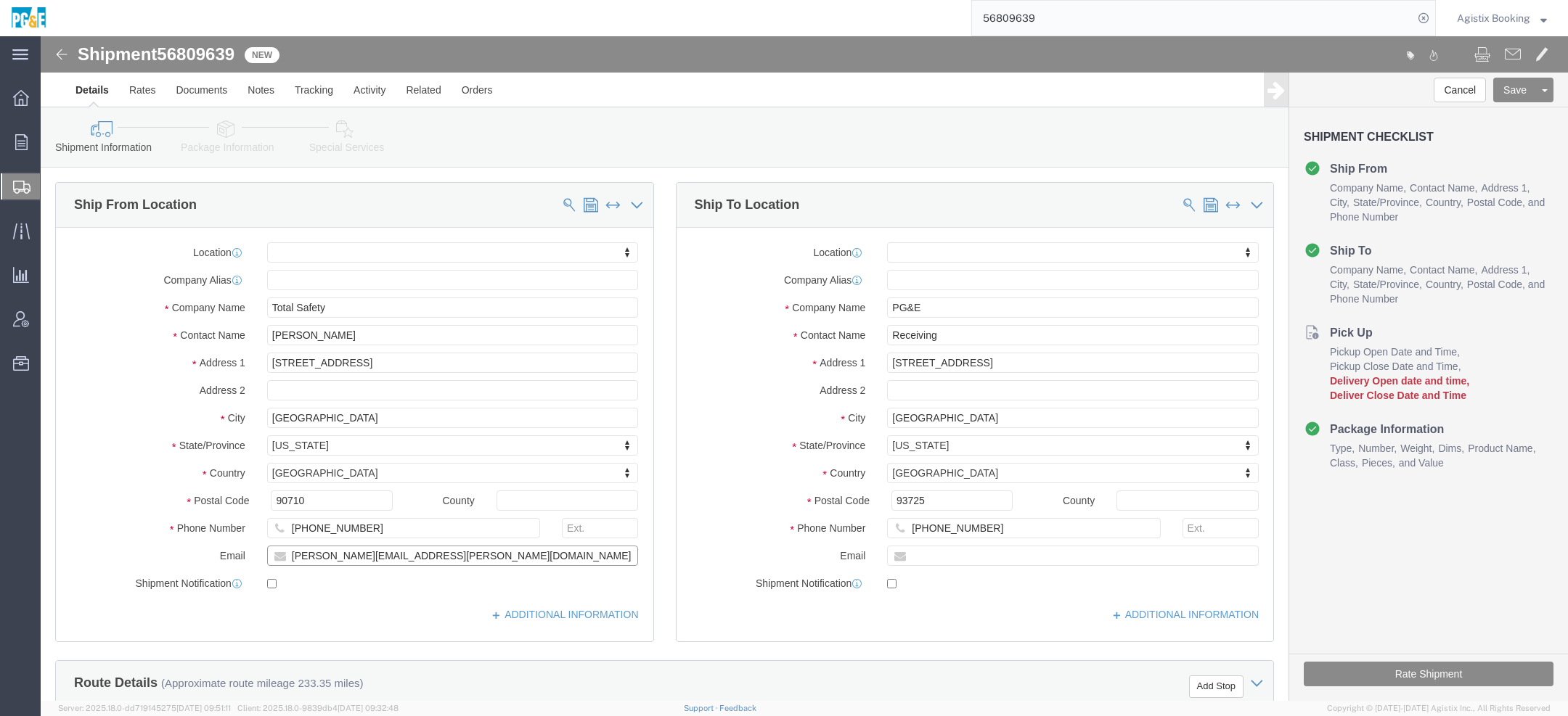
drag, startPoint x: 404, startPoint y: 526, endPoint x: 112, endPoint y: 512, distance: 292.3
click div "Email samuel.toruno@totalsafety.com"
click link "Package Information"
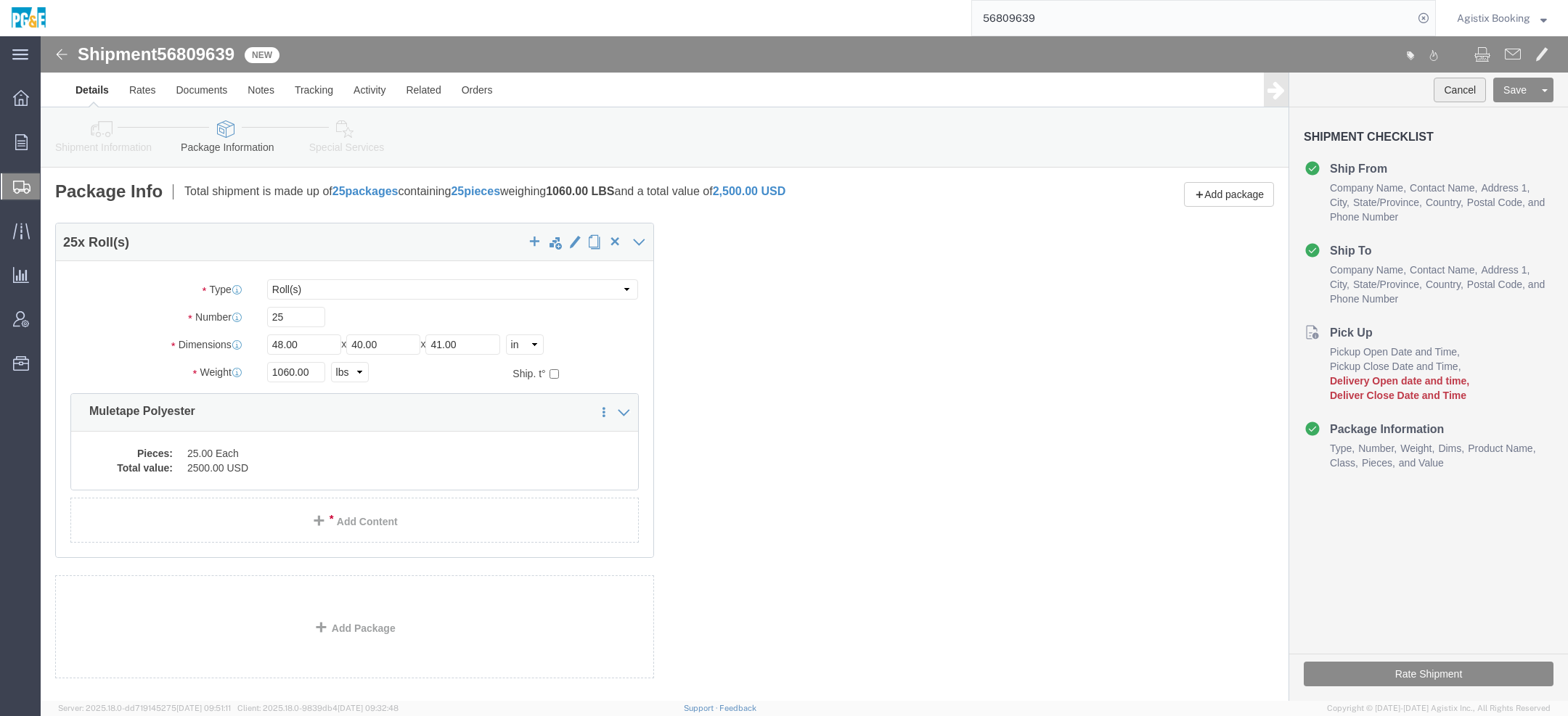
click button "Cancel"
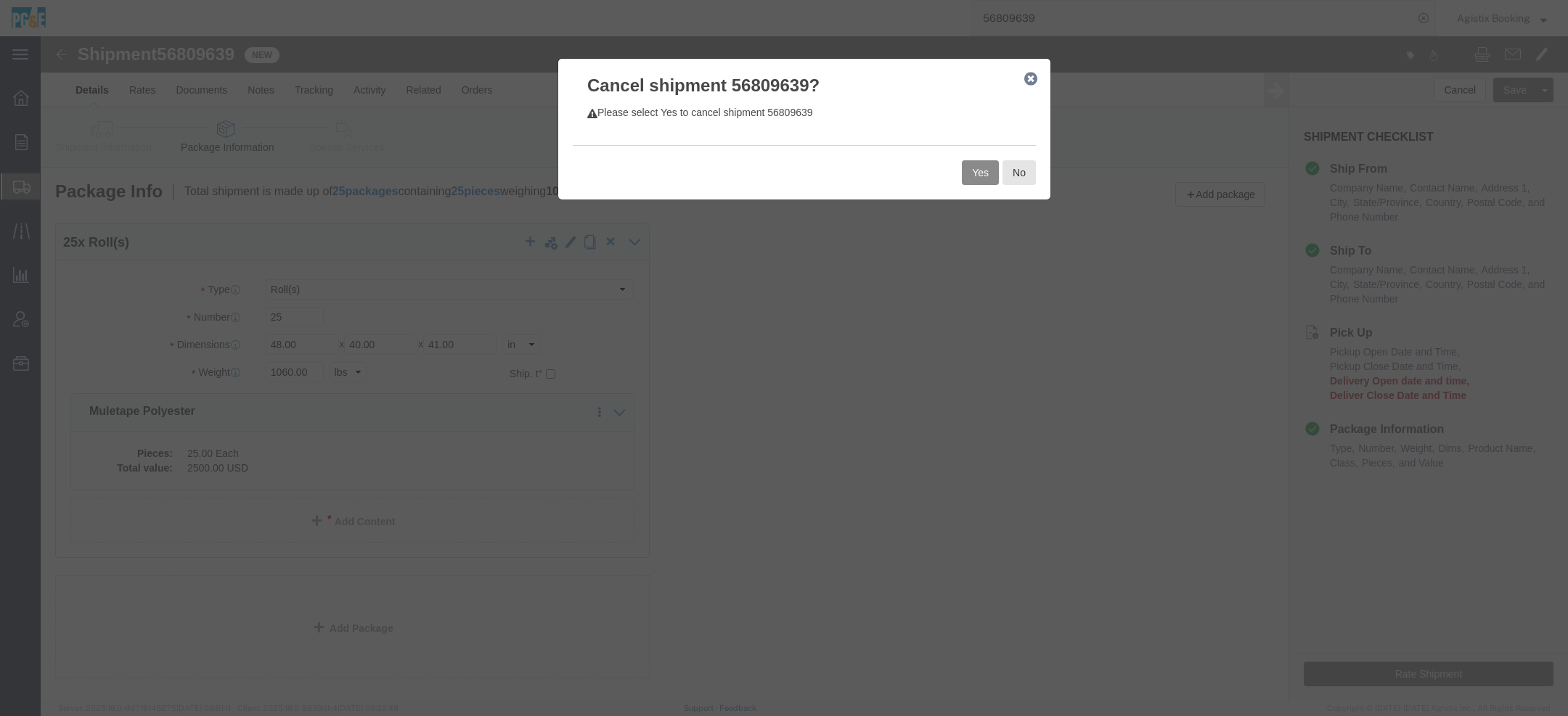
click div "Yes No"
click button "Yes"
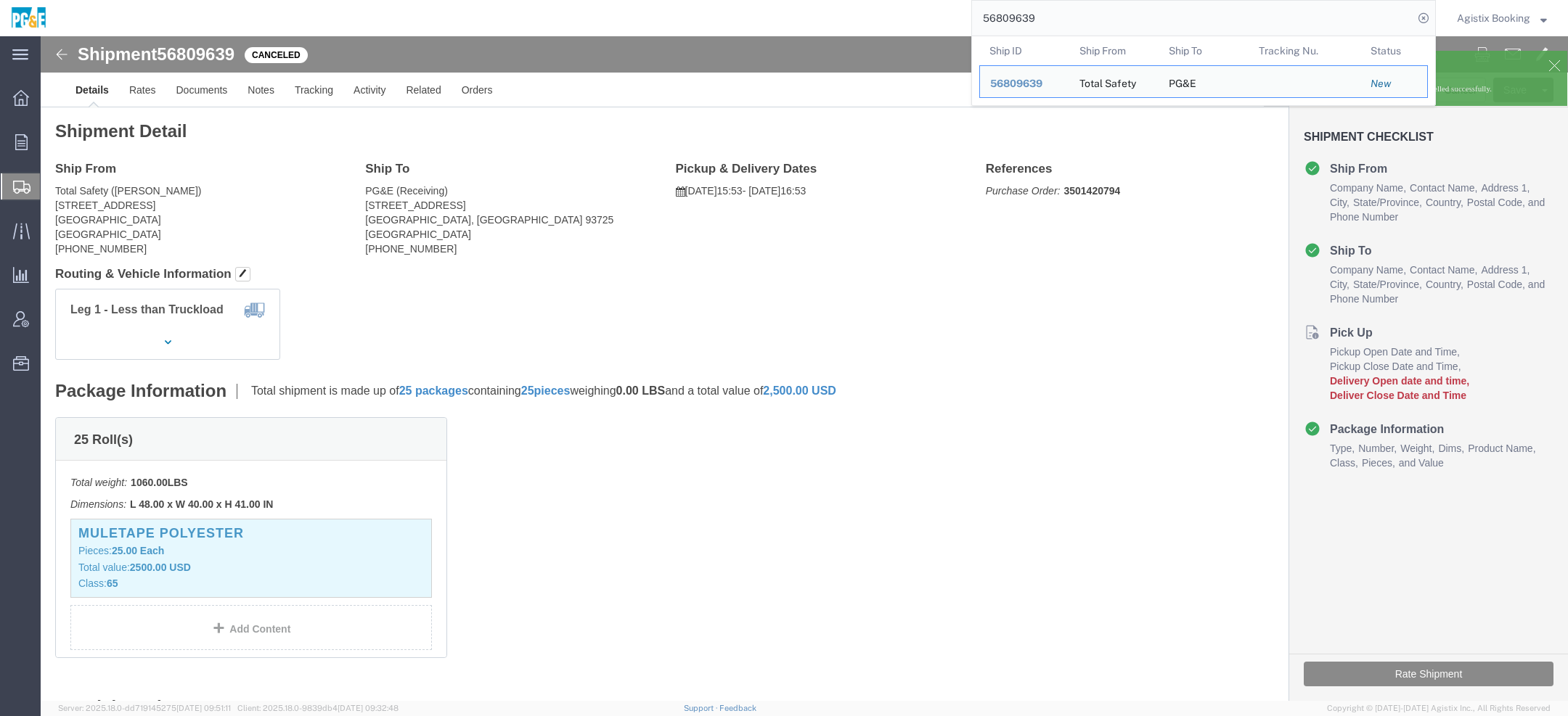
click at [987, 19] on input "56809639" at bounding box center [1192, 18] width 442 height 35
click at [987, 20] on input "56809639" at bounding box center [1192, 18] width 442 height 35
paste input "Shipment not booked, created account. Shipment cancelled"
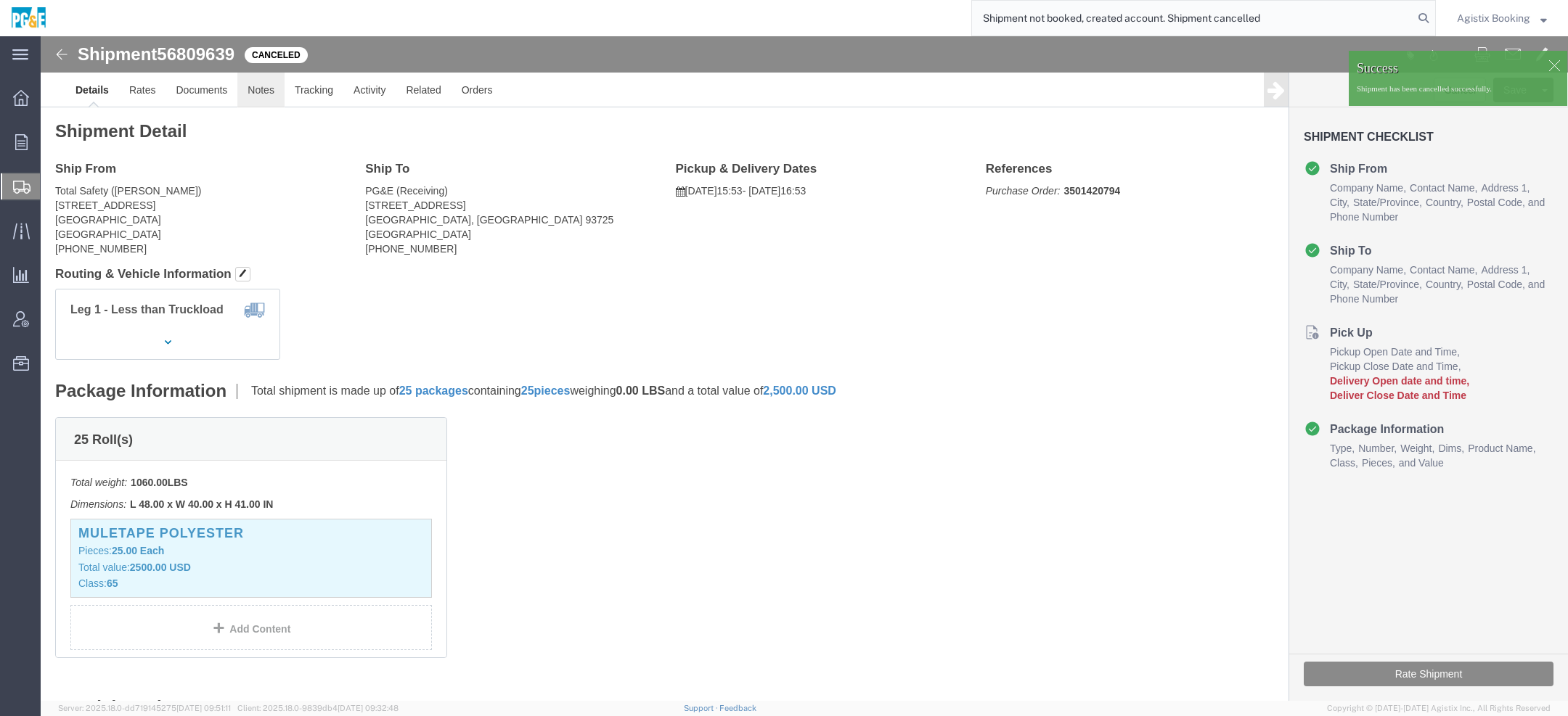
type input "Shipment not booked, created account. Shipment cancelled"
click link "Notes"
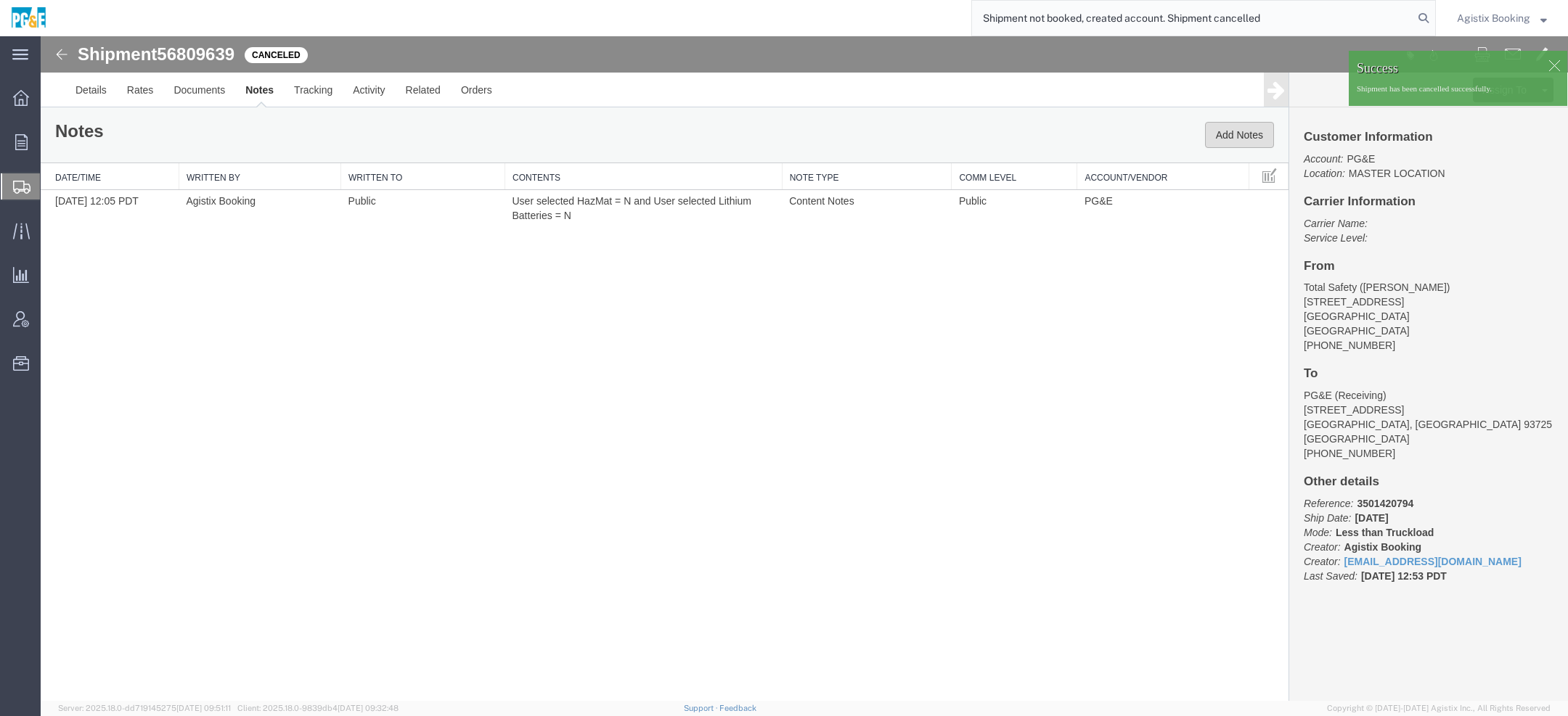
click at [1219, 143] on button "Add Notes" at bounding box center [1240, 135] width 69 height 26
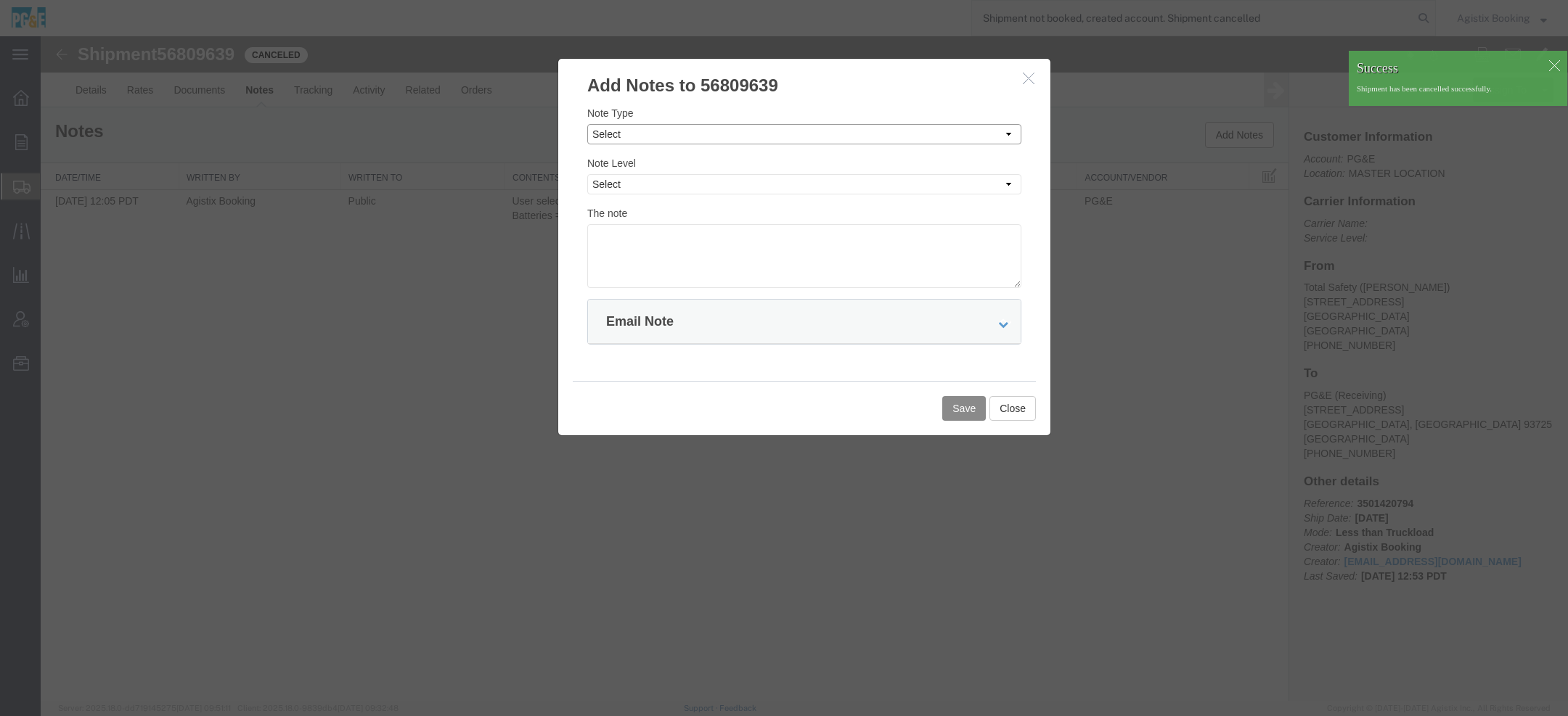
click at [694, 129] on select "Select Approval Bid Notes Carrier Change Notes Claim Notes Content Hazmat Notes…" at bounding box center [804, 134] width 434 height 20
select select "SHIPMENT_NOTES"
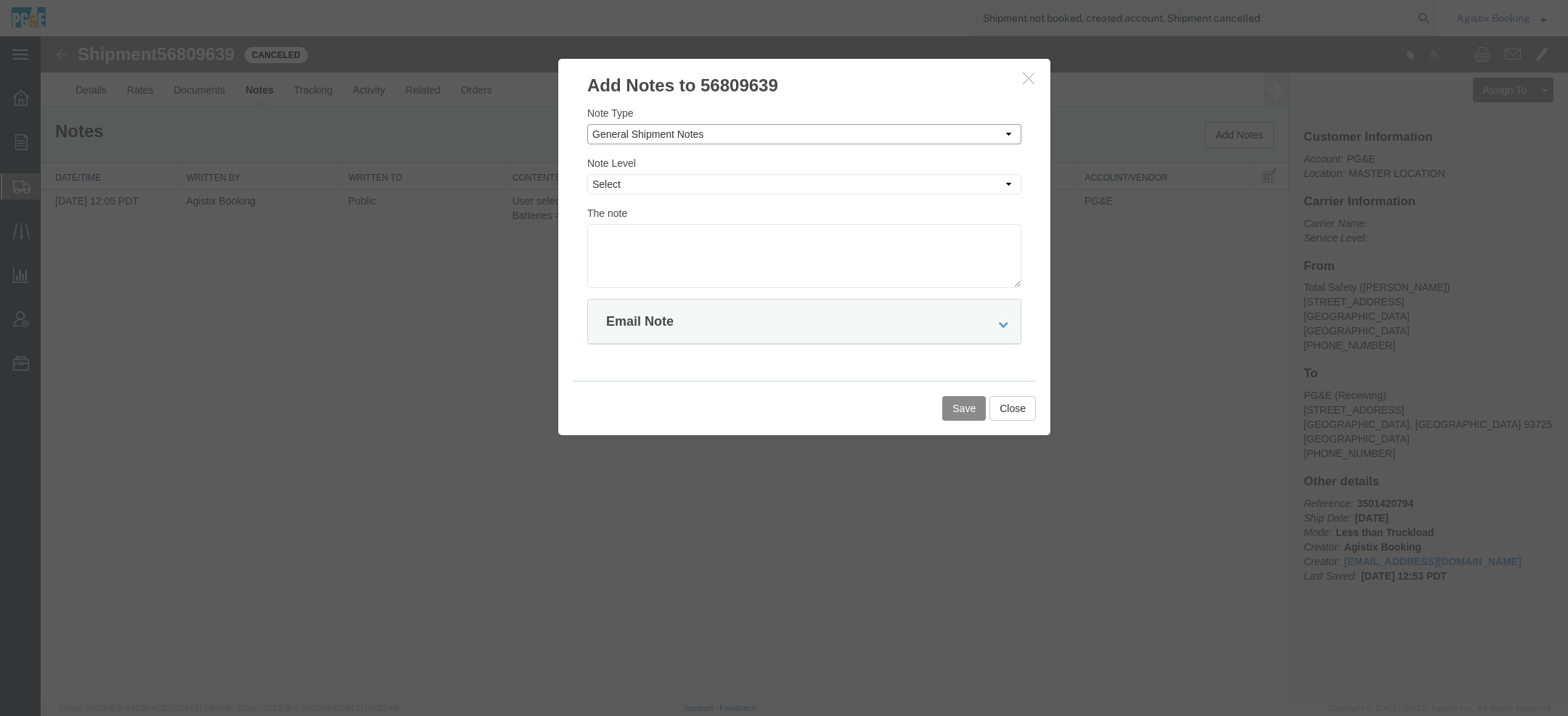
click at [588, 124] on select "Select Approval Bid Notes Carrier Change Notes Claim Notes Content Hazmat Notes…" at bounding box center [804, 134] width 434 height 20
click at [631, 187] on select "Select Private to Account Private to Vendor Public" at bounding box center [804, 184] width 434 height 20
select select "PUBLIC"
click at [588, 174] on select "Select Private to Account Private to Vendor Public" at bounding box center [804, 184] width 434 height 20
click at [649, 269] on textarea at bounding box center [804, 256] width 434 height 64
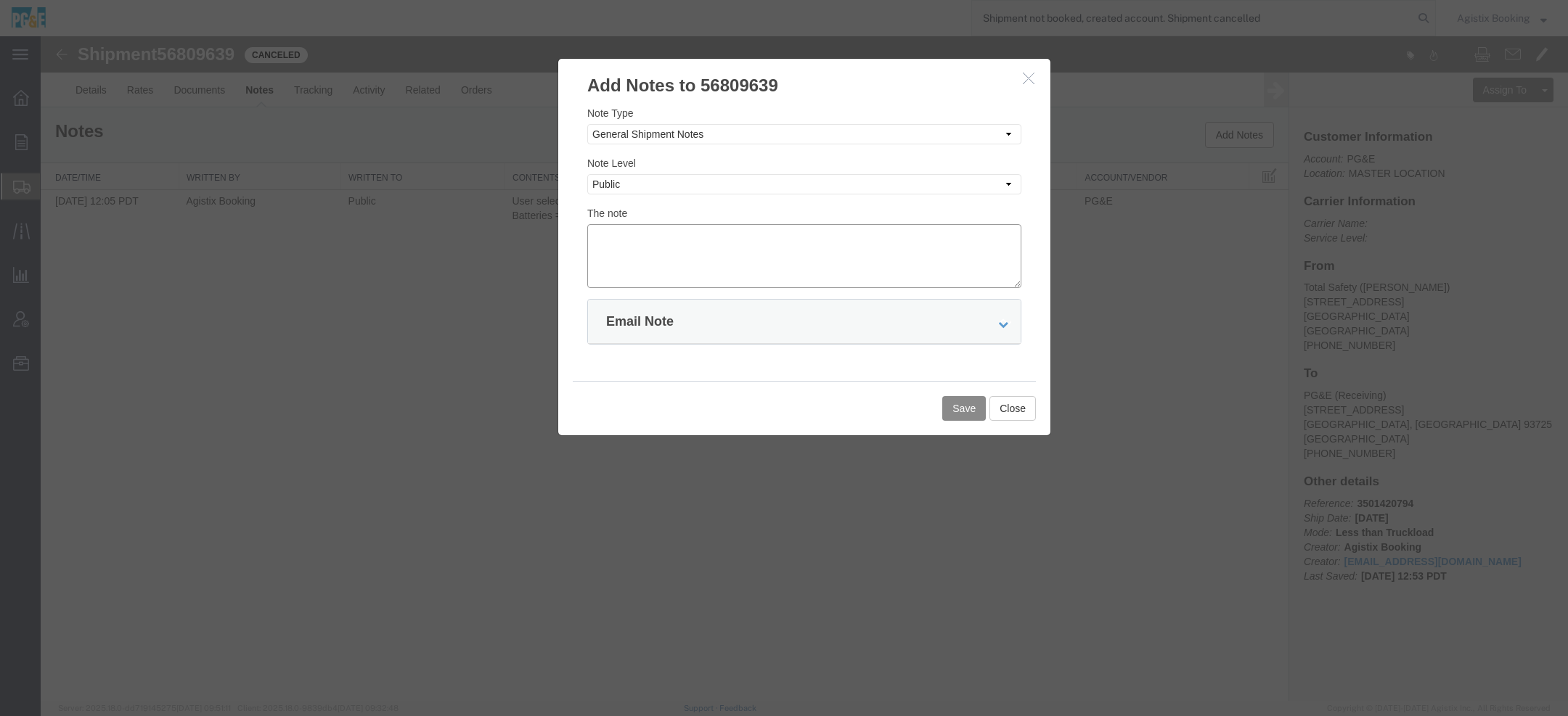
paste textarea "Shipment not booked, created account. Shipment cancelled"
type textarea "Shipment not booked, created account. Shipment cancelled"
click at [973, 400] on button "Save" at bounding box center [964, 409] width 43 height 25
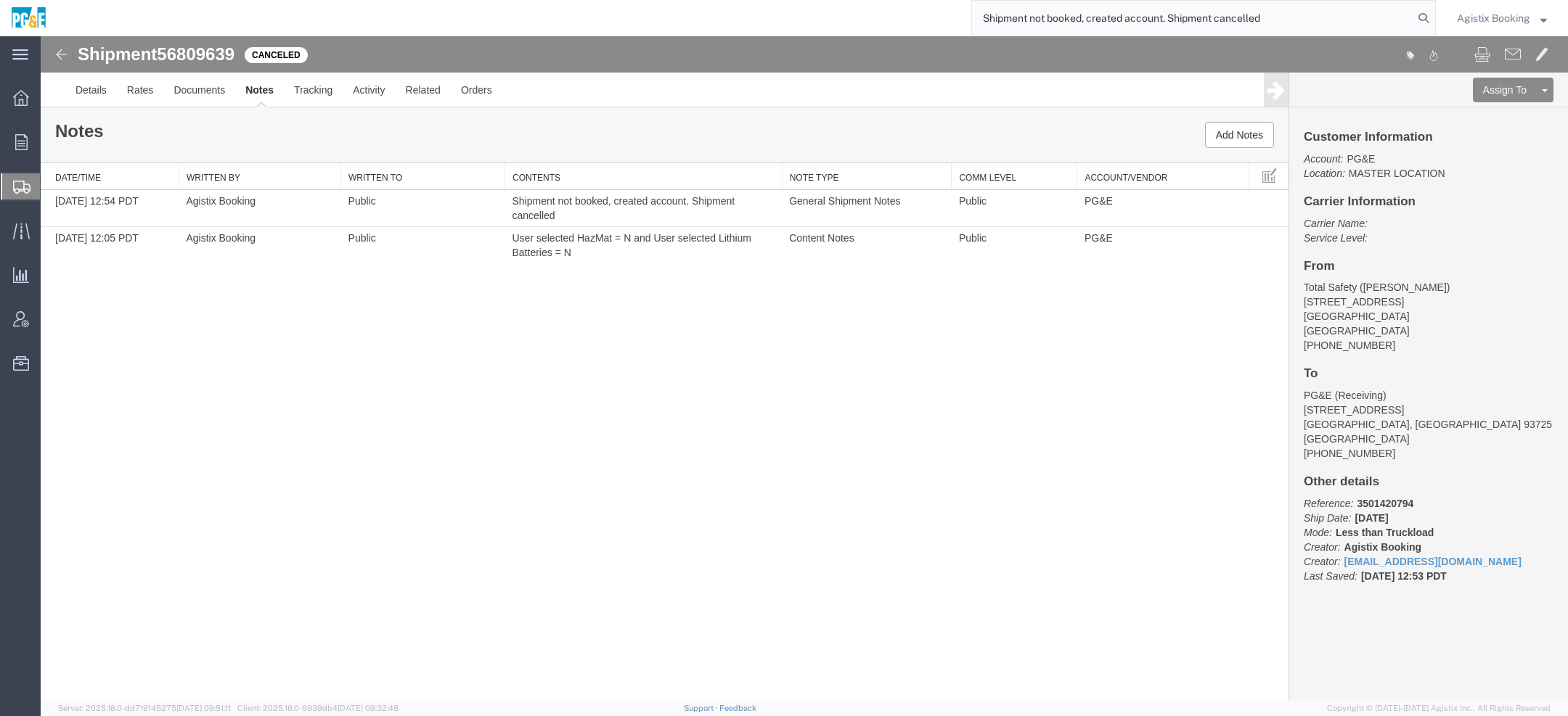
click at [1054, 23] on input "Shipment not booked, created account. Shipment cancelled" at bounding box center [1192, 18] width 442 height 35
paste input "56809259"
type input "56809259"
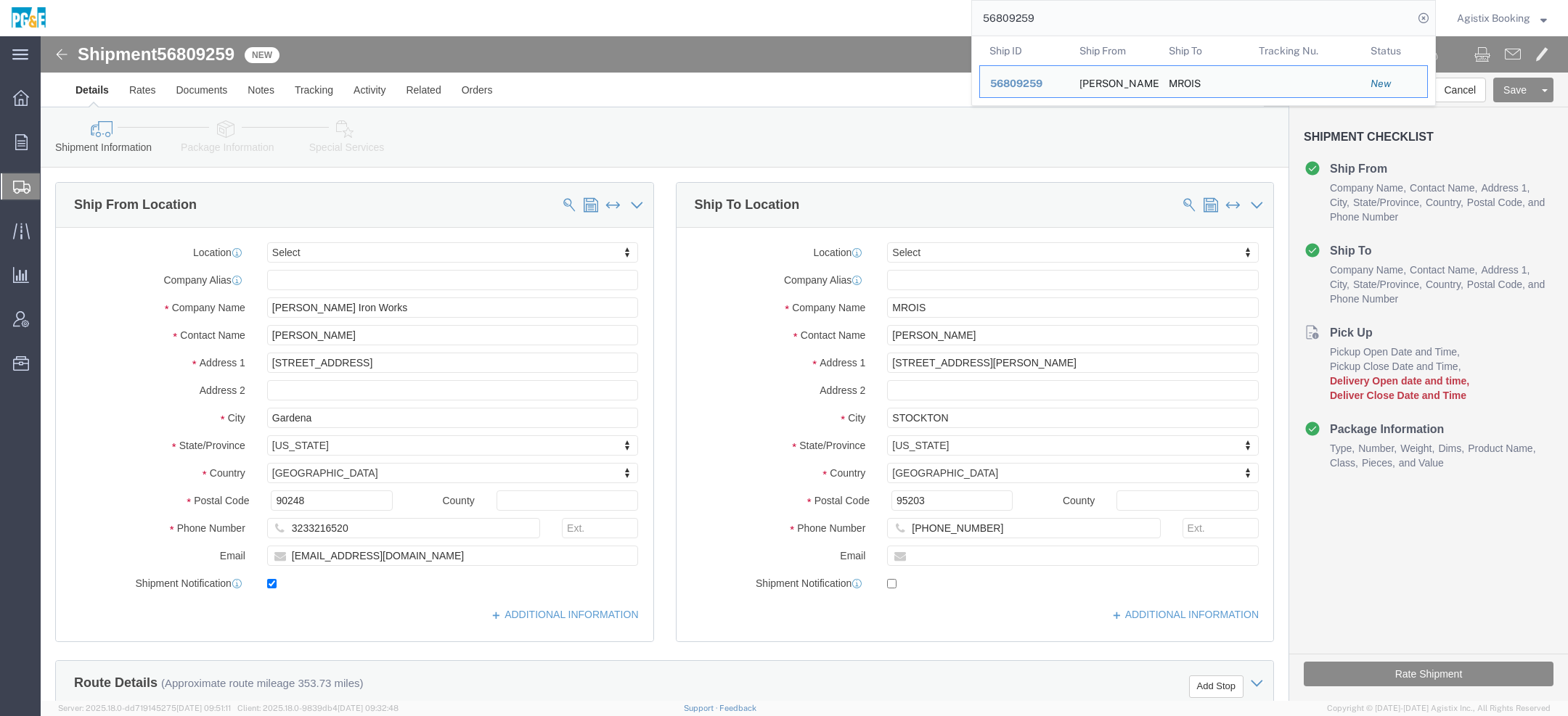
click label
click input "checkbox"
checkbox input "false"
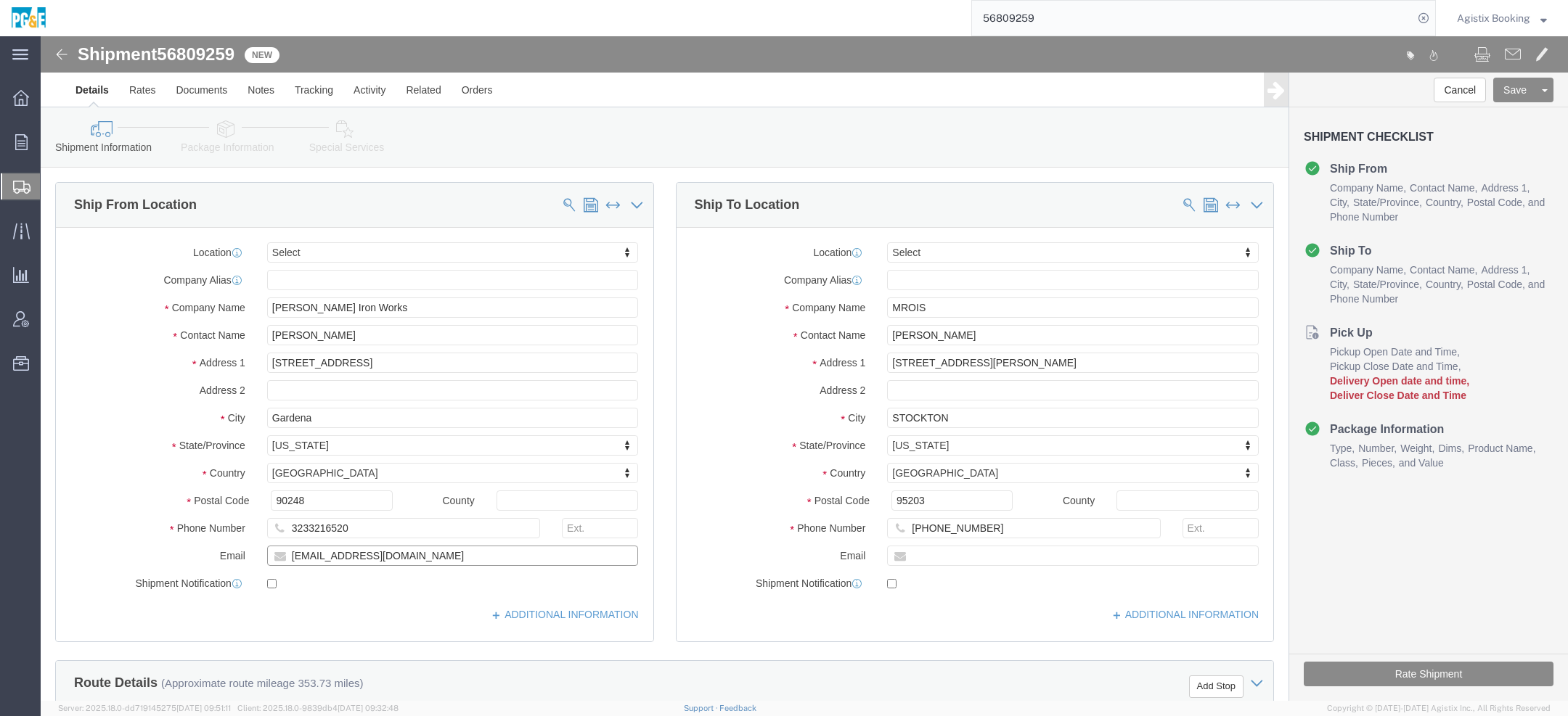
drag, startPoint x: 362, startPoint y: 524, endPoint x: -40, endPoint y: 475, distance: 405.0
click html "Shipment 56809259 New Details Rates Documents Notes Tracking Activity Related O…"
click link "Package Information"
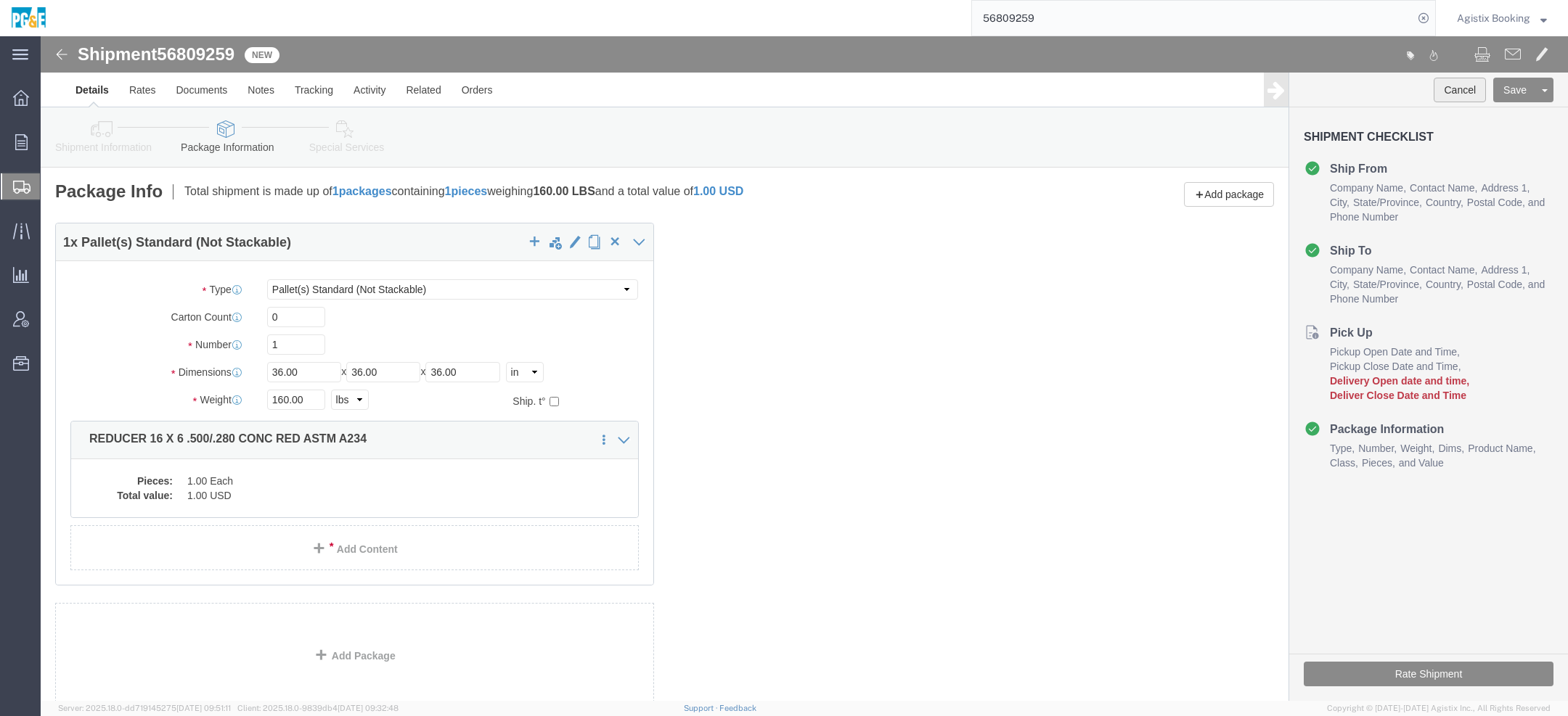
click button "Cancel"
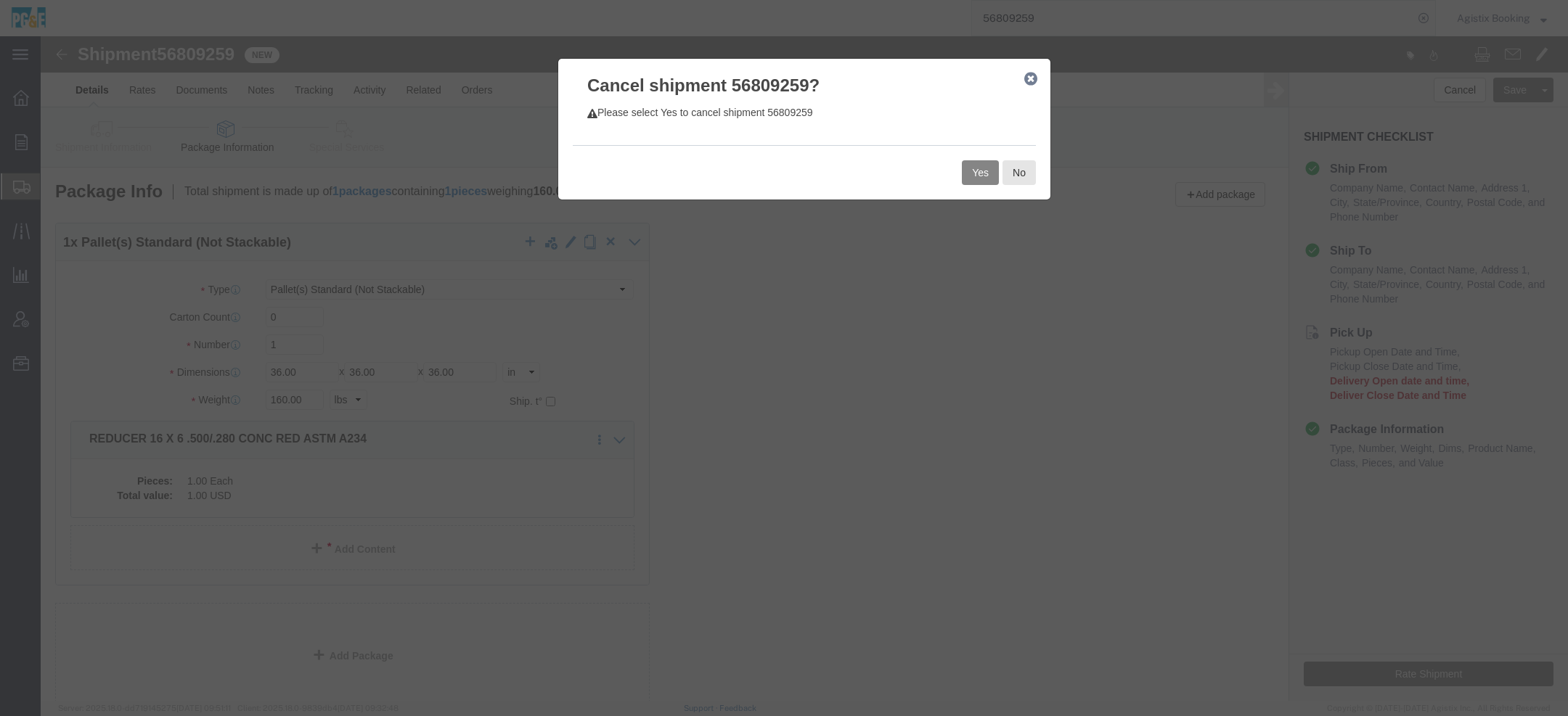
click button "Yes"
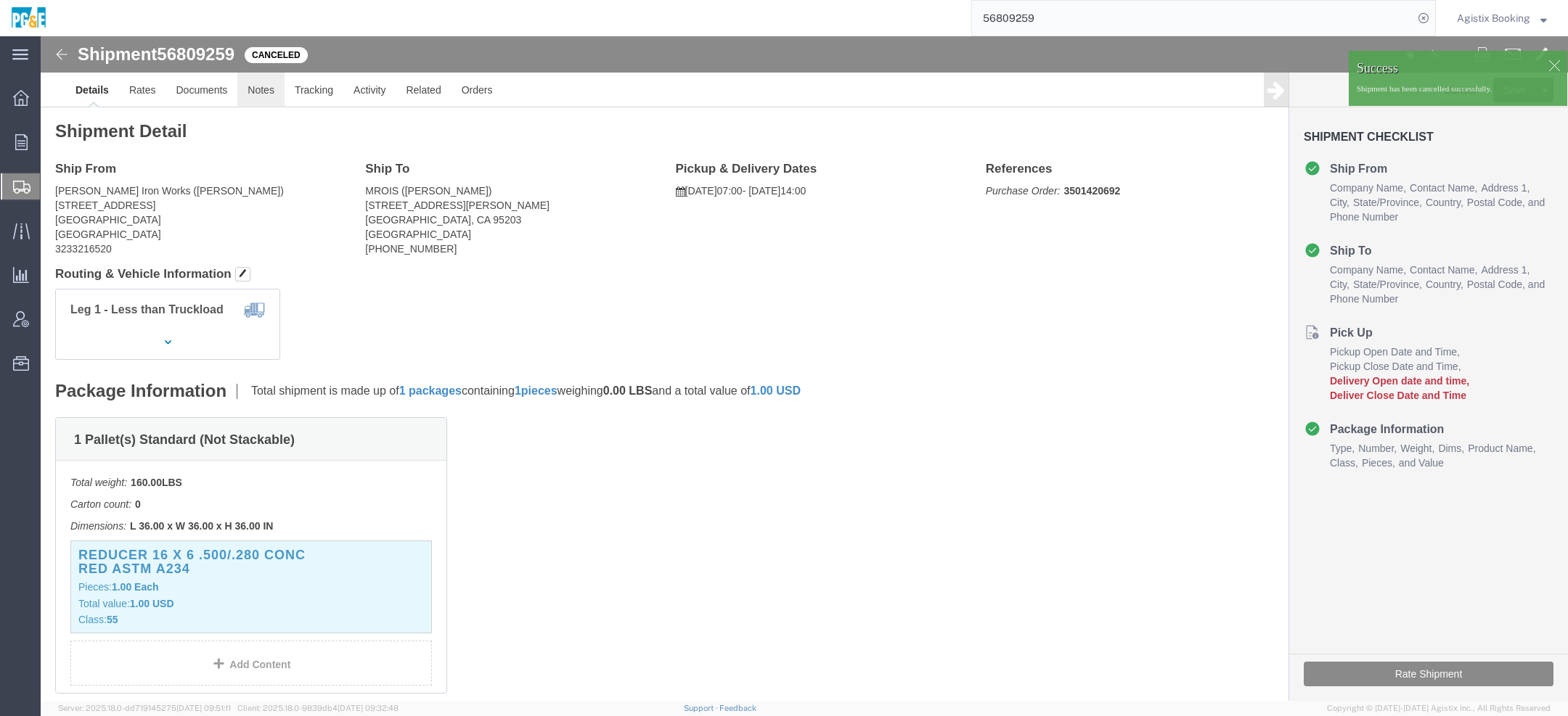
click link "Notes"
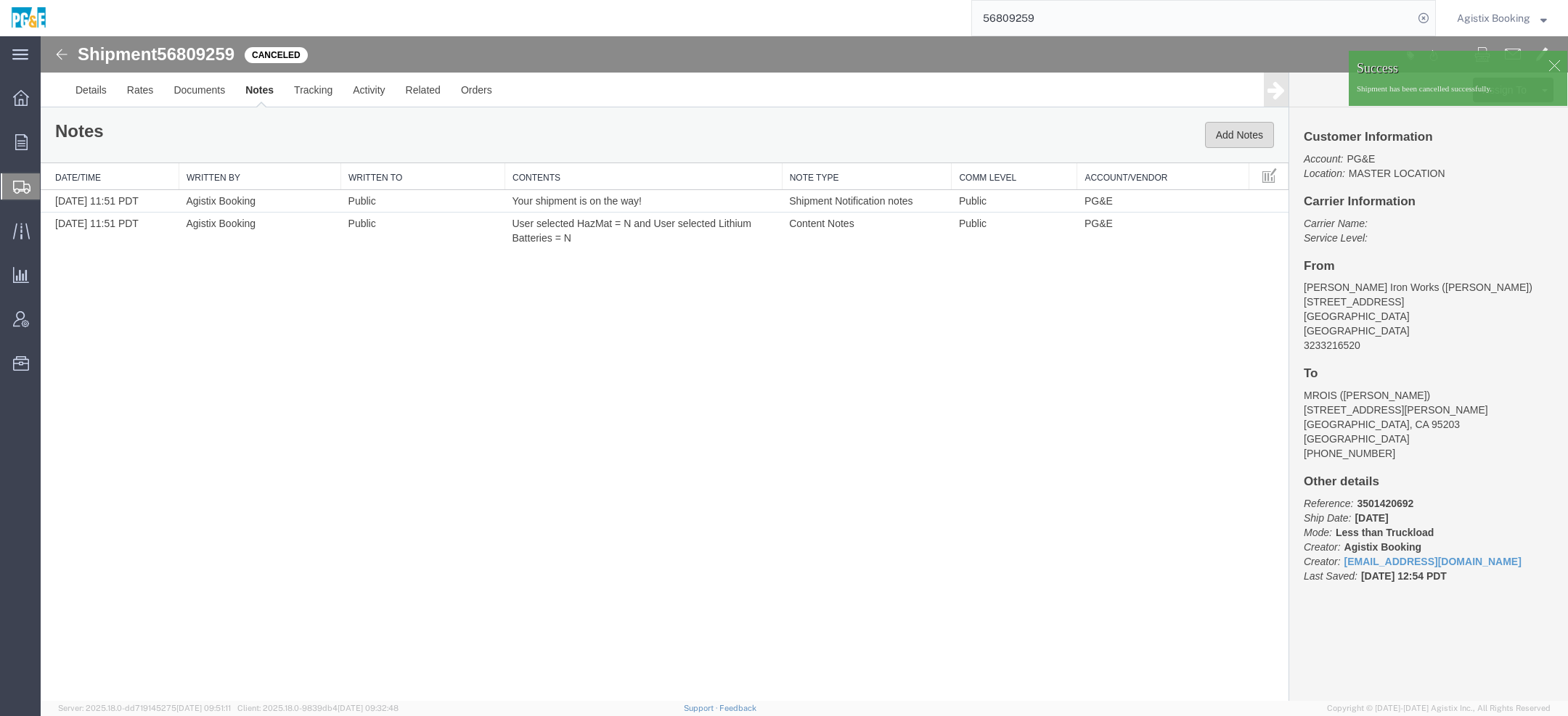
click at [1216, 126] on button "Add Notes" at bounding box center [1240, 135] width 69 height 26
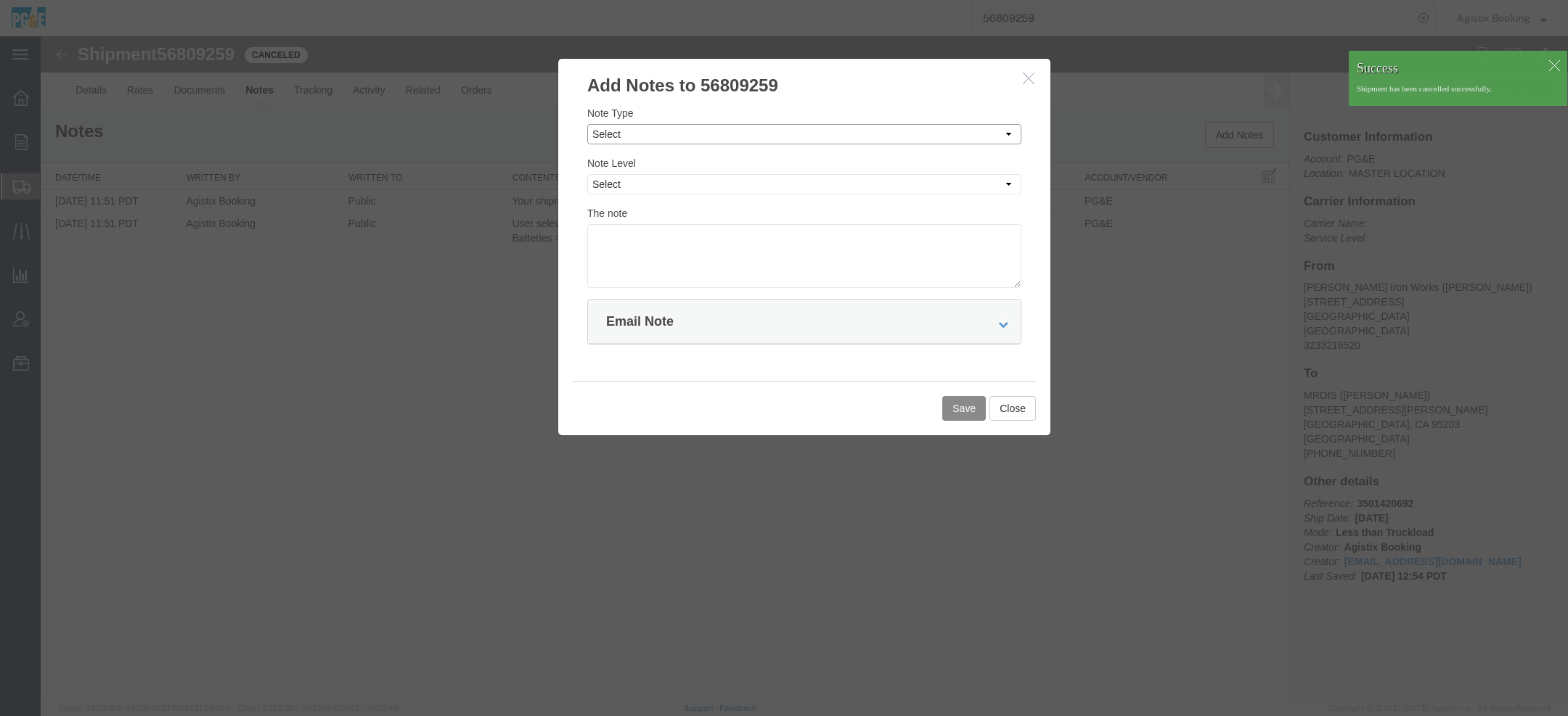
click at [664, 133] on select "Select Approval Bid Notes Carrier Change Notes Claim Notes Content Hazmat Notes…" at bounding box center [804, 134] width 434 height 20
select select "SHIPMENT_NOTES"
click at [588, 124] on select "Select Approval Bid Notes Carrier Change Notes Claim Notes Content Hazmat Notes…" at bounding box center [804, 134] width 434 height 20
click at [656, 187] on select "Select Private to Account Private to Vendor Public" at bounding box center [804, 184] width 434 height 20
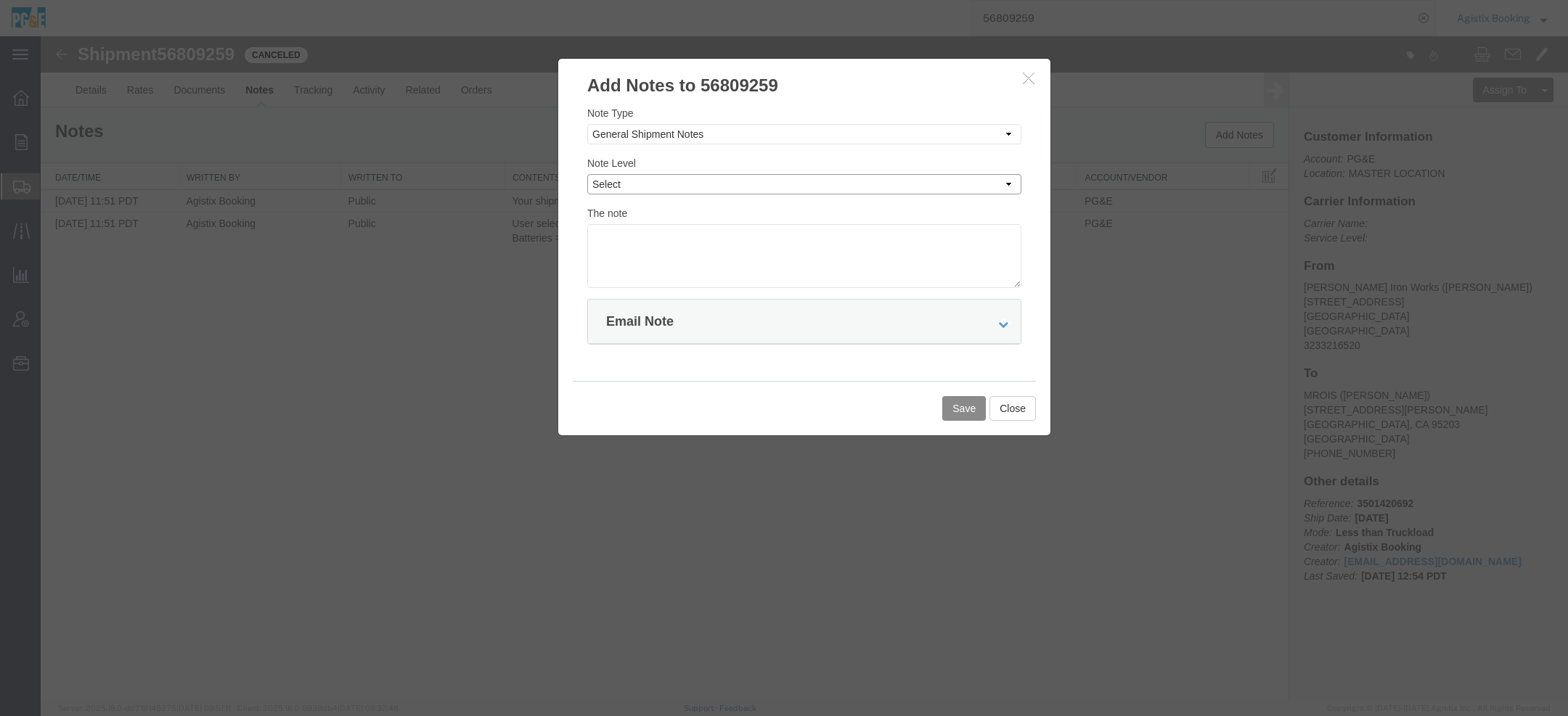
select select "PUBLIC"
click at [588, 174] on select "Select Private to Account Private to Vendor Public" at bounding box center [804, 184] width 434 height 20
click at [669, 267] on textarea at bounding box center [804, 256] width 434 height 64
paste textarea "Shipment not booked, created account. Shipment cancelled"
type textarea "Shipment not booked, created account. Shipment cancelled"
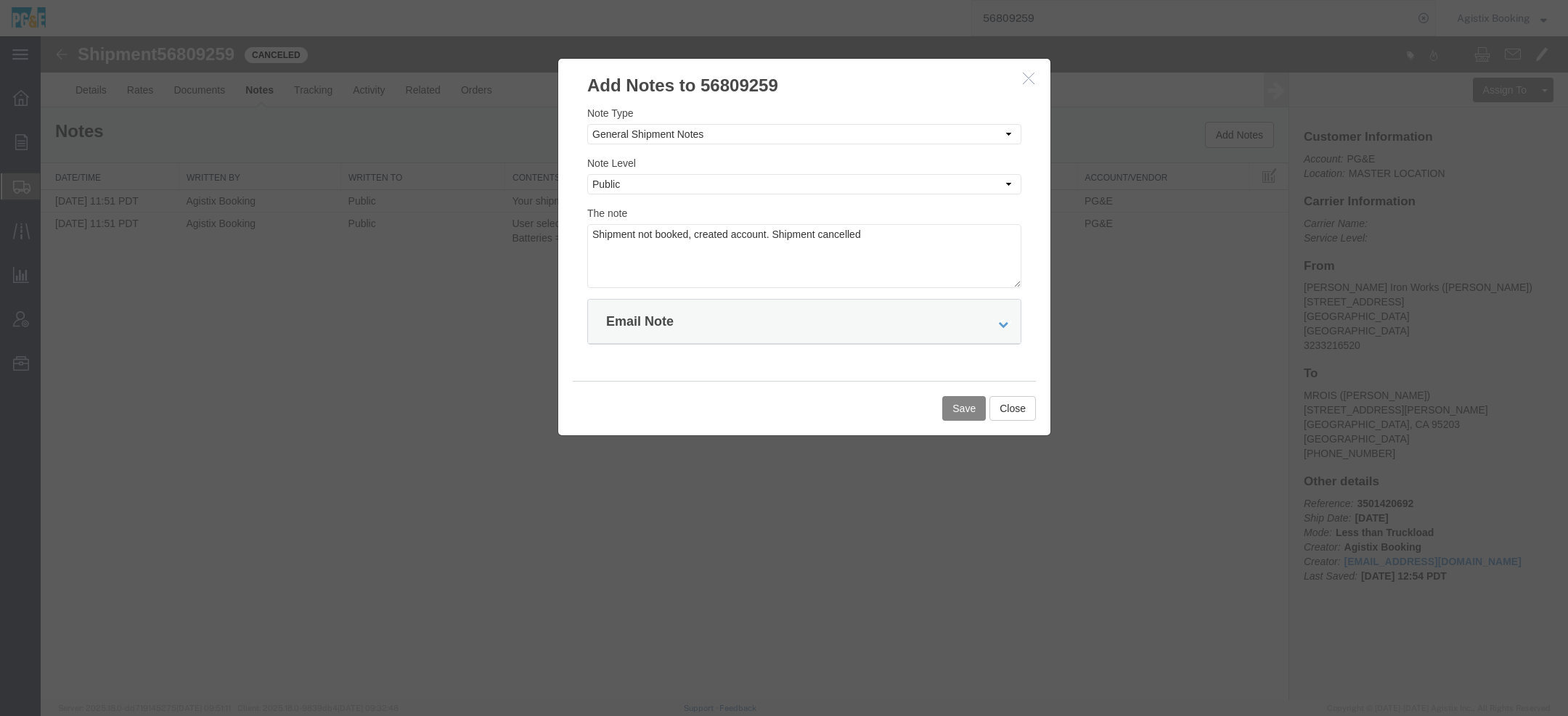
click at [953, 401] on button "Save" at bounding box center [964, 409] width 43 height 25
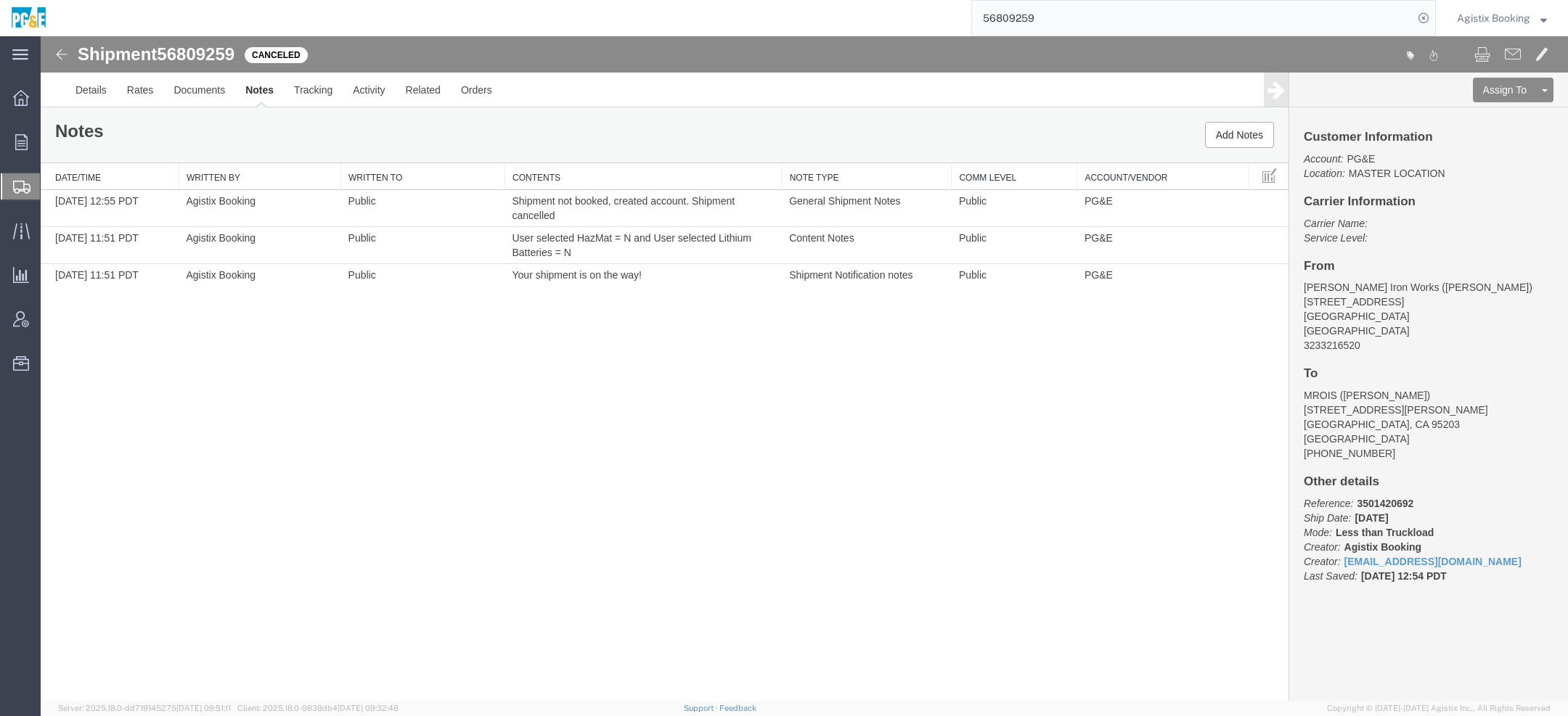
click at [1497, 14] on span "Agistix Booking" at bounding box center [1493, 18] width 73 height 16
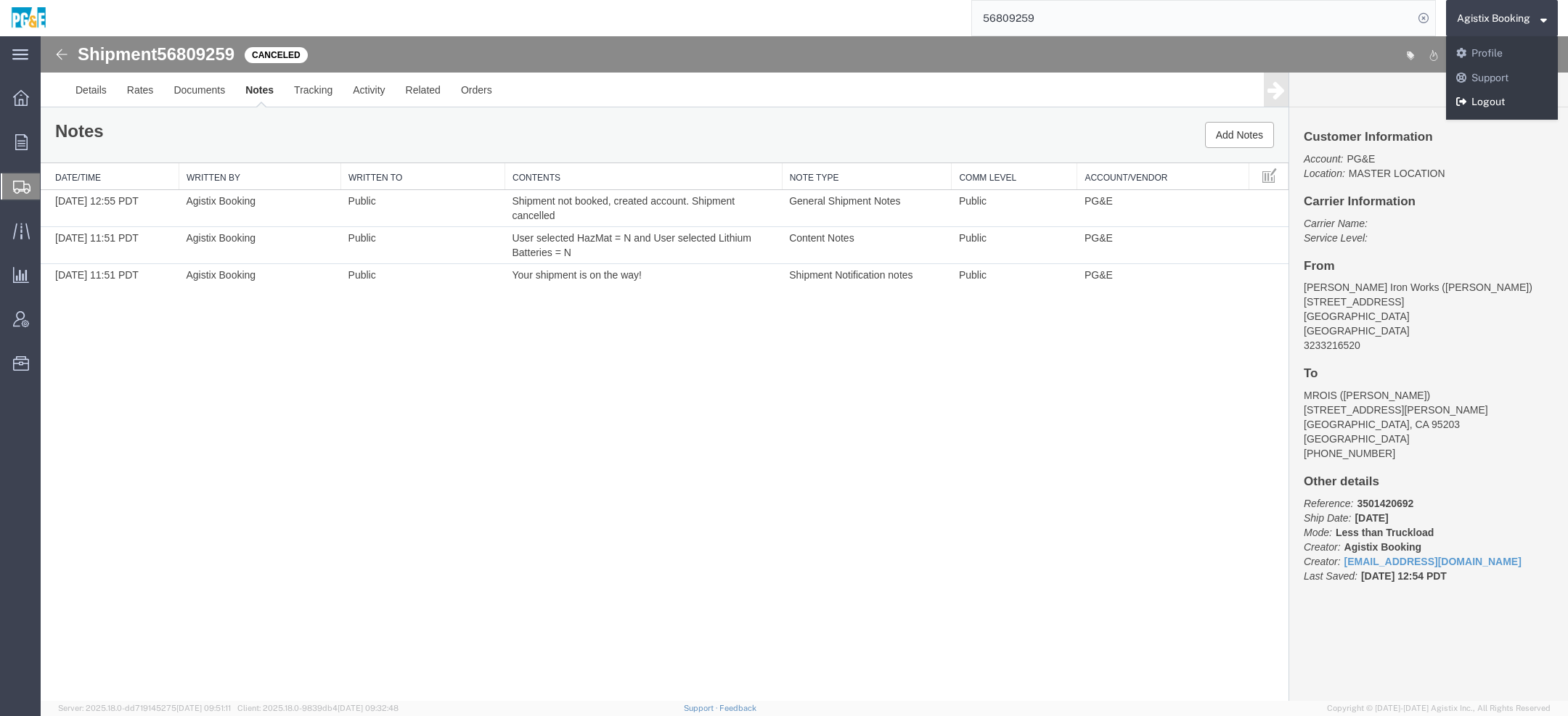
click at [1489, 105] on link "Logout" at bounding box center [1502, 102] width 112 height 25
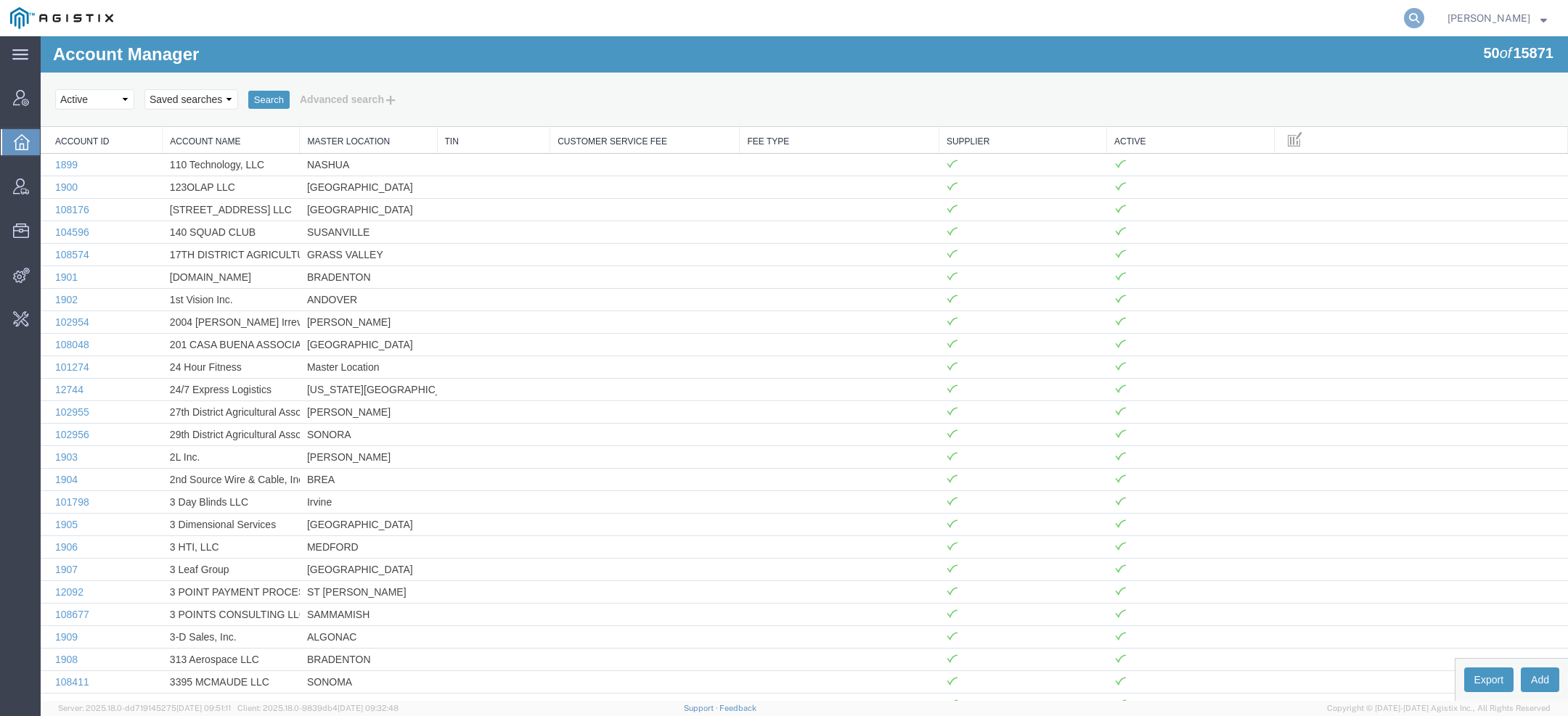
click at [1418, 17] on icon at bounding box center [1414, 18] width 20 height 20
paste input "DynCorpDFW@craneww.com"
type input "DynCorpDFW@craneww.com"
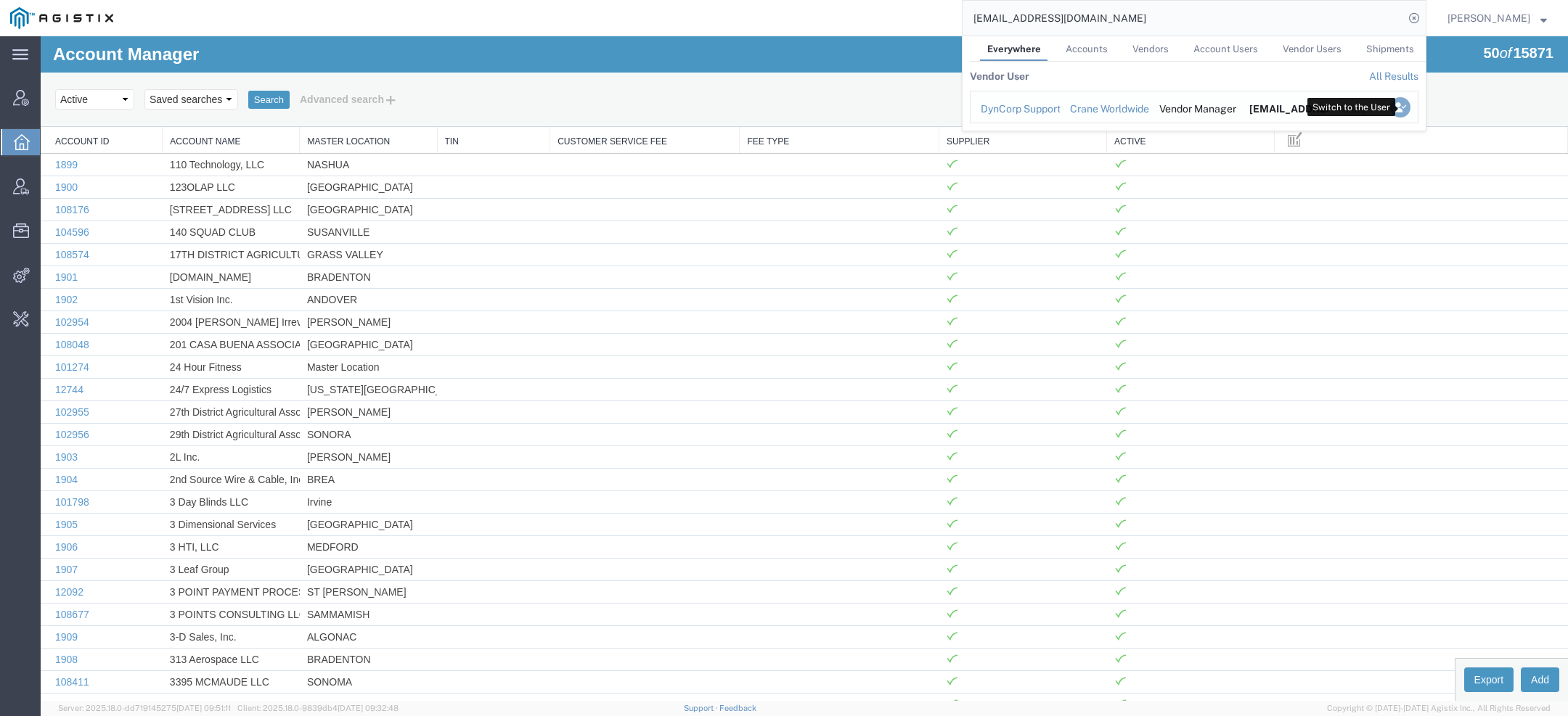
click at [1404, 107] on icon "Search Results" at bounding box center [1400, 107] width 20 height 20
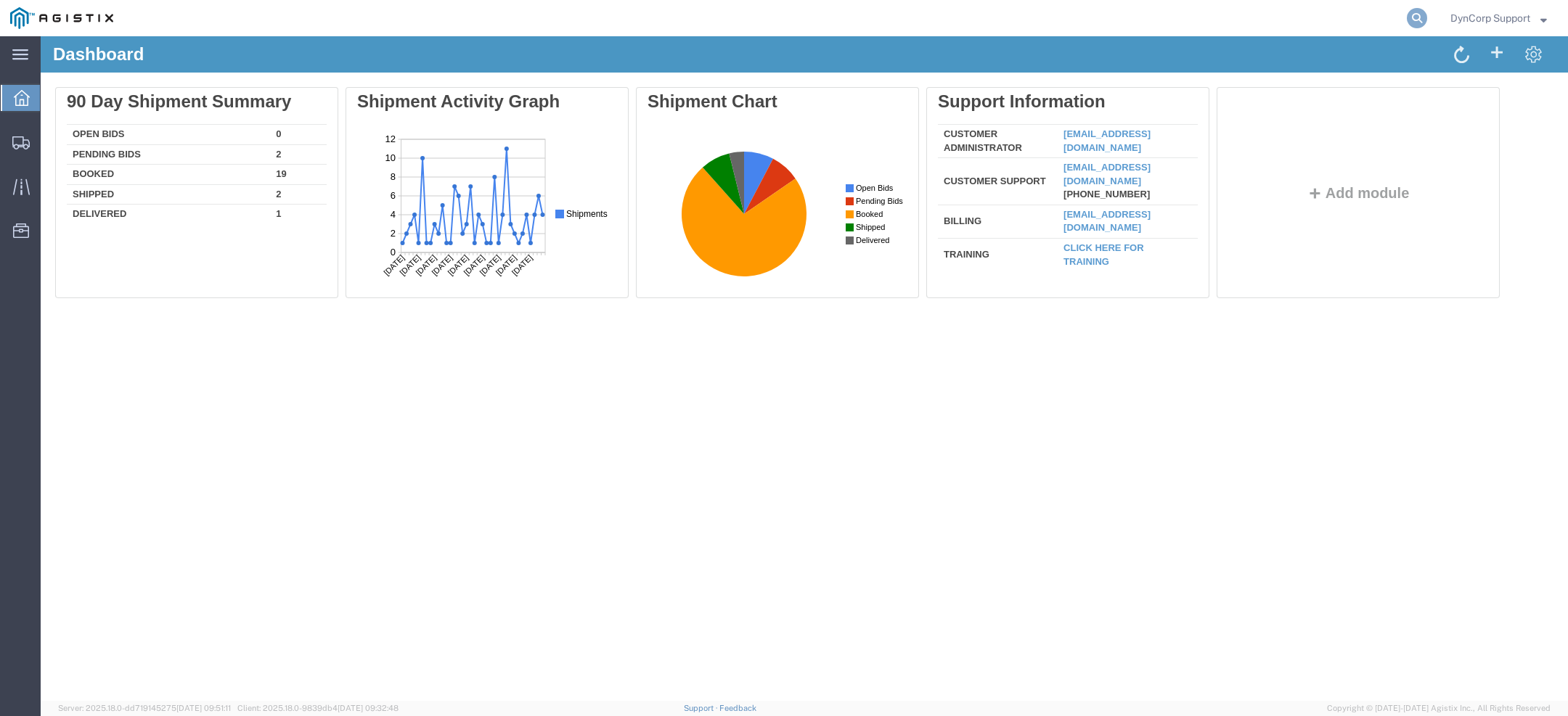
click at [1417, 21] on icon at bounding box center [1417, 18] width 20 height 20
paste input "56292686"
type input "56292686"
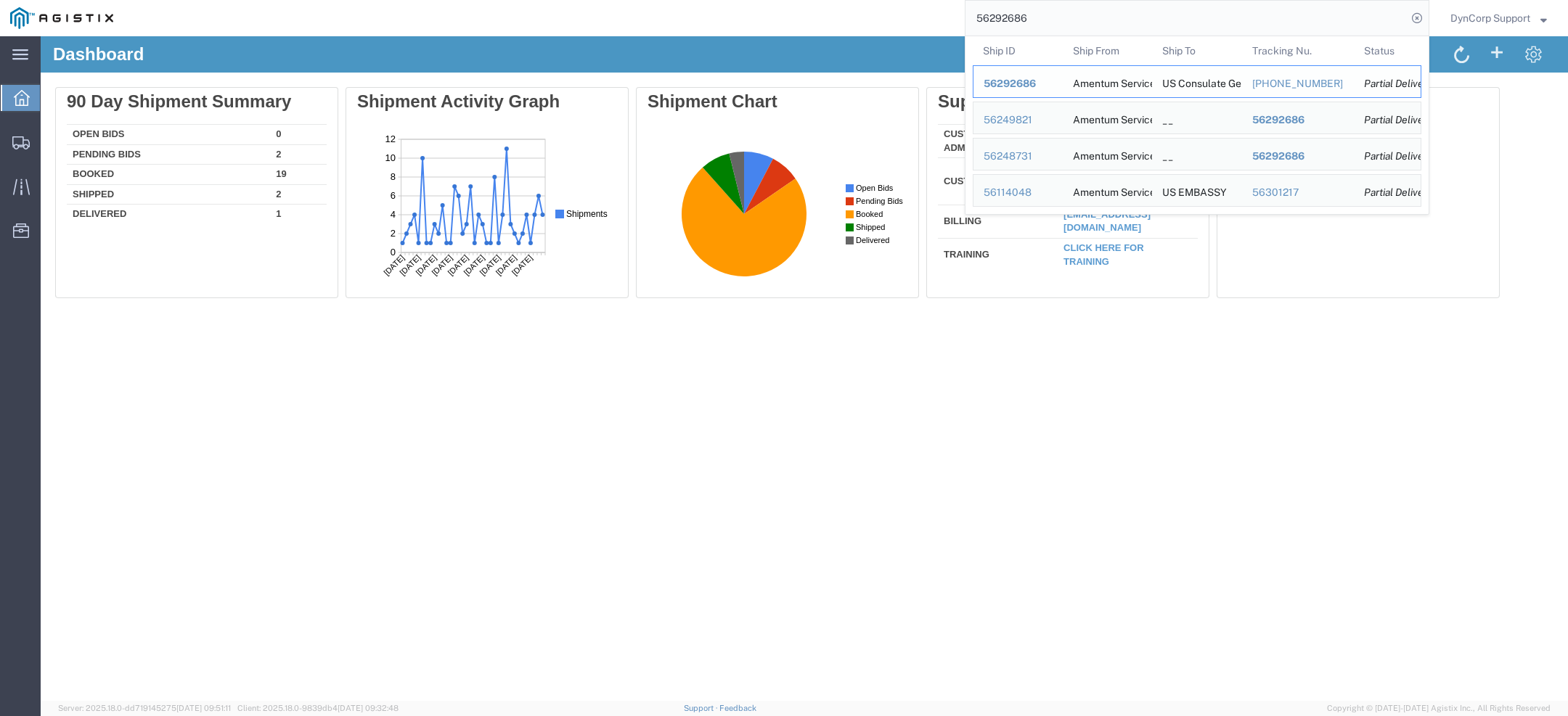
click at [1034, 83] on span "56292686" at bounding box center [1009, 83] width 52 height 12
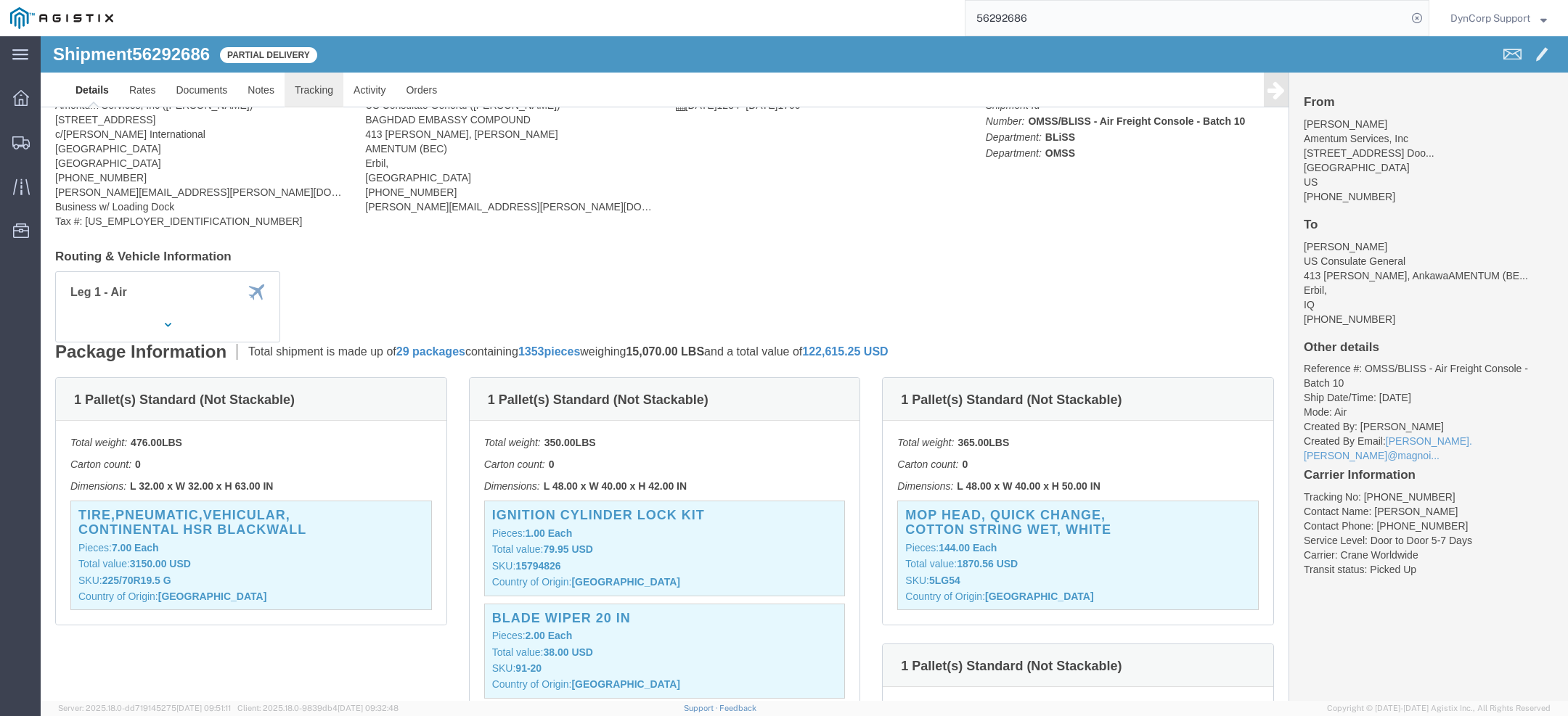
click link "Tracking"
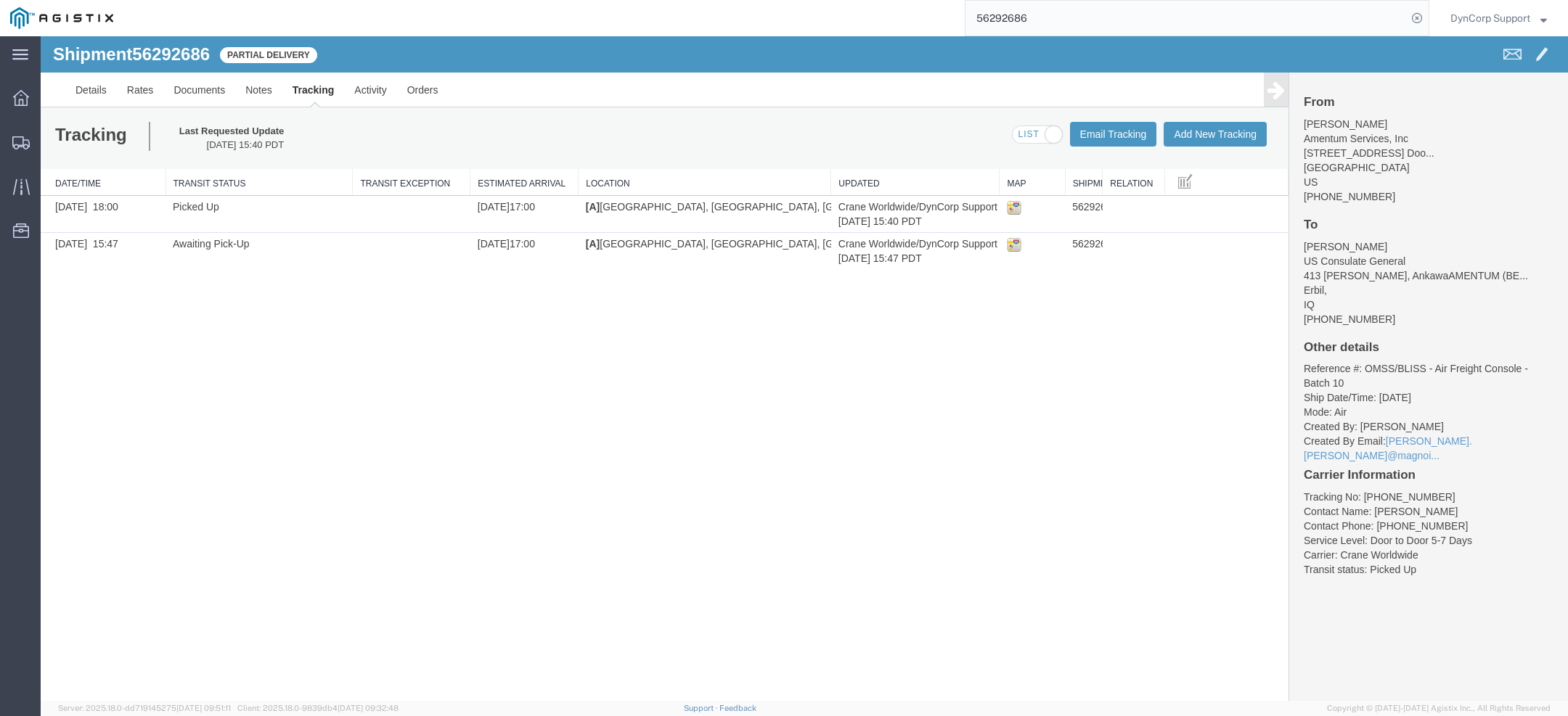
click at [1484, 13] on span "DynCorp Support" at bounding box center [1490, 18] width 80 height 16
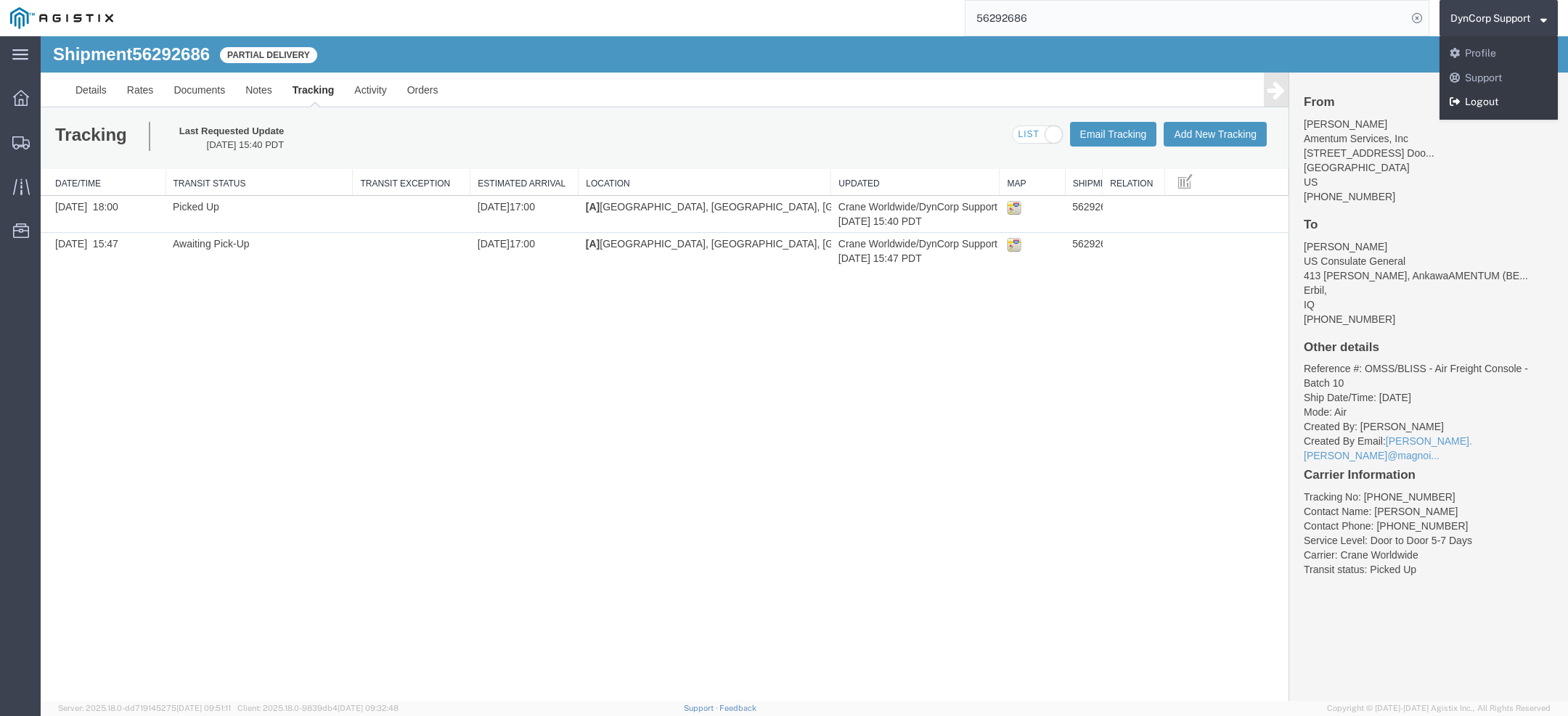
click at [1486, 102] on link "Logout" at bounding box center [1499, 102] width 118 height 25
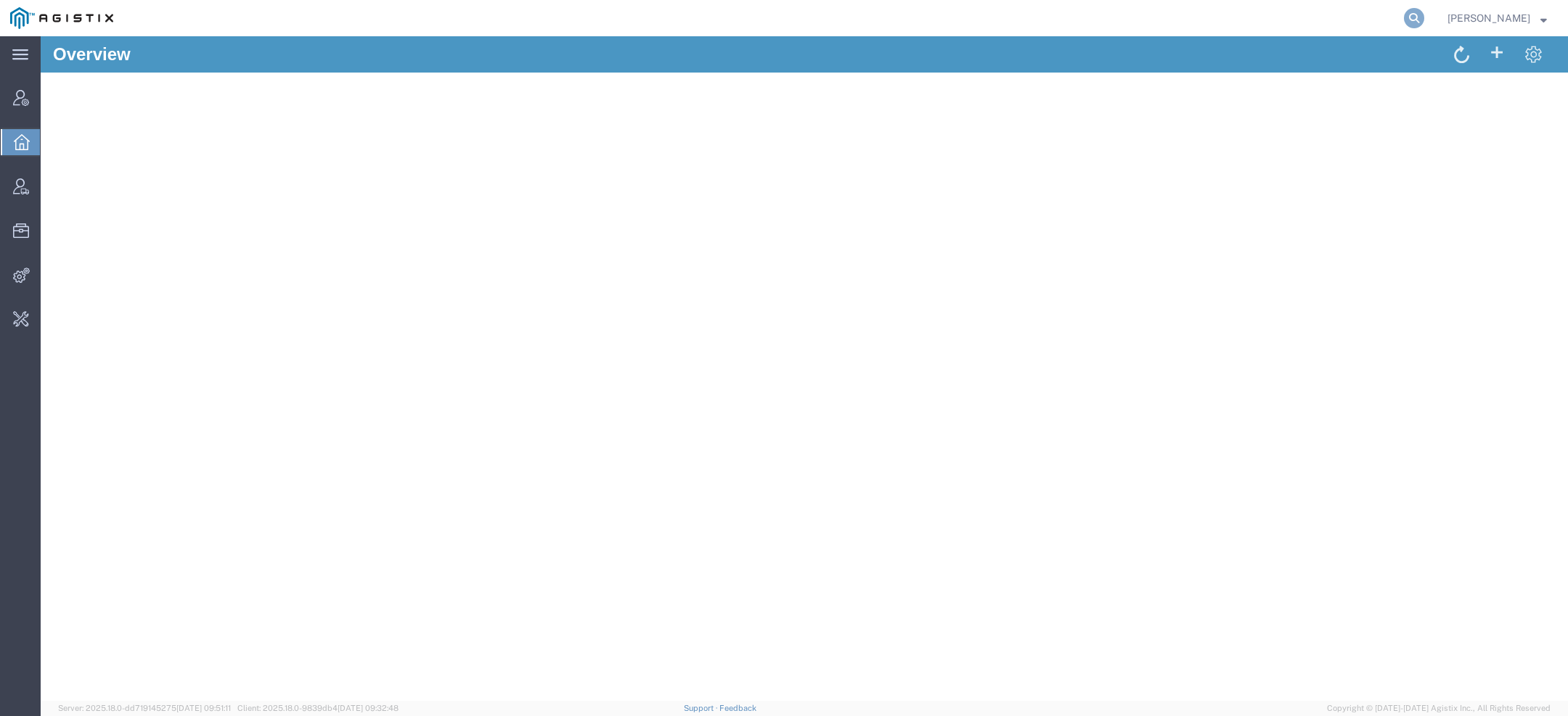
click at [1414, 14] on icon at bounding box center [1414, 18] width 20 height 20
paste input "[PERSON_NAME][EMAIL_ADDRESS][PERSON_NAME][DOMAIN_NAME]"
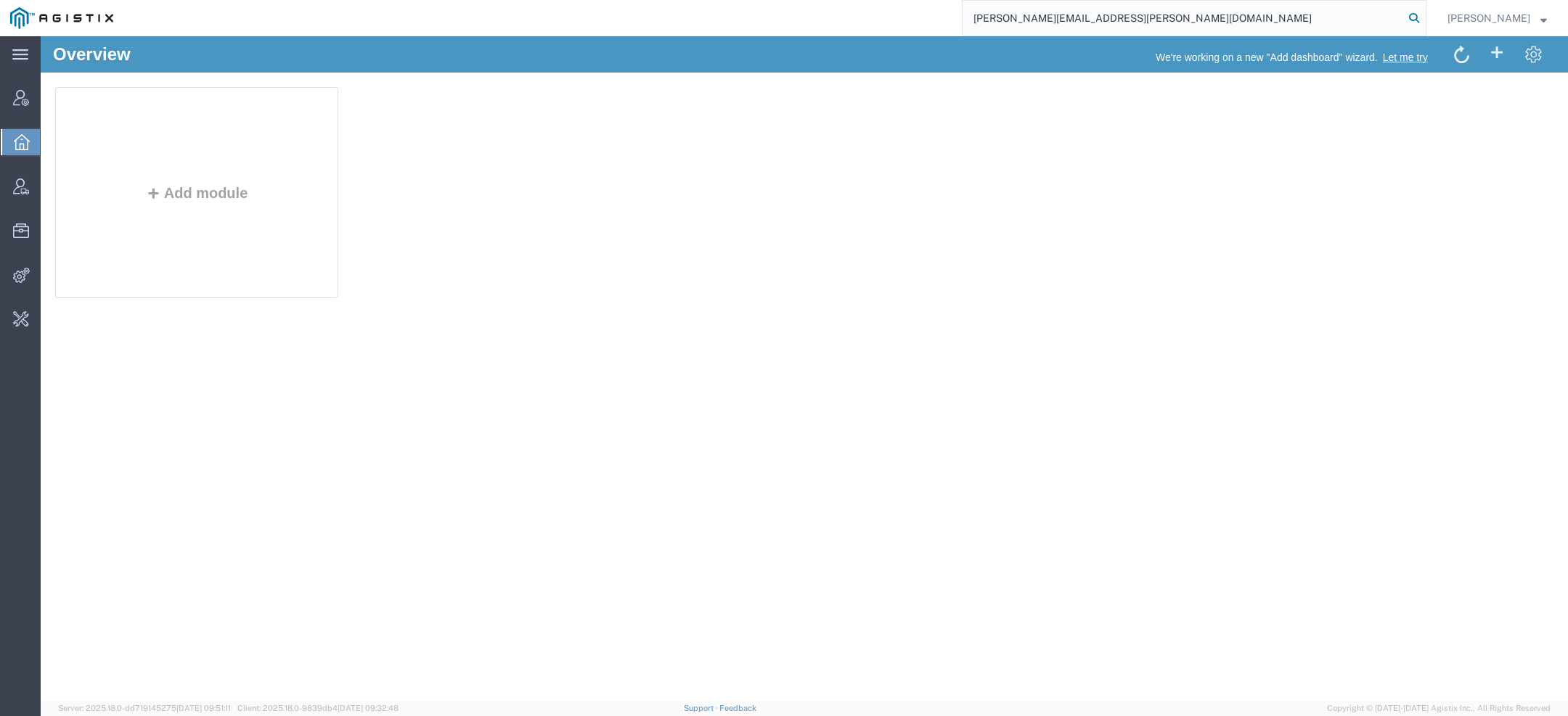
type input "[PERSON_NAME][EMAIL_ADDRESS][PERSON_NAME][DOMAIN_NAME]"
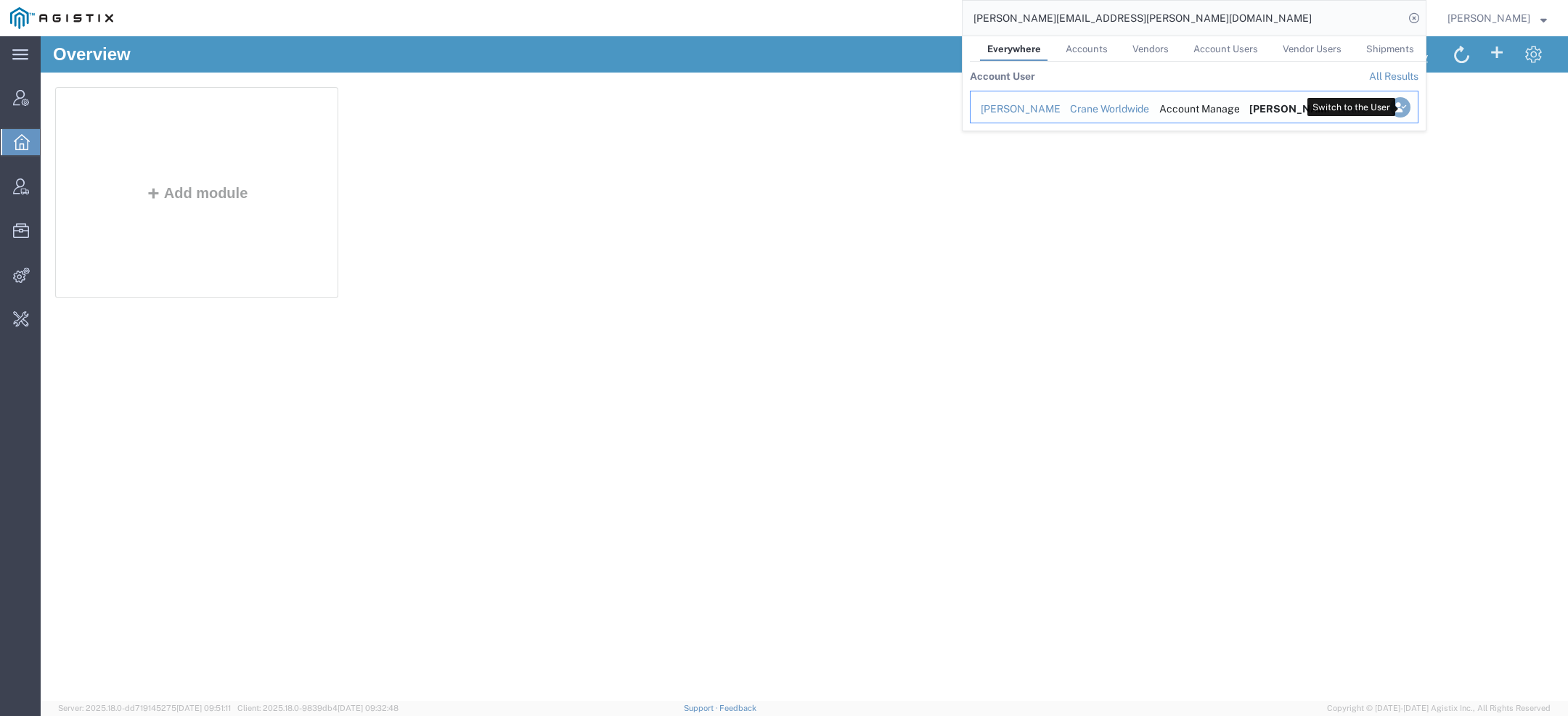
click at [1402, 109] on icon "Search Results" at bounding box center [1400, 107] width 20 height 20
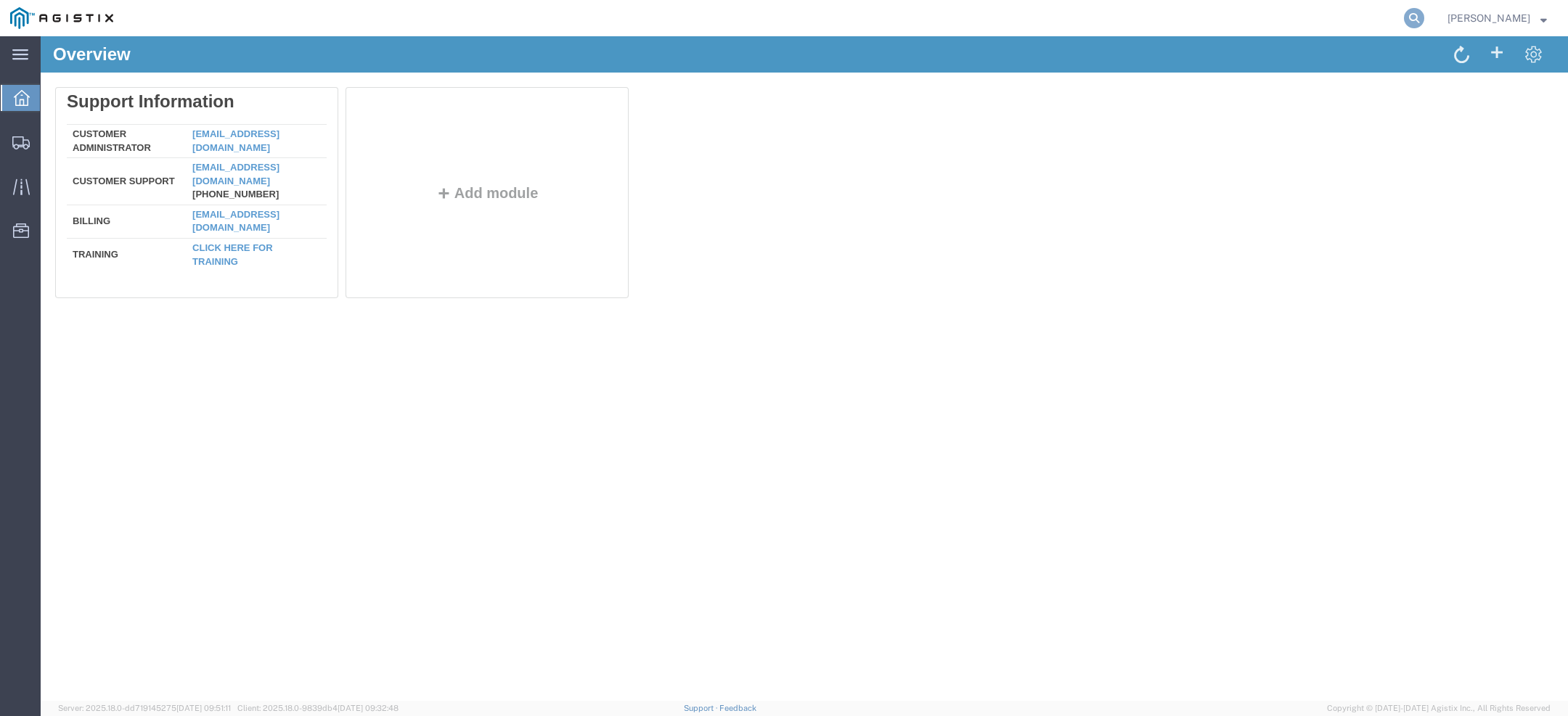
click at [1404, 18] on icon at bounding box center [1414, 18] width 20 height 20
paste input "56292686"
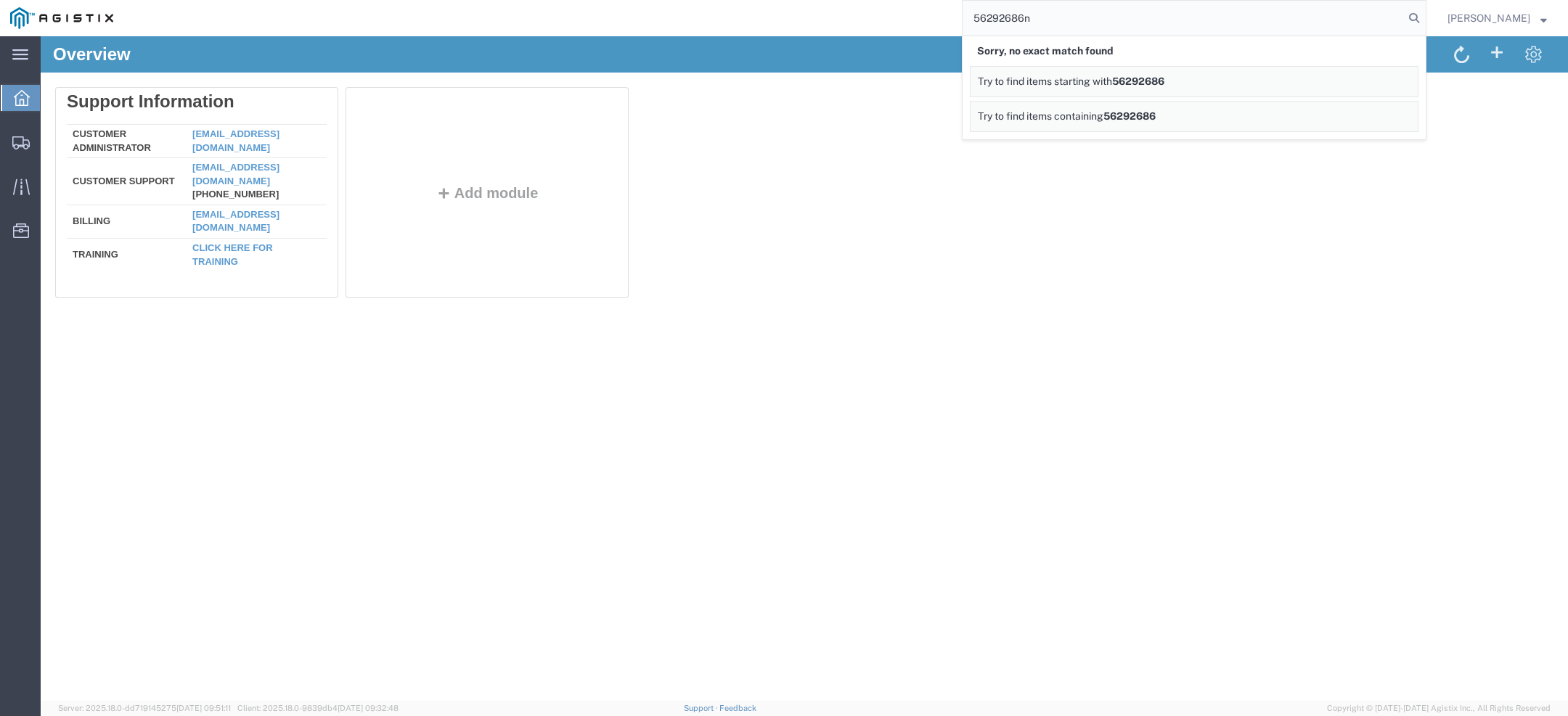
type input "56292686n"
click at [1507, 22] on span "[PERSON_NAME]" at bounding box center [1489, 18] width 83 height 16
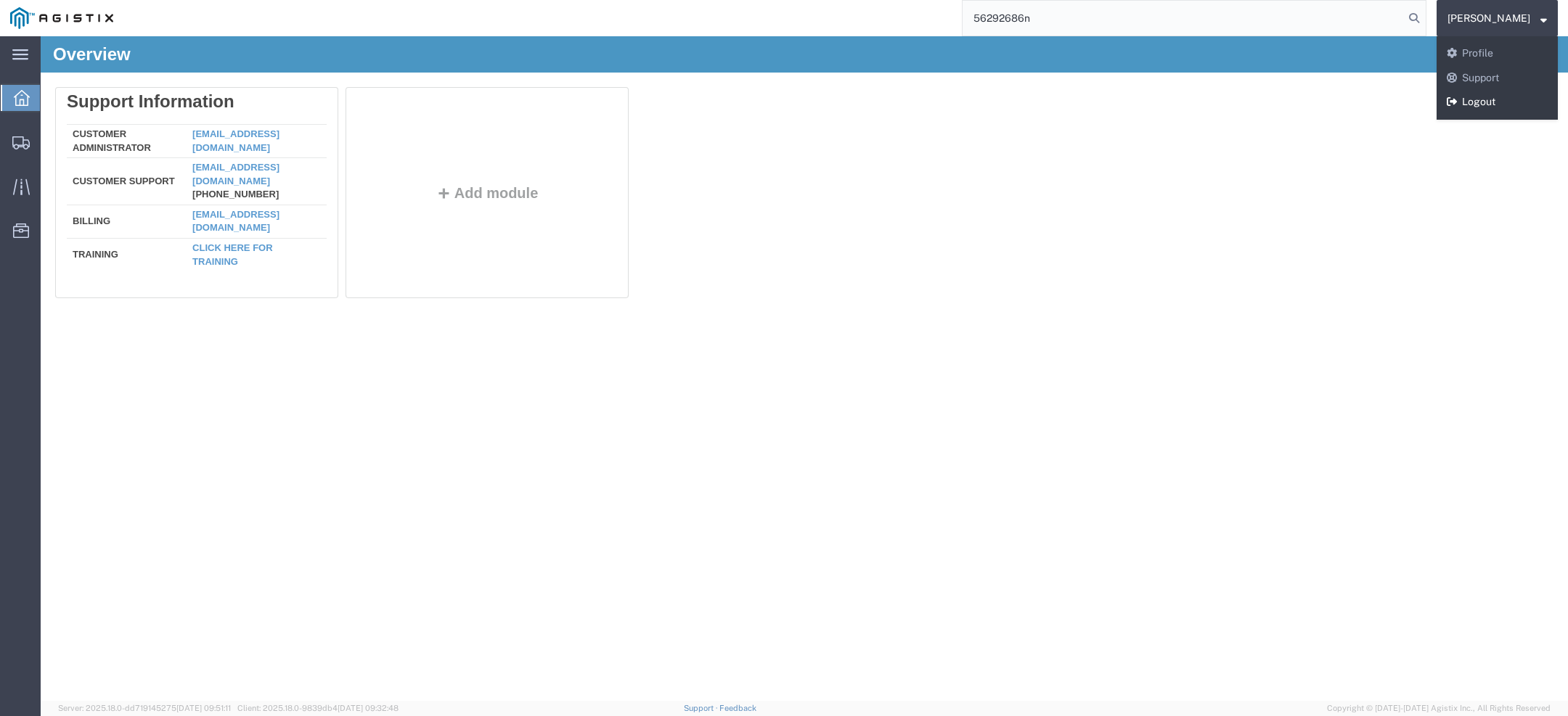
click at [1493, 107] on link "Logout" at bounding box center [1497, 102] width 121 height 25
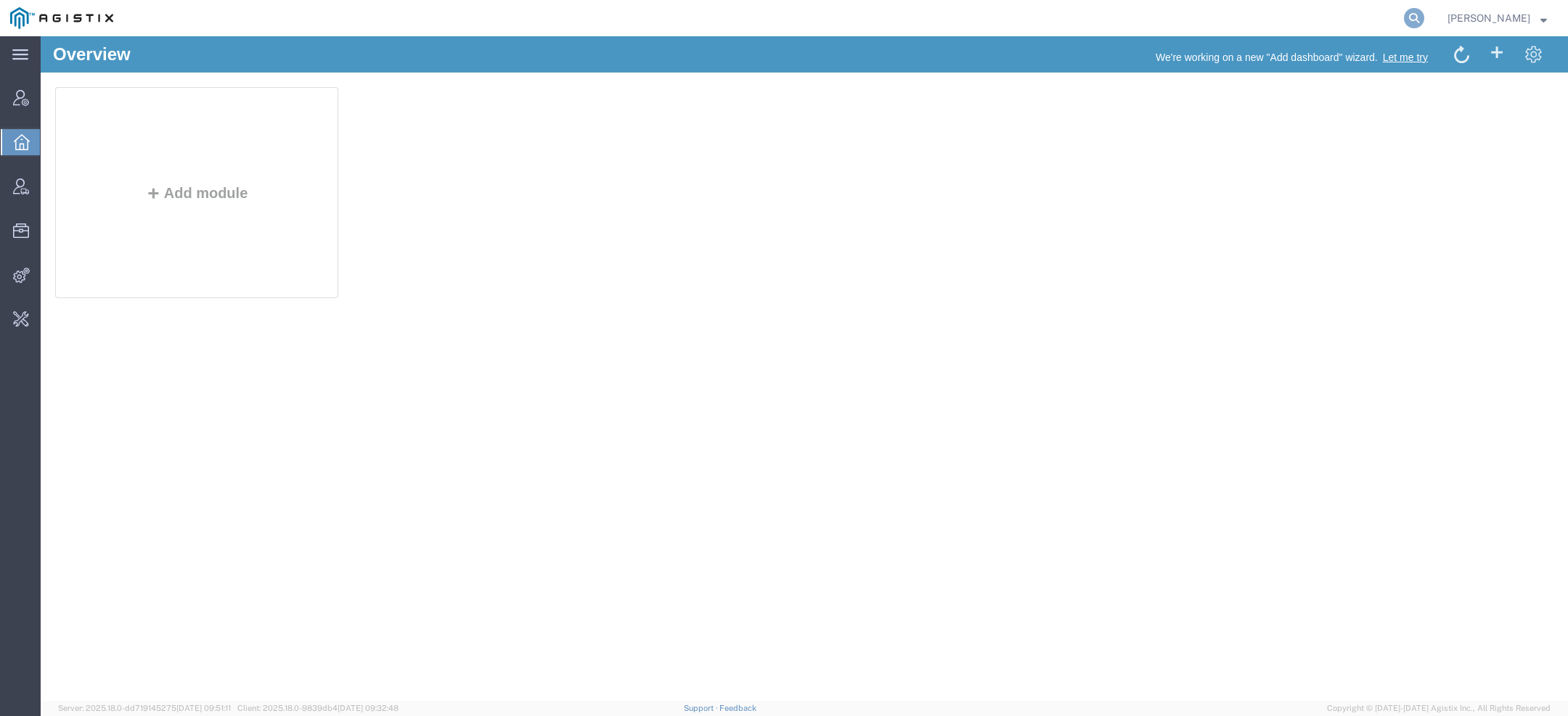
click at [1410, 15] on icon at bounding box center [1414, 18] width 20 height 20
paste input "PHX9644010"
type input "PHX9644010"
click at [1000, 17] on input "PHX9644010" at bounding box center [1183, 18] width 442 height 35
